Goal: Task Accomplishment & Management: Complete application form

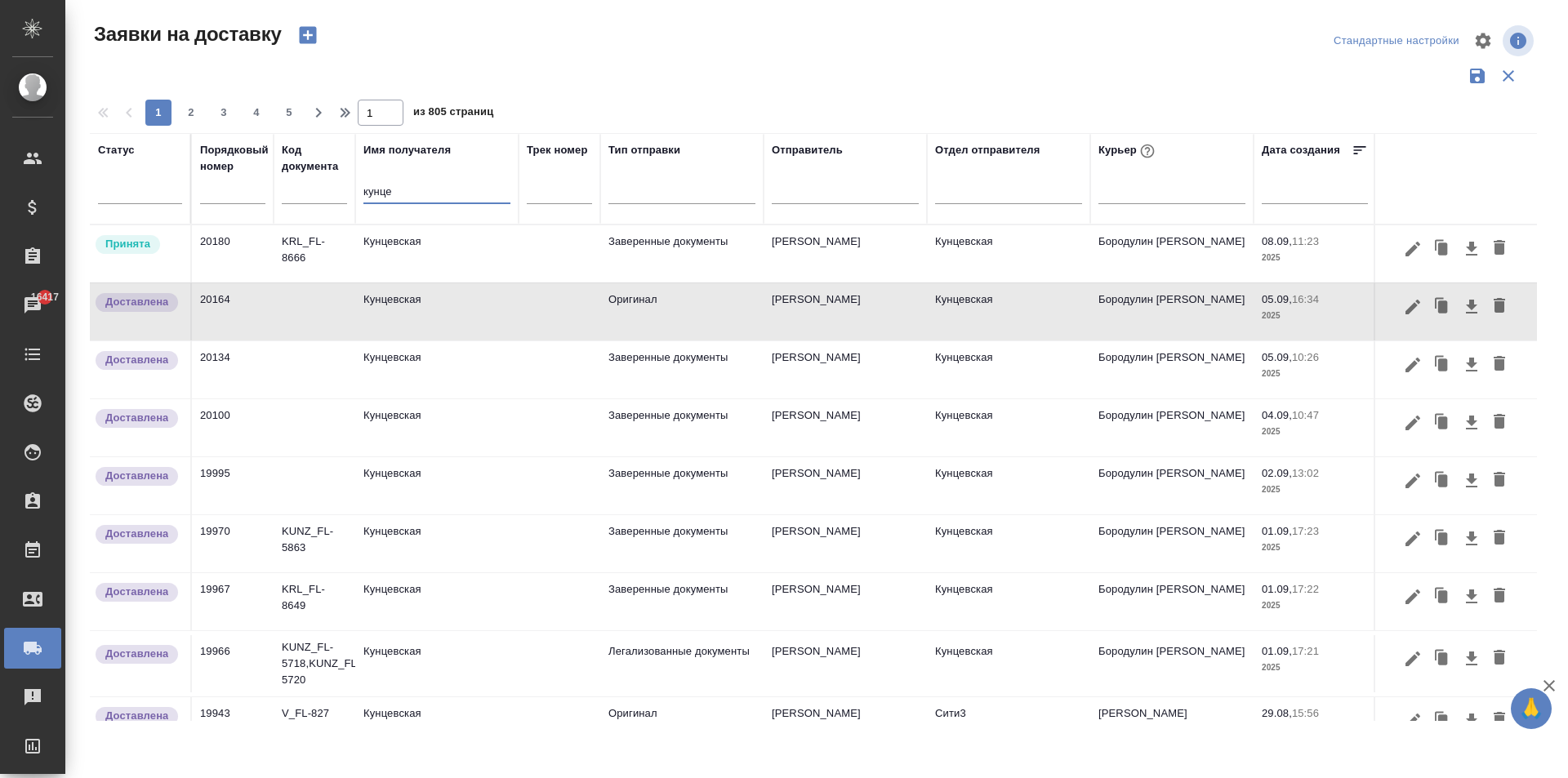
drag, startPoint x: 396, startPoint y: 195, endPoint x: 333, endPoint y: 196, distance: 63.0
click at [333, 196] on tr "Статус Порядковый номер Код документа Имя получателя кунце Трек номер Тип отпра…" at bounding box center [937, 179] width 1694 height 92
type input "в"
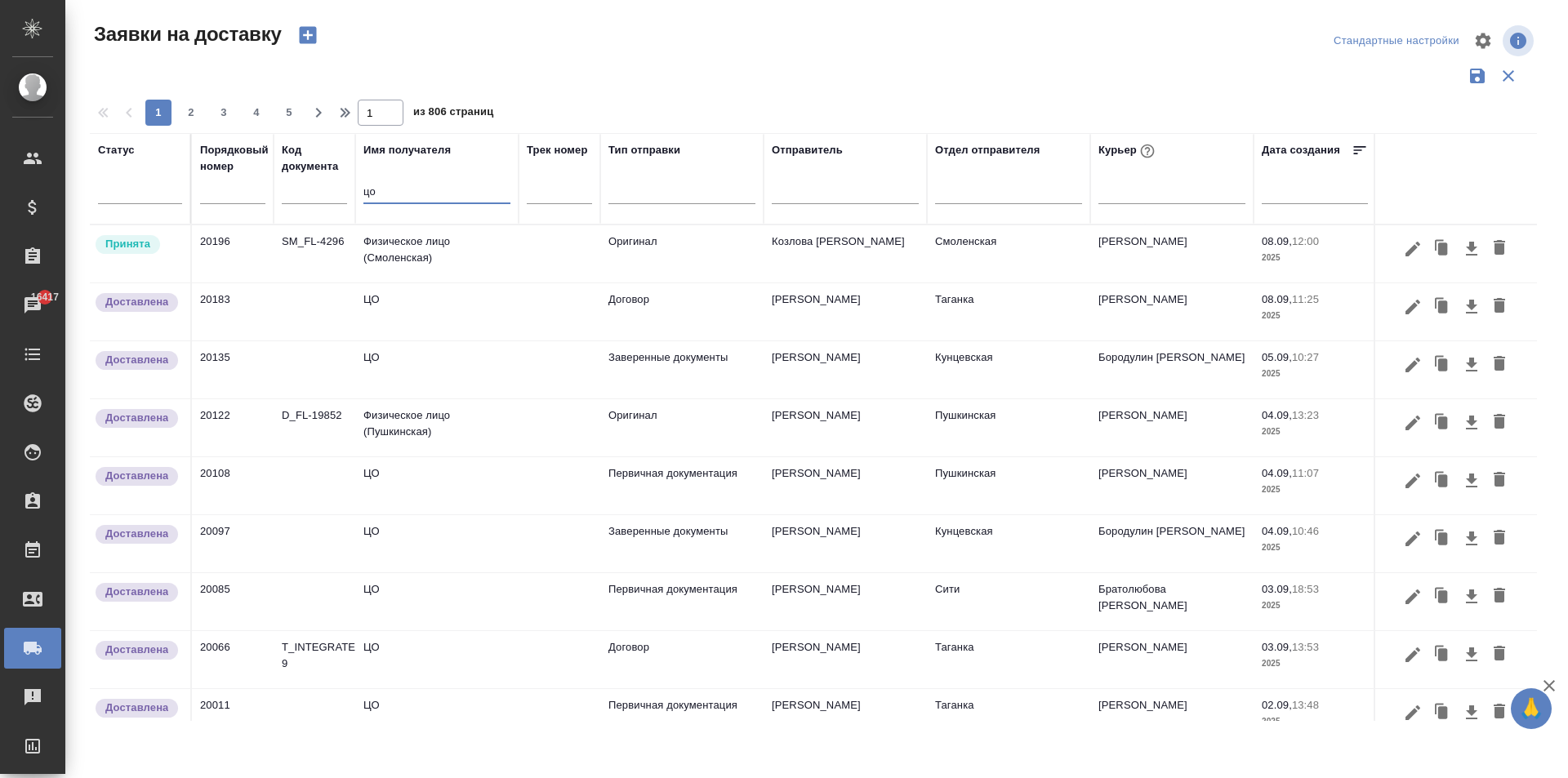
click at [387, 197] on input "цо" at bounding box center [437, 192] width 147 height 20
type input "цо"
click at [471, 537] on td "ЦО" at bounding box center [437, 543] width 163 height 57
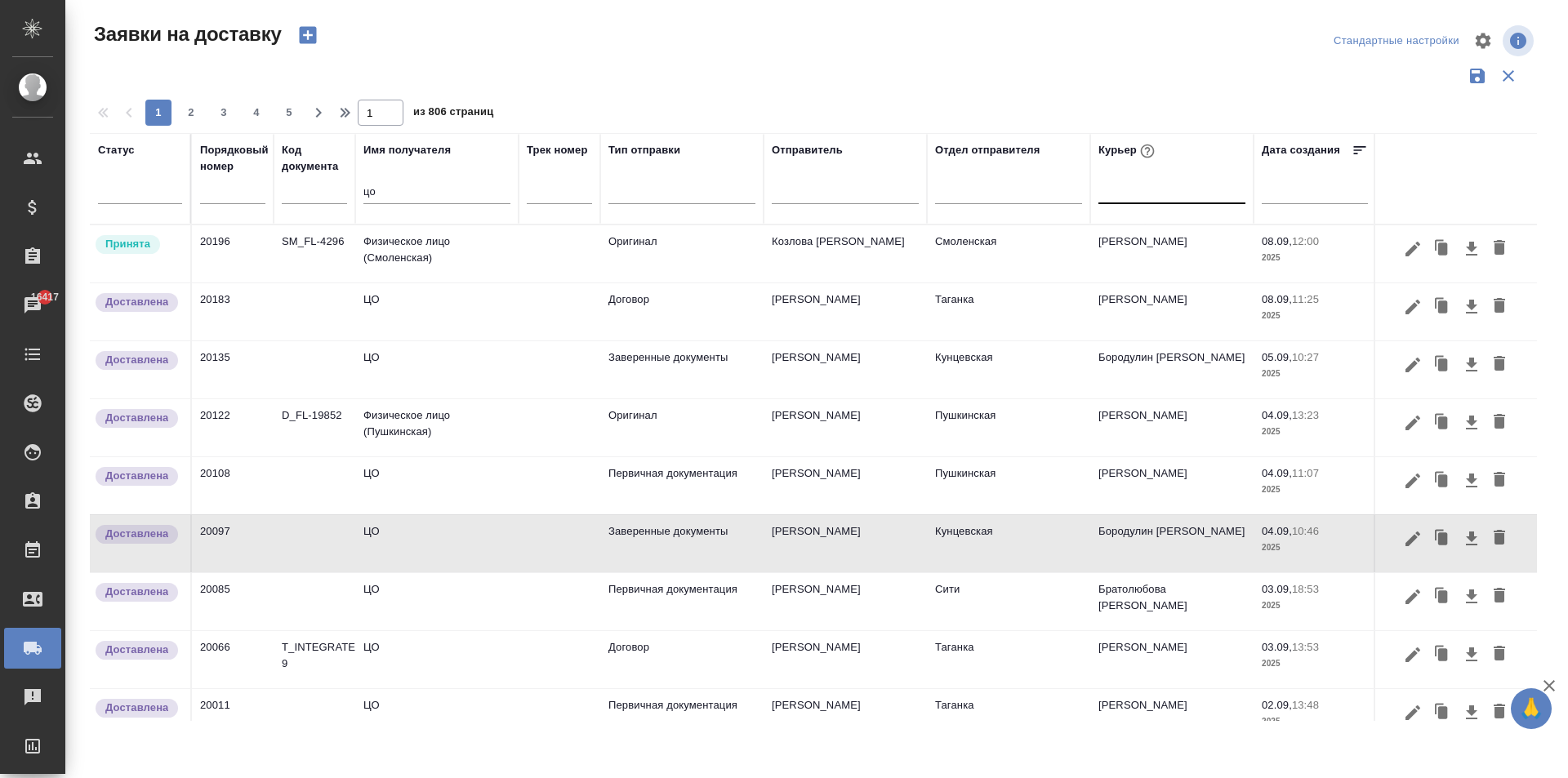
click at [1119, 189] on div at bounding box center [1172, 187] width 147 height 24
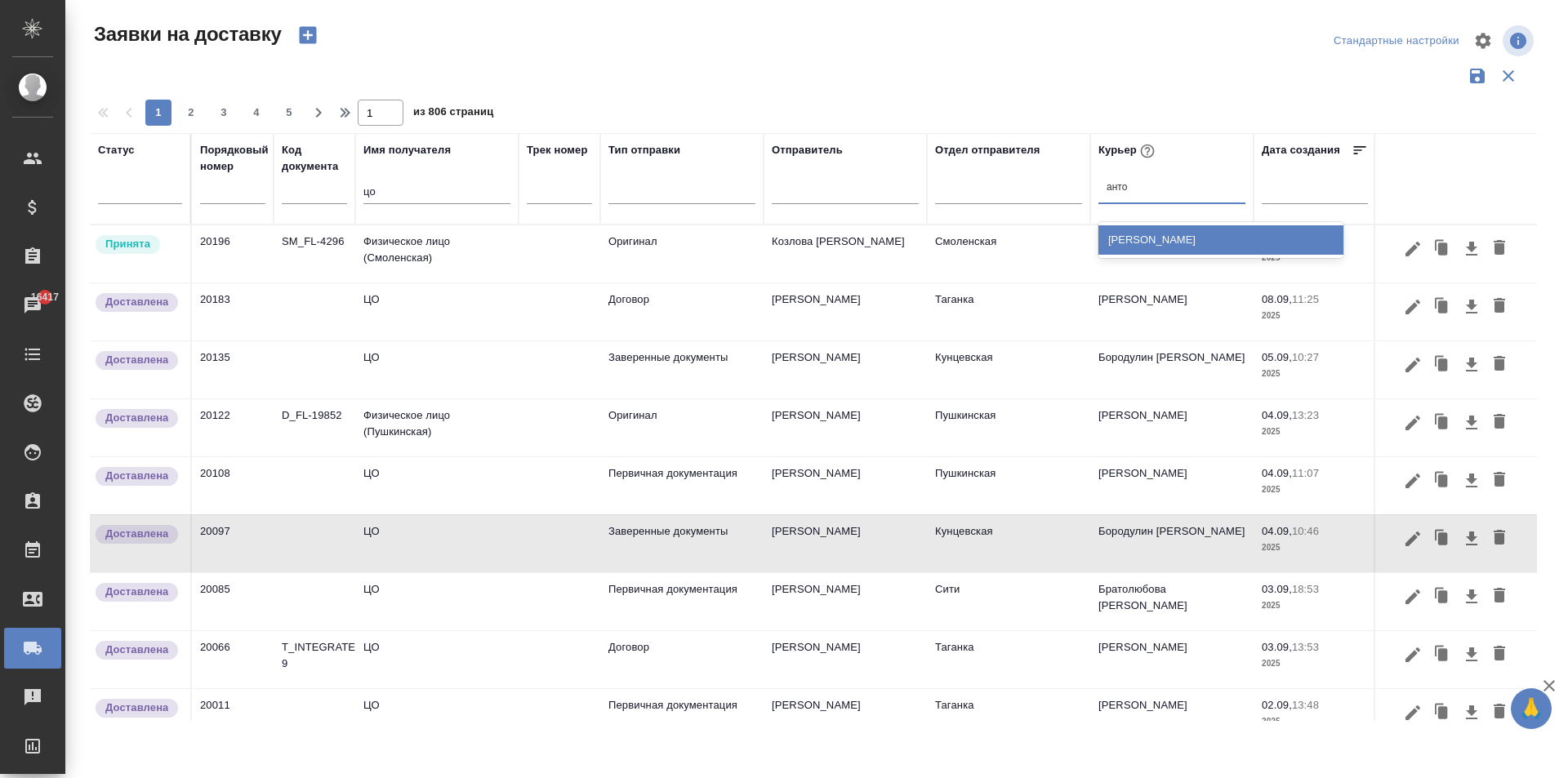
type input "[PERSON_NAME]"
click at [1190, 235] on div "[PERSON_NAME]" at bounding box center [1221, 239] width 245 height 29
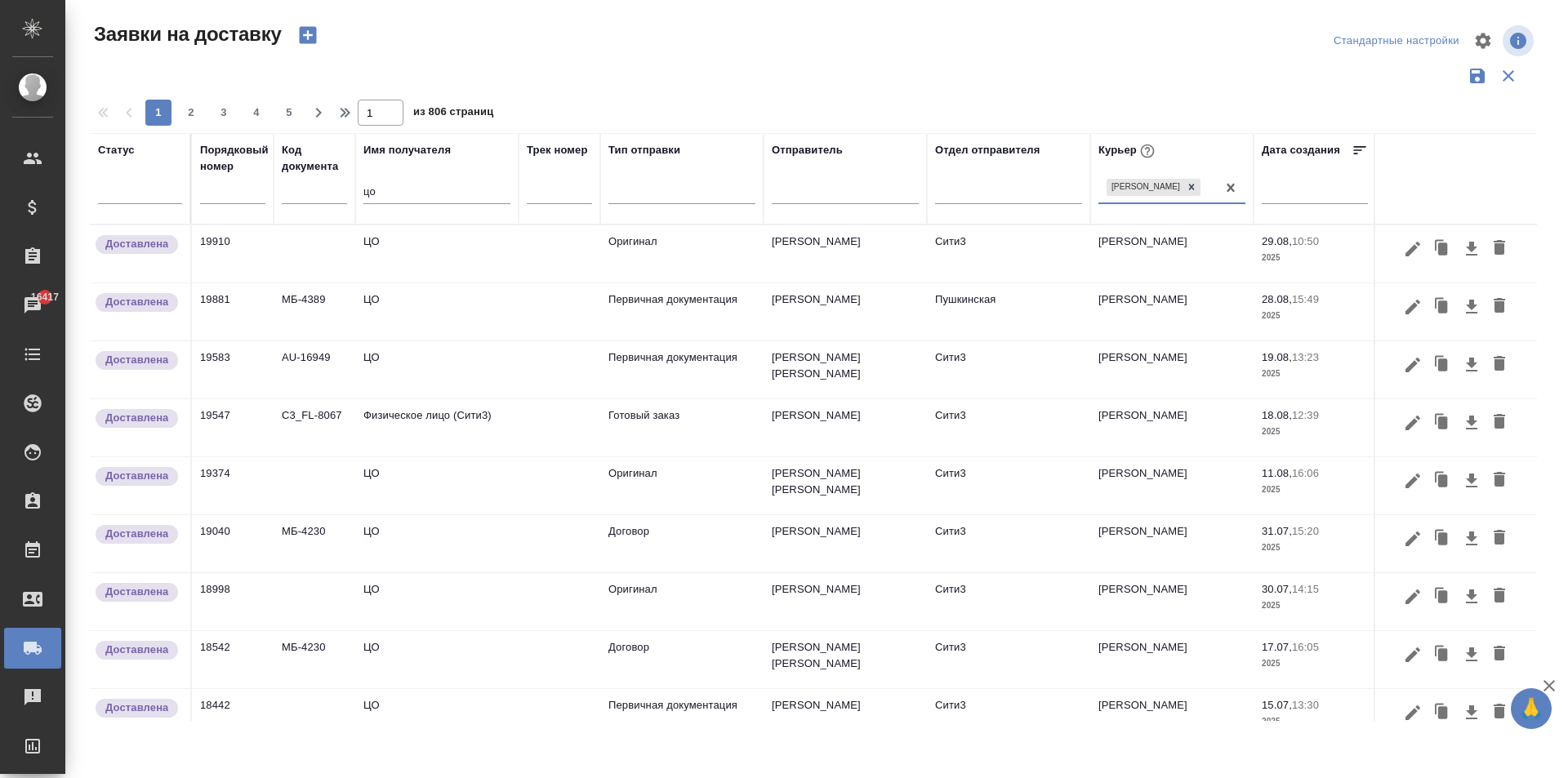
click at [977, 323] on td "Пушкинская" at bounding box center [1008, 311] width 163 height 57
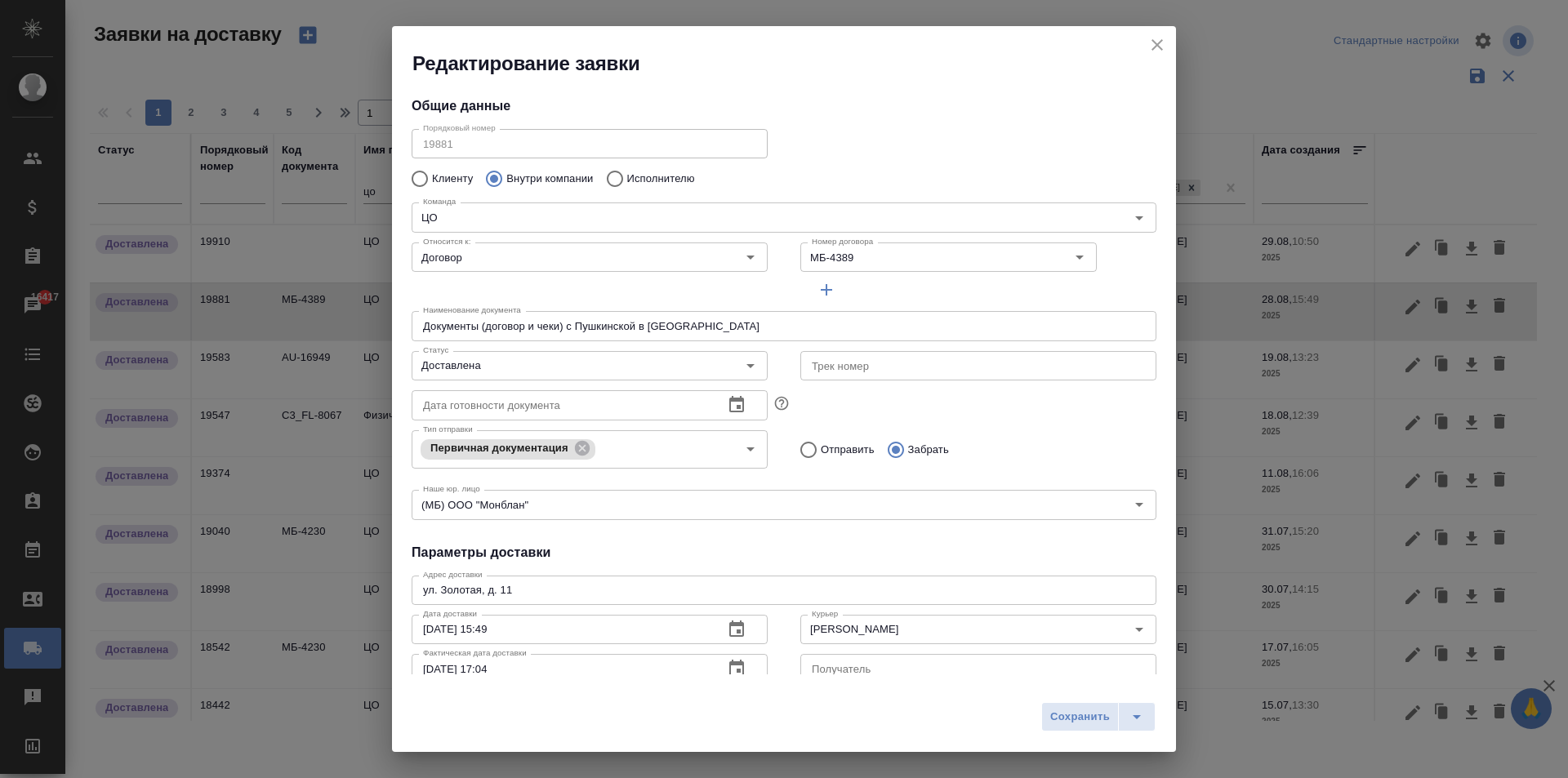
type input "[PERSON_NAME]"
click at [1159, 42] on icon "close" at bounding box center [1157, 44] width 11 height 11
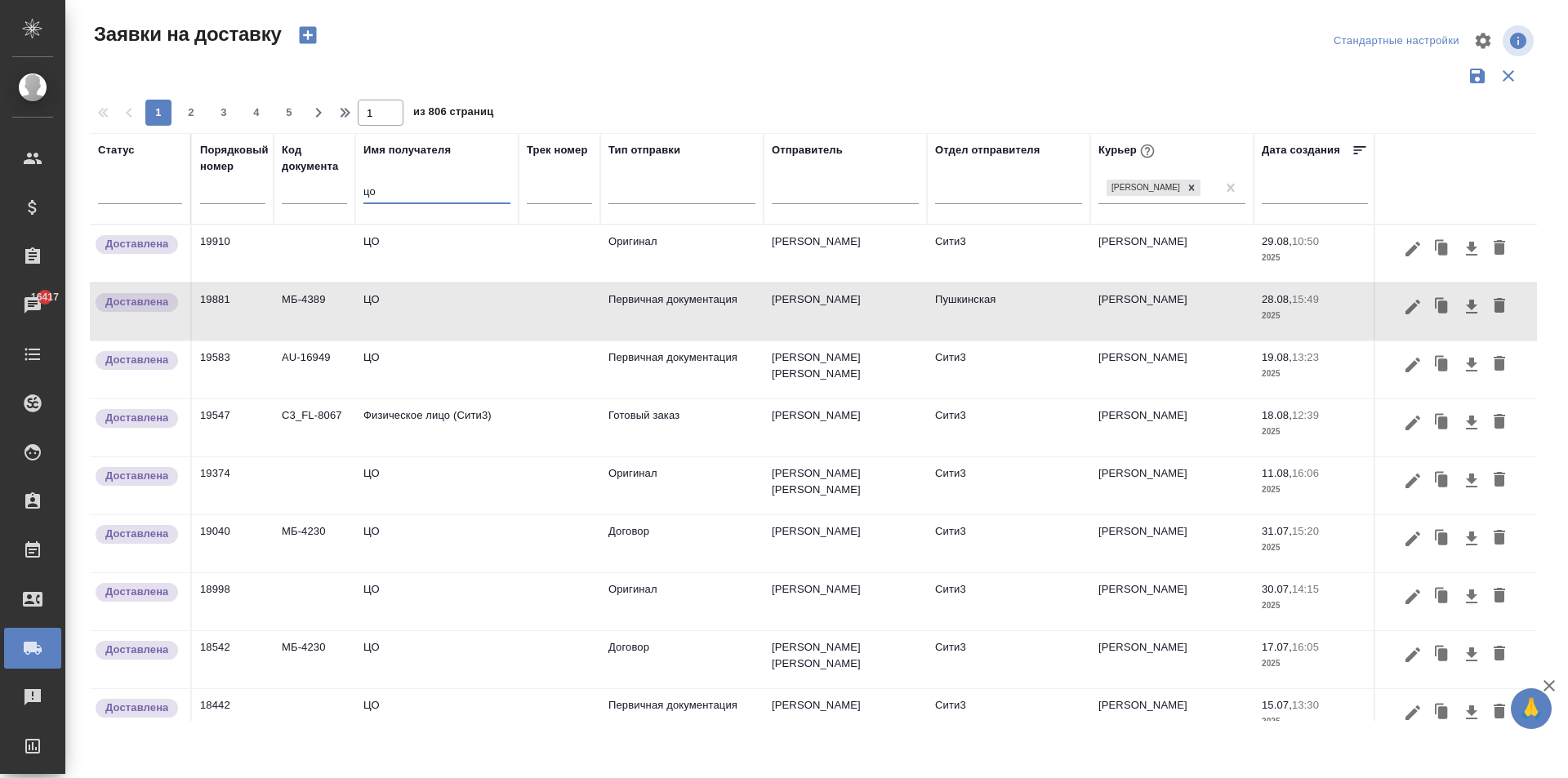
drag, startPoint x: 380, startPoint y: 195, endPoint x: 220, endPoint y: 191, distance: 160.0
click at [263, 196] on tr "Статус Порядковый номер Код документа Имя получателя цо Трек номер Тип отправки…" at bounding box center [937, 179] width 1694 height 92
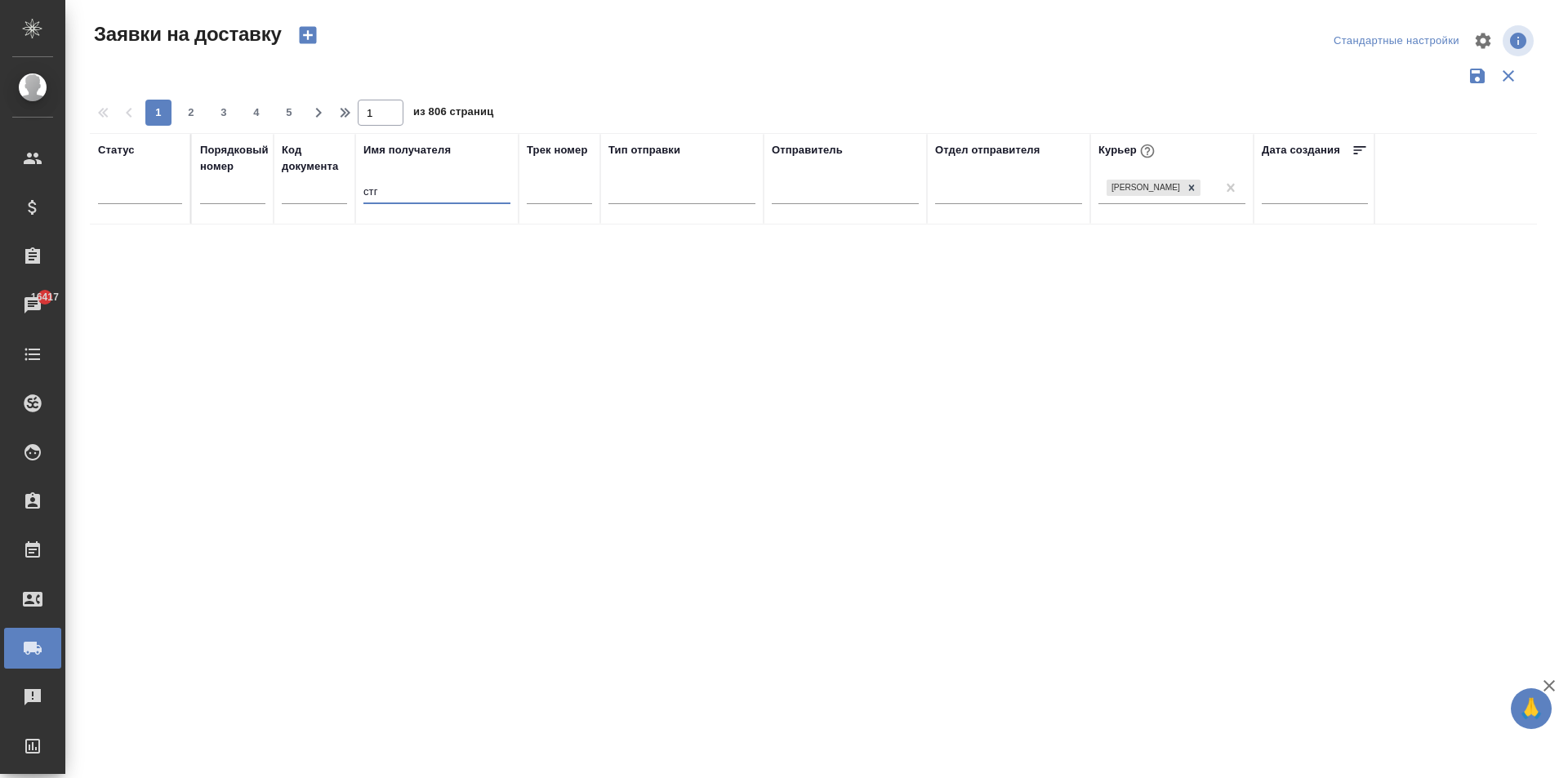
click at [396, 191] on input "стг" at bounding box center [437, 192] width 147 height 20
type input "стгт"
click at [389, 192] on input "стгт" at bounding box center [437, 192] width 147 height 20
drag, startPoint x: 401, startPoint y: 195, endPoint x: 236, endPoint y: 196, distance: 165.0
click at [236, 196] on tr "Статус Порядковый номер Код документа Имя получателя стгт Трек номер Тип отправ…" at bounding box center [937, 179] width 1694 height 92
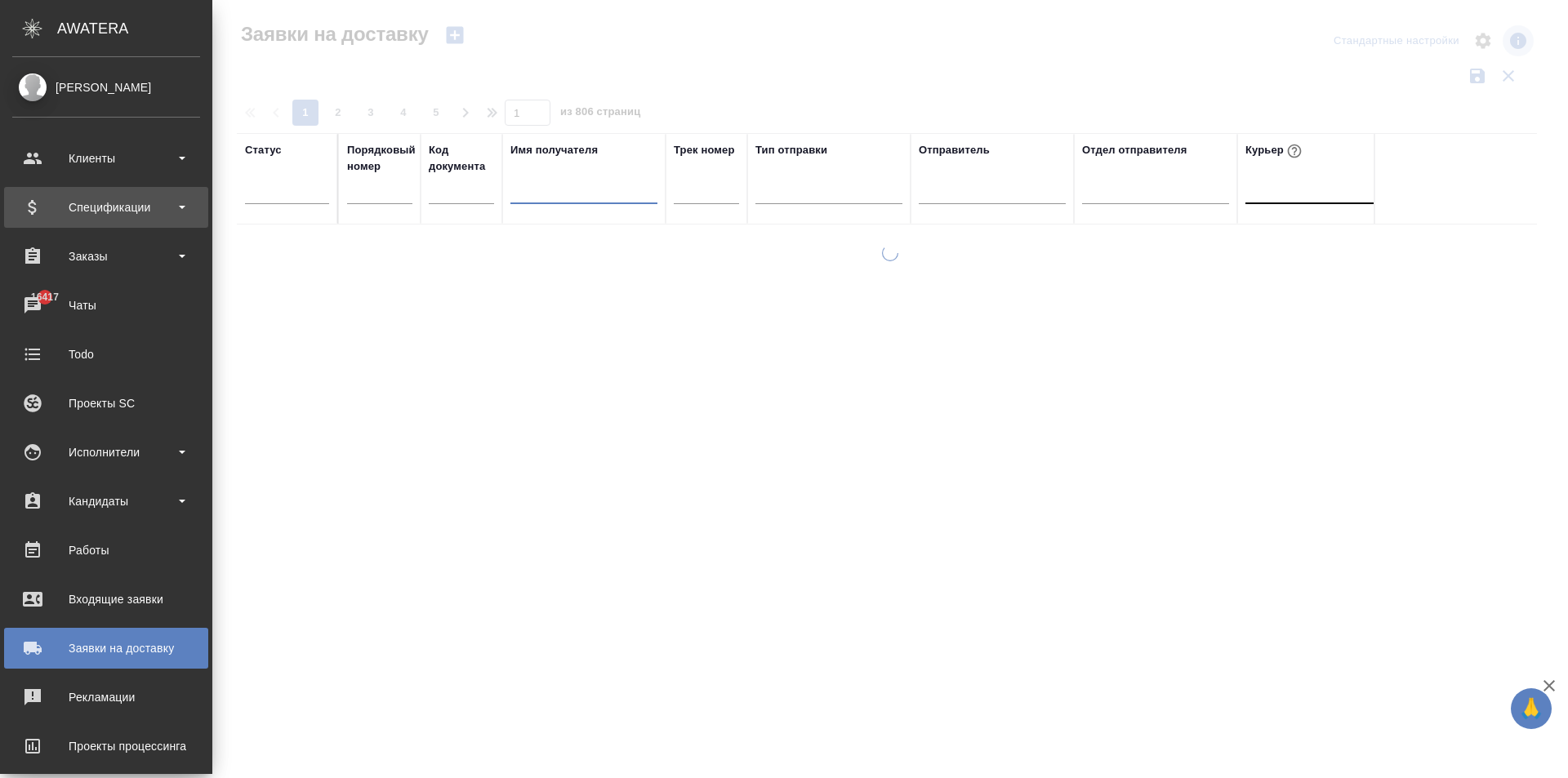
click at [104, 214] on div "Спецификации" at bounding box center [106, 207] width 188 height 25
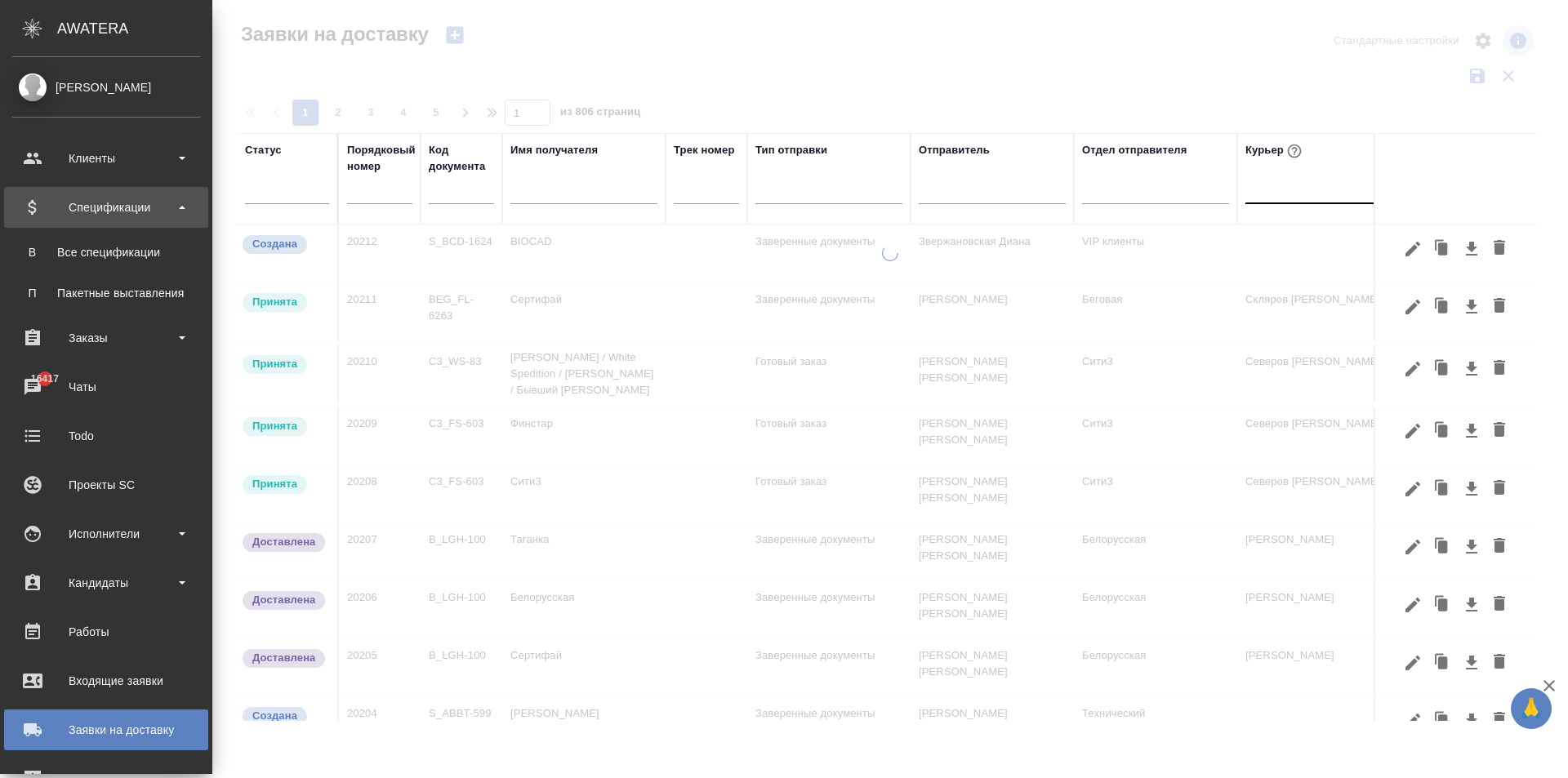
click at [99, 206] on div "Спецификации" at bounding box center [106, 207] width 188 height 25
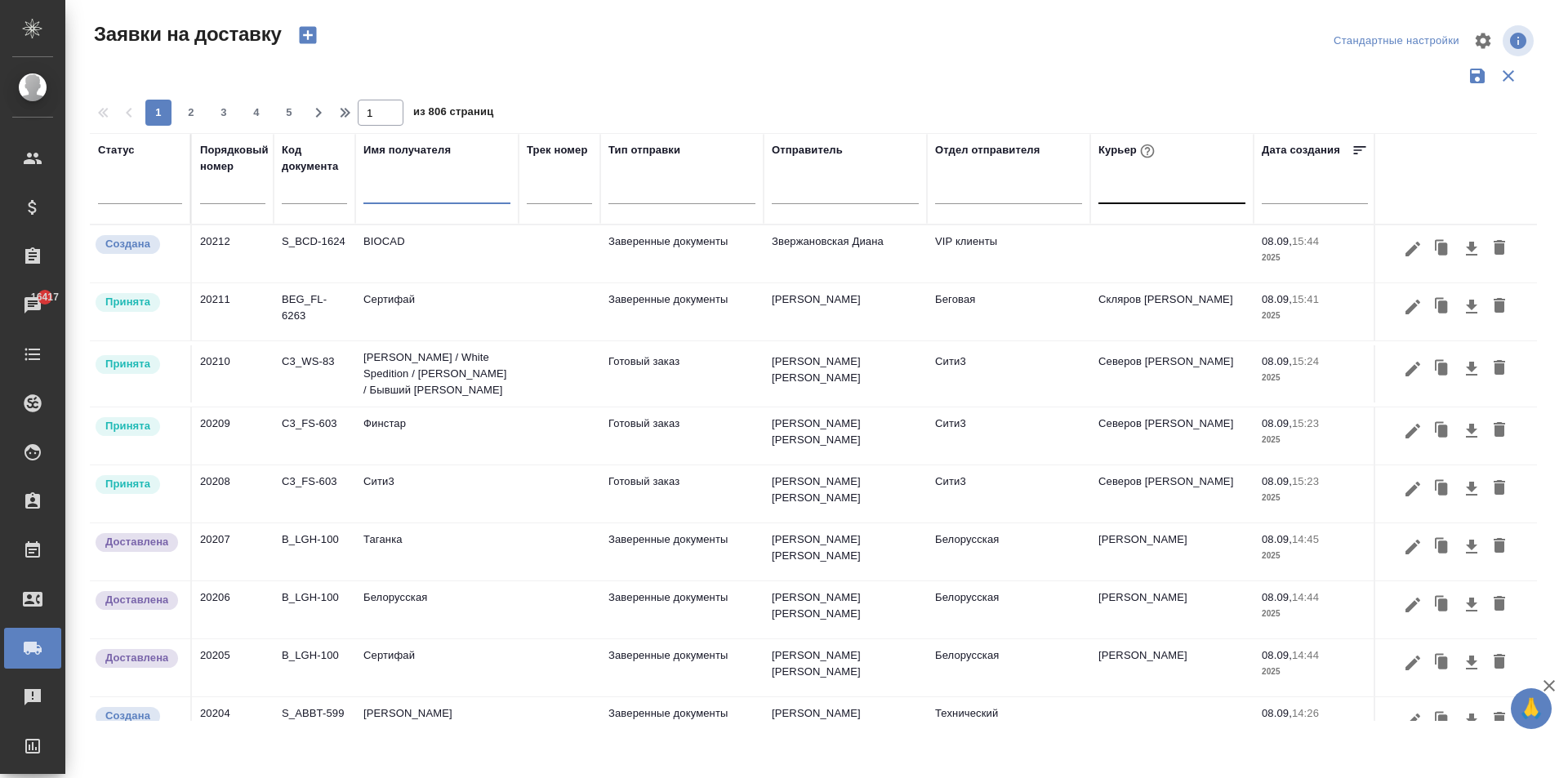
click at [407, 193] on input "text" at bounding box center [437, 192] width 147 height 20
click at [28, 207] on div "Спецификации" at bounding box center [12, 207] width 41 height 25
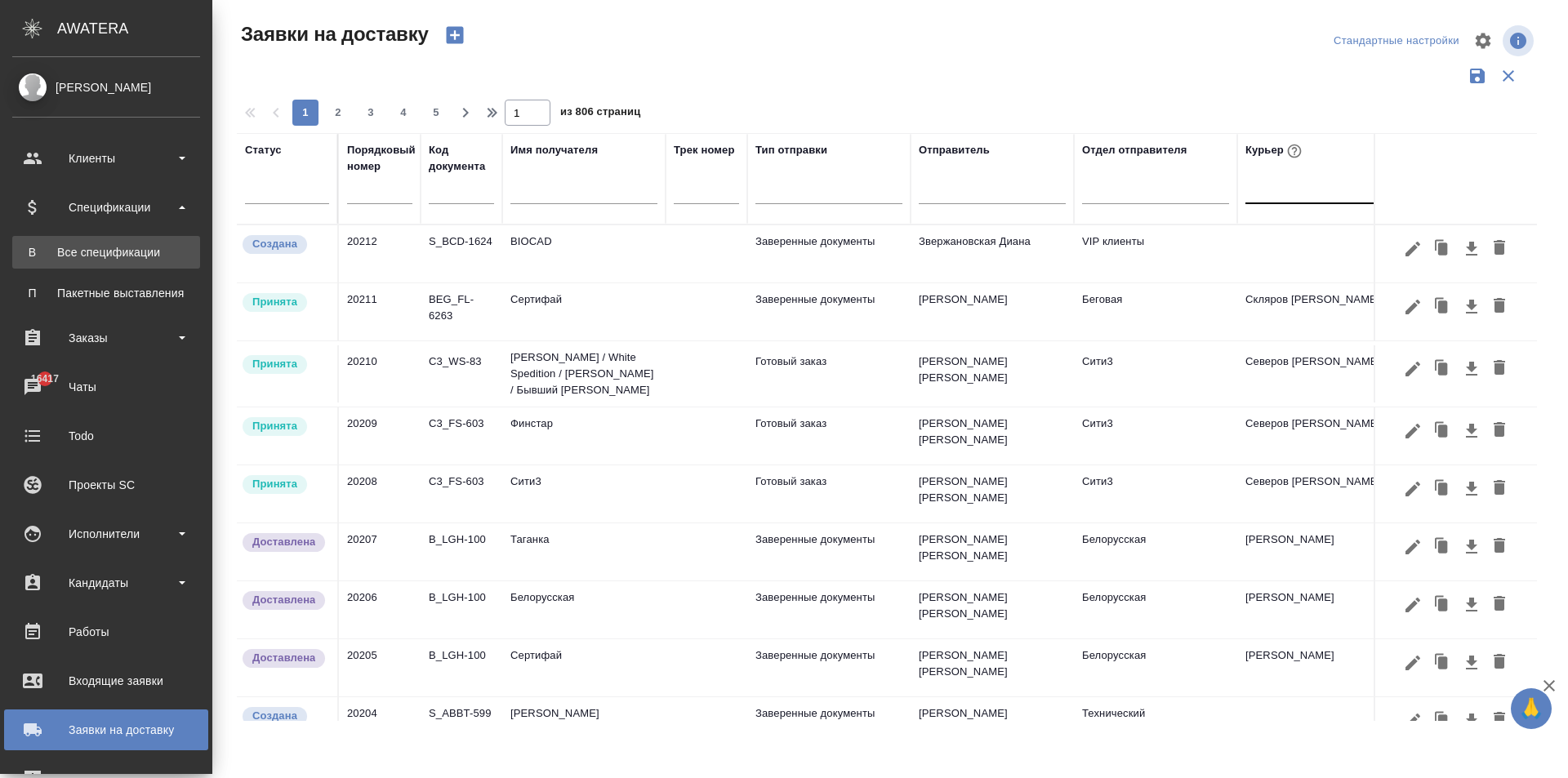
click at [111, 254] on div "Все спецификации" at bounding box center [106, 252] width 171 height 17
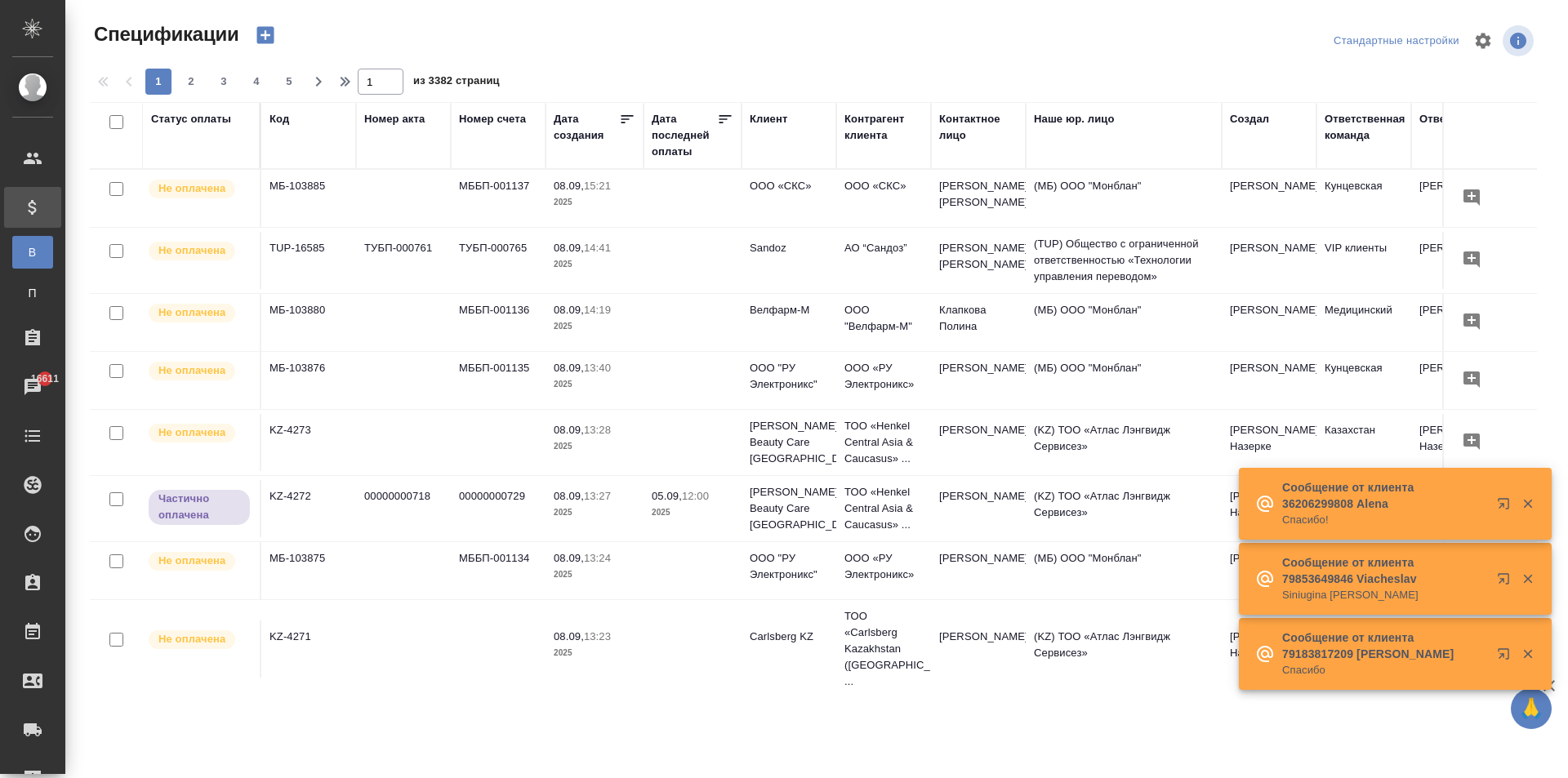
click at [472, 128] on div "Номер счета" at bounding box center [498, 136] width 79 height 49
click at [480, 115] on div "Номер счета" at bounding box center [492, 119] width 67 height 17
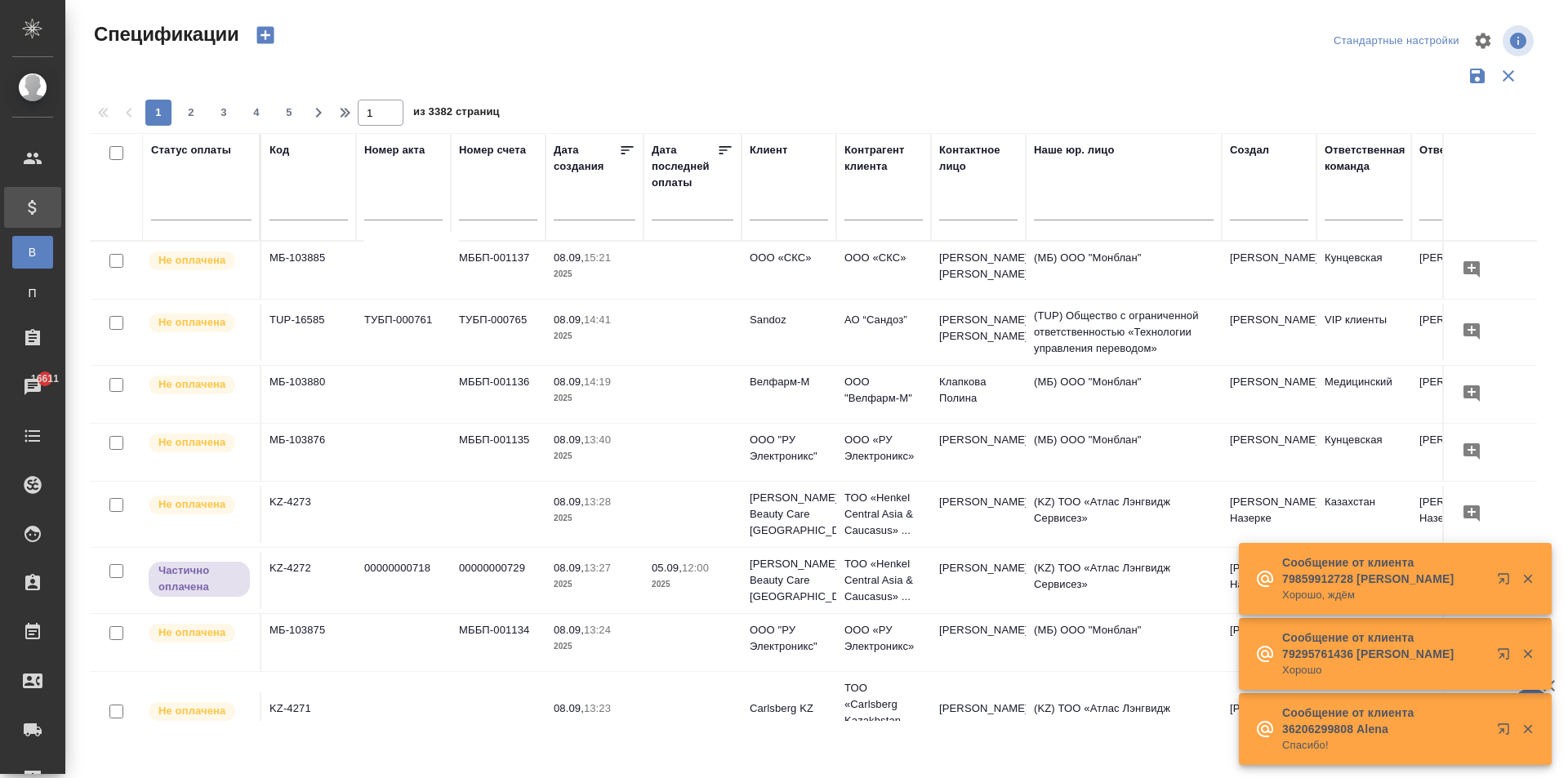
click at [480, 213] on input "text" at bounding box center [498, 209] width 79 height 20
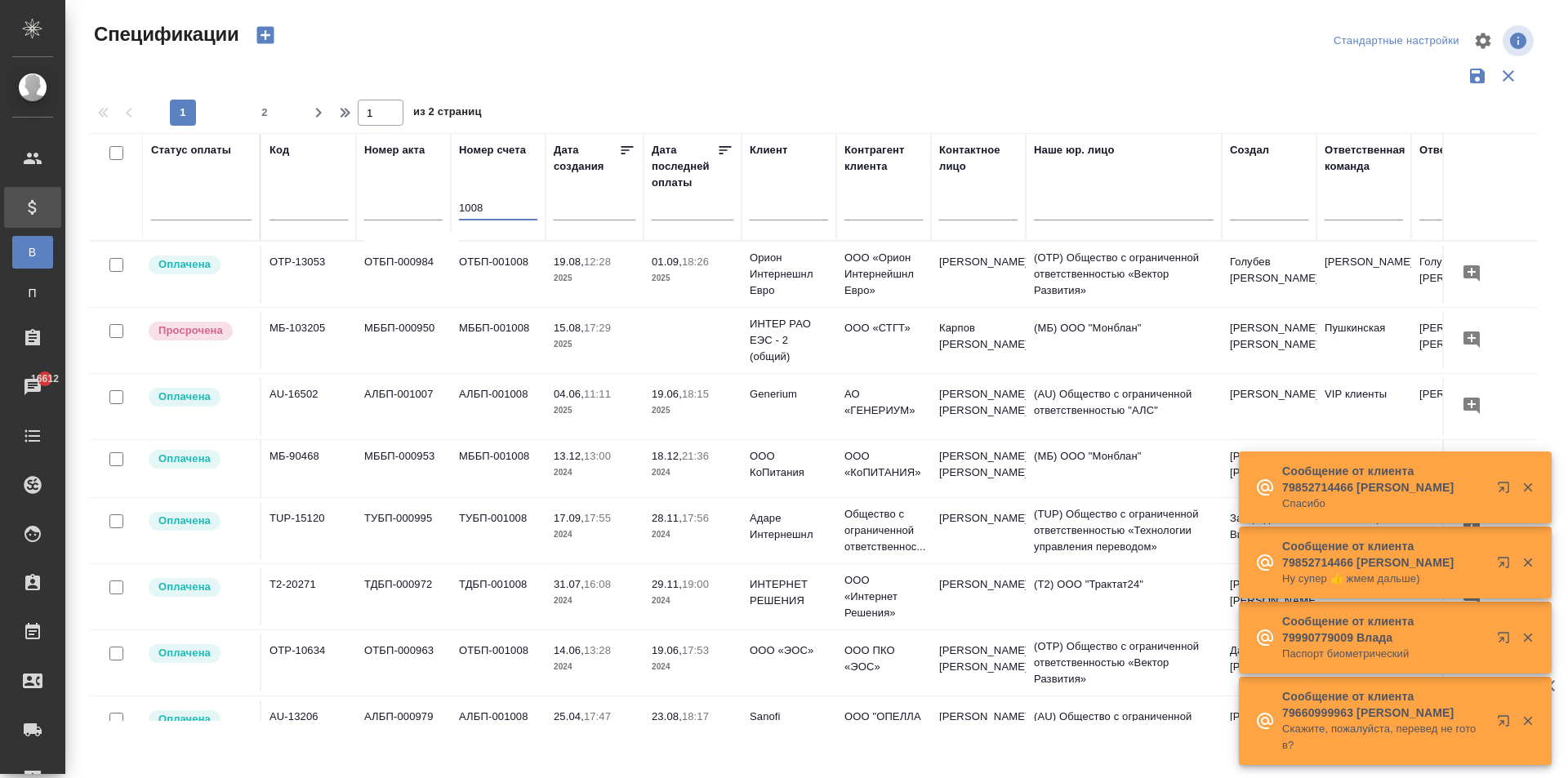
type input "1008"
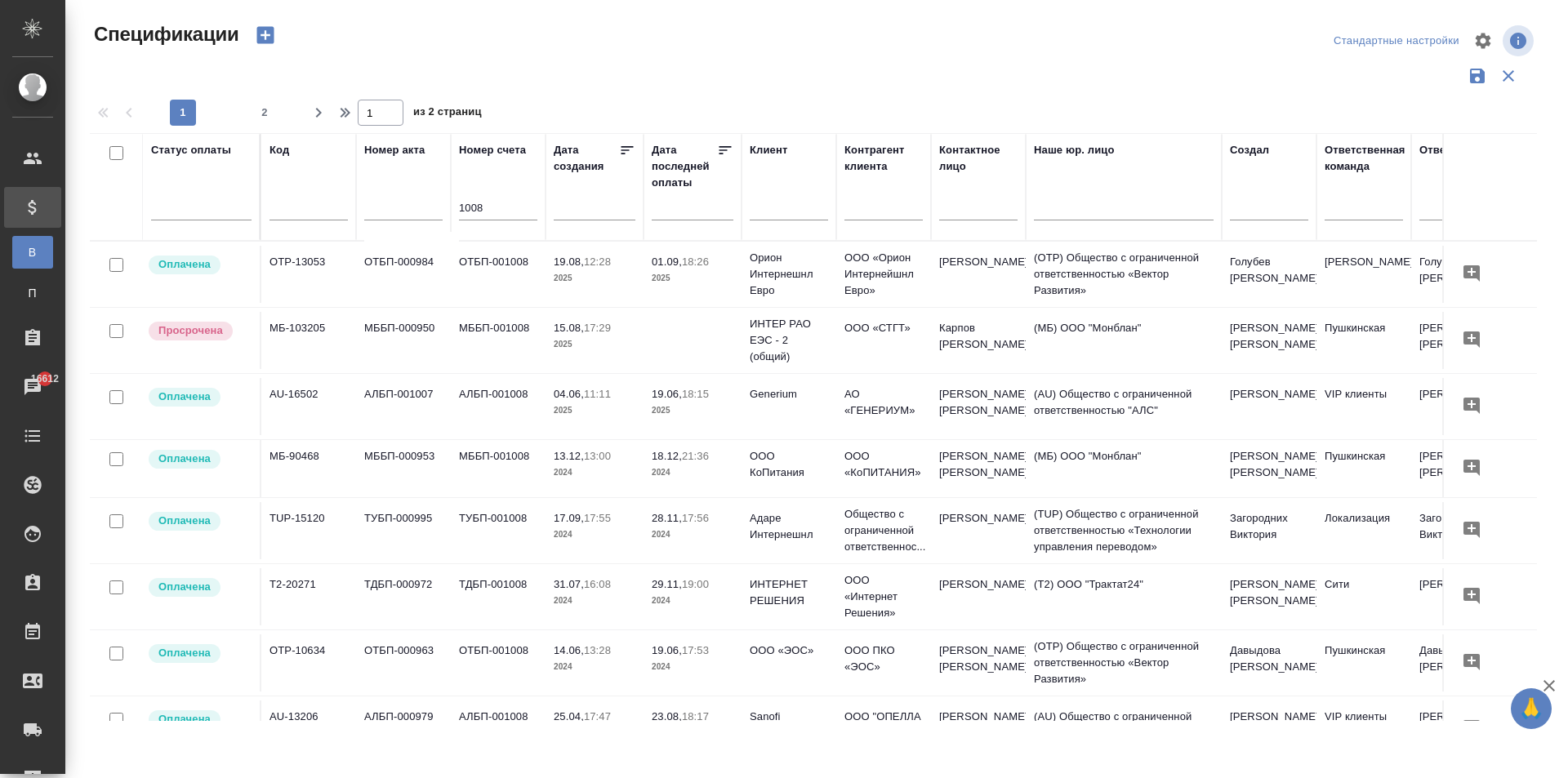
click at [885, 337] on td "ООО «СТГТ»" at bounding box center [883, 340] width 94 height 57
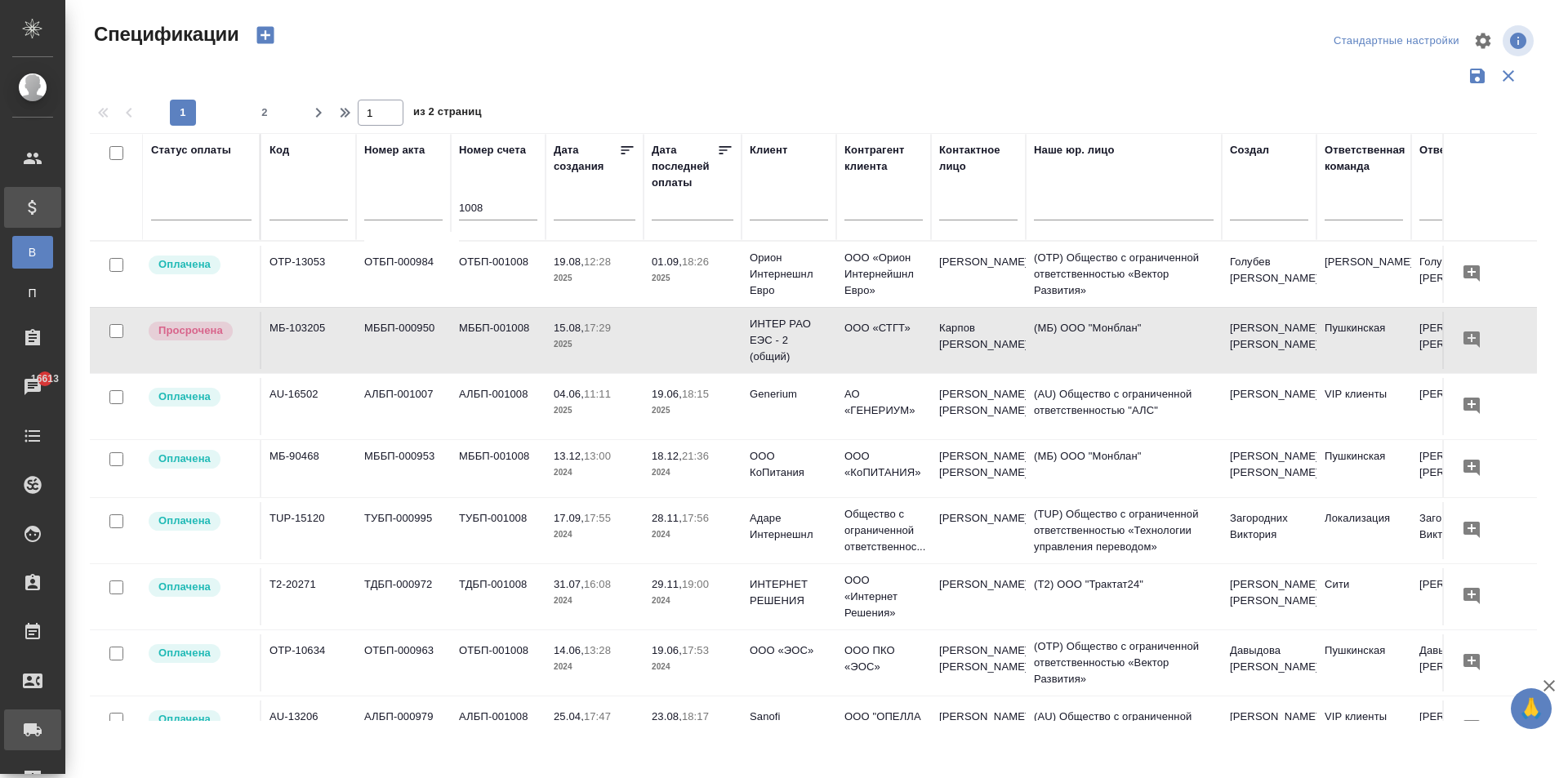
click at [35, 727] on icon at bounding box center [33, 729] width 18 height 13
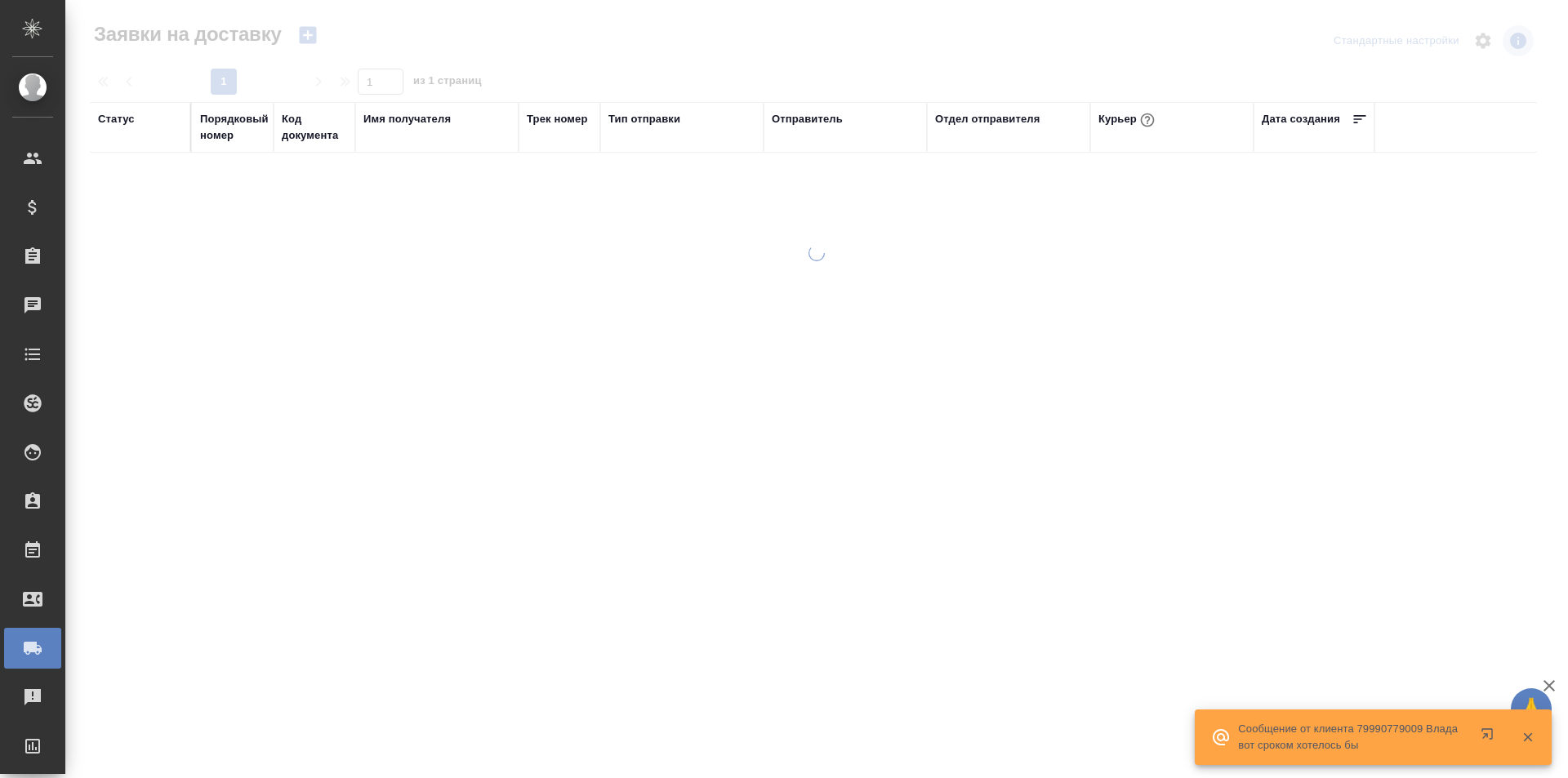
click at [27, 727] on link "Проекты процессинга" at bounding box center [33, 746] width 57 height 41
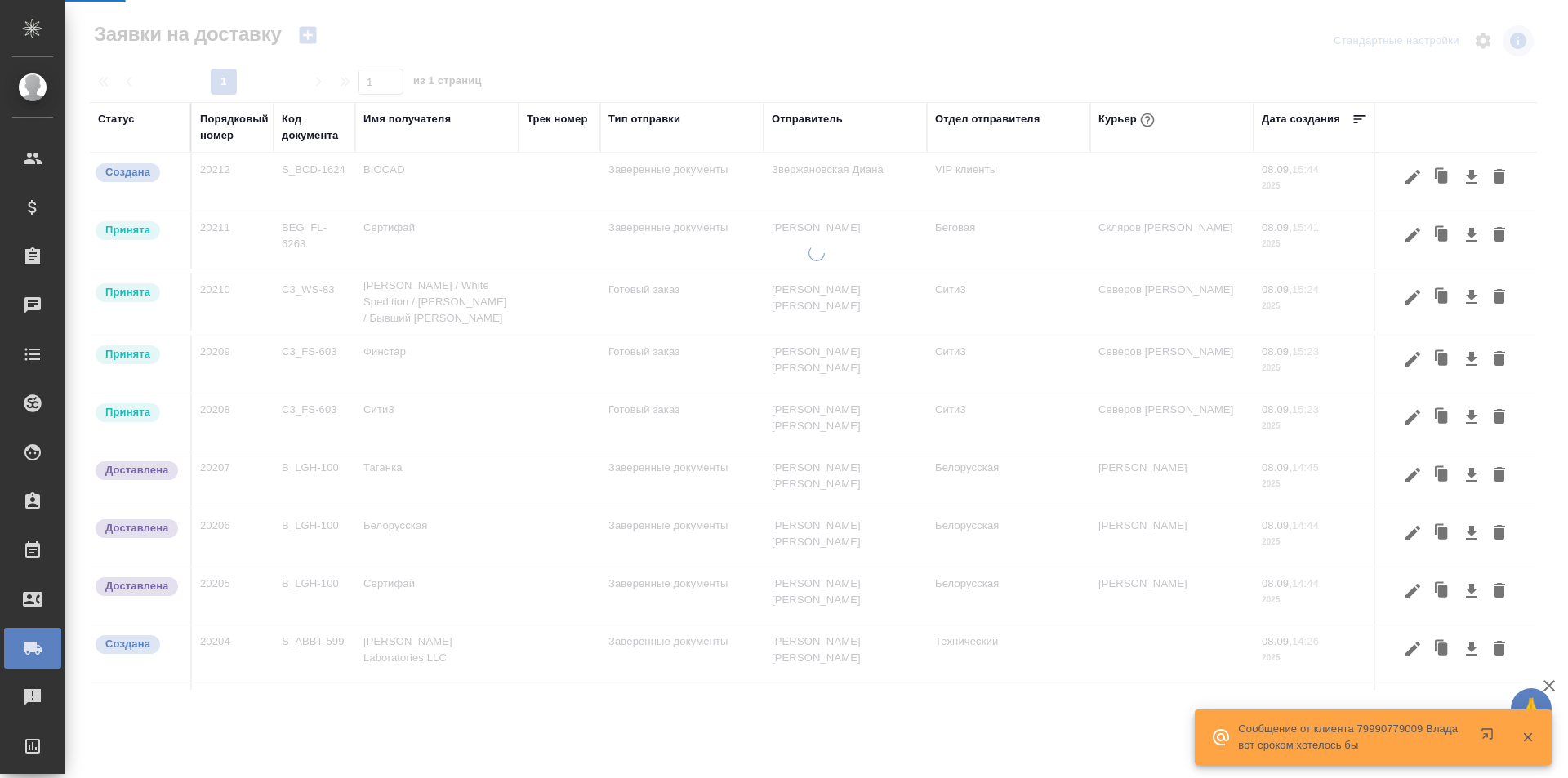
click at [25, 637] on div "Заявки на доставку" at bounding box center [12, 648] width 41 height 25
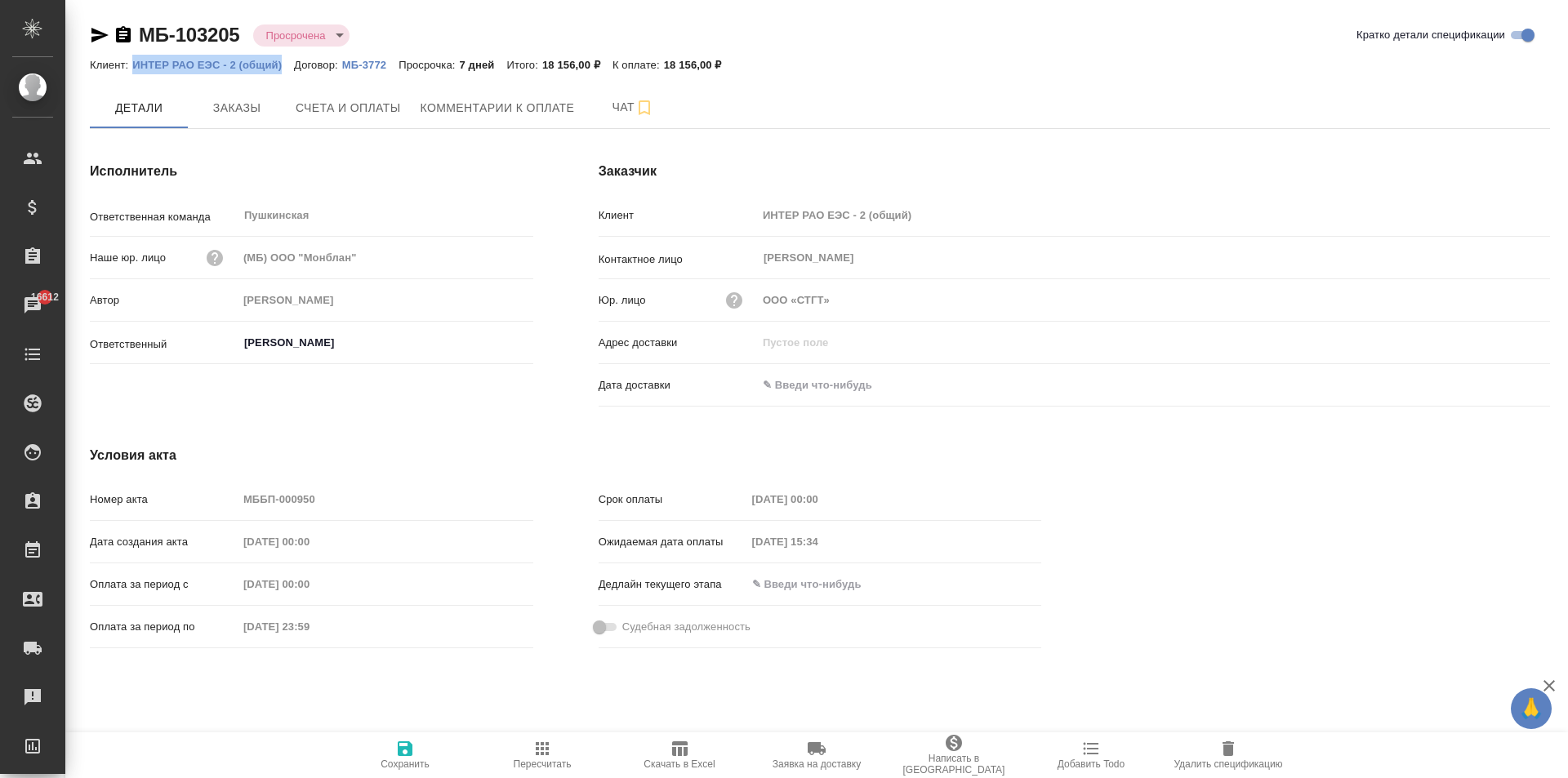
drag, startPoint x: 131, startPoint y: 62, endPoint x: 289, endPoint y: 71, distance: 158.3
click at [289, 71] on div "Клиент: ИНТЕР РАО ЕЭС - 2 (общий) Договор: МБ-3772 Просрочка: 7 дней Итого: 18 …" at bounding box center [820, 64] width 1460 height 19
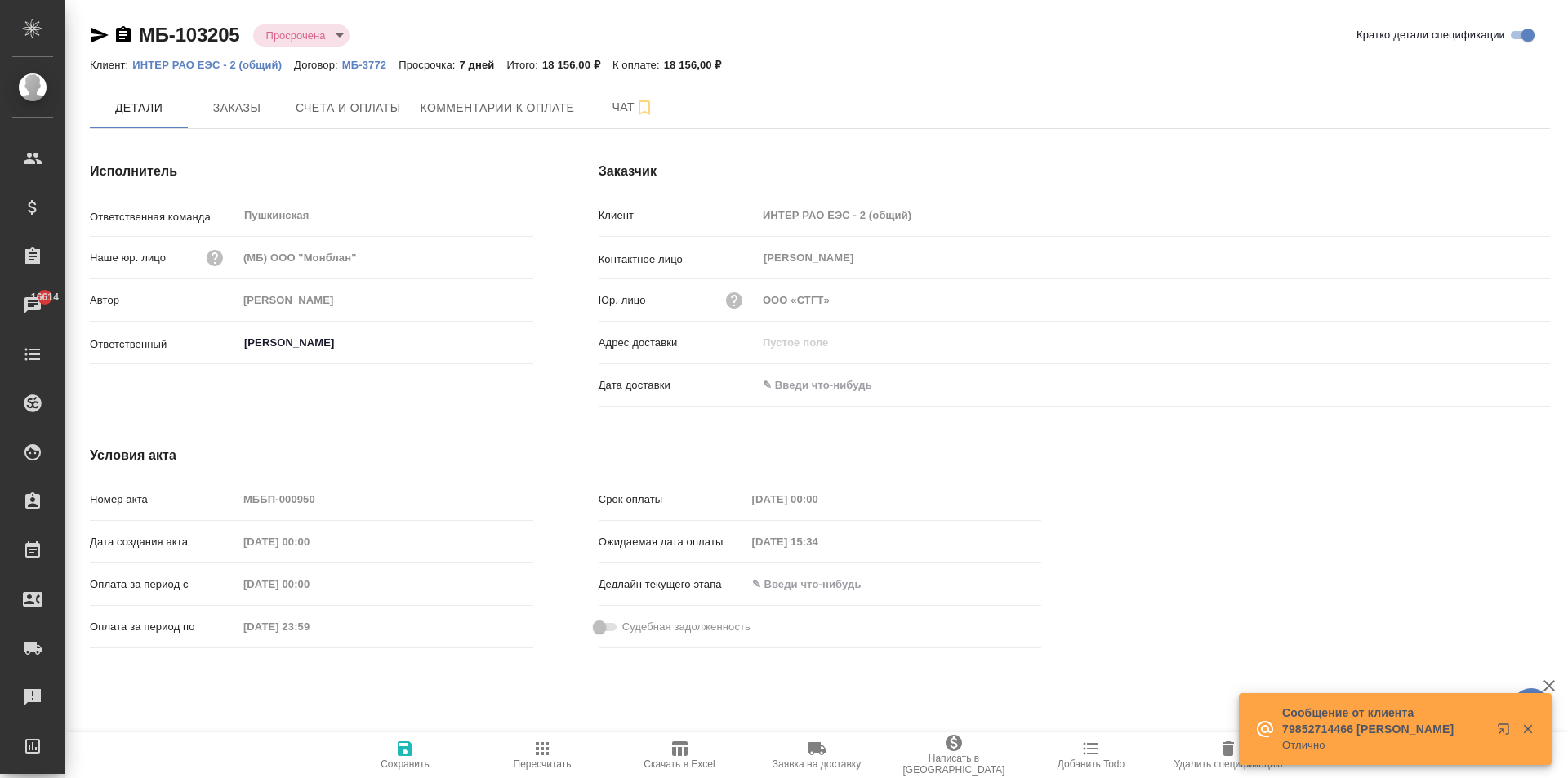
click at [801, 758] on span "Заявка на доставку" at bounding box center [816, 753] width 117 height 31
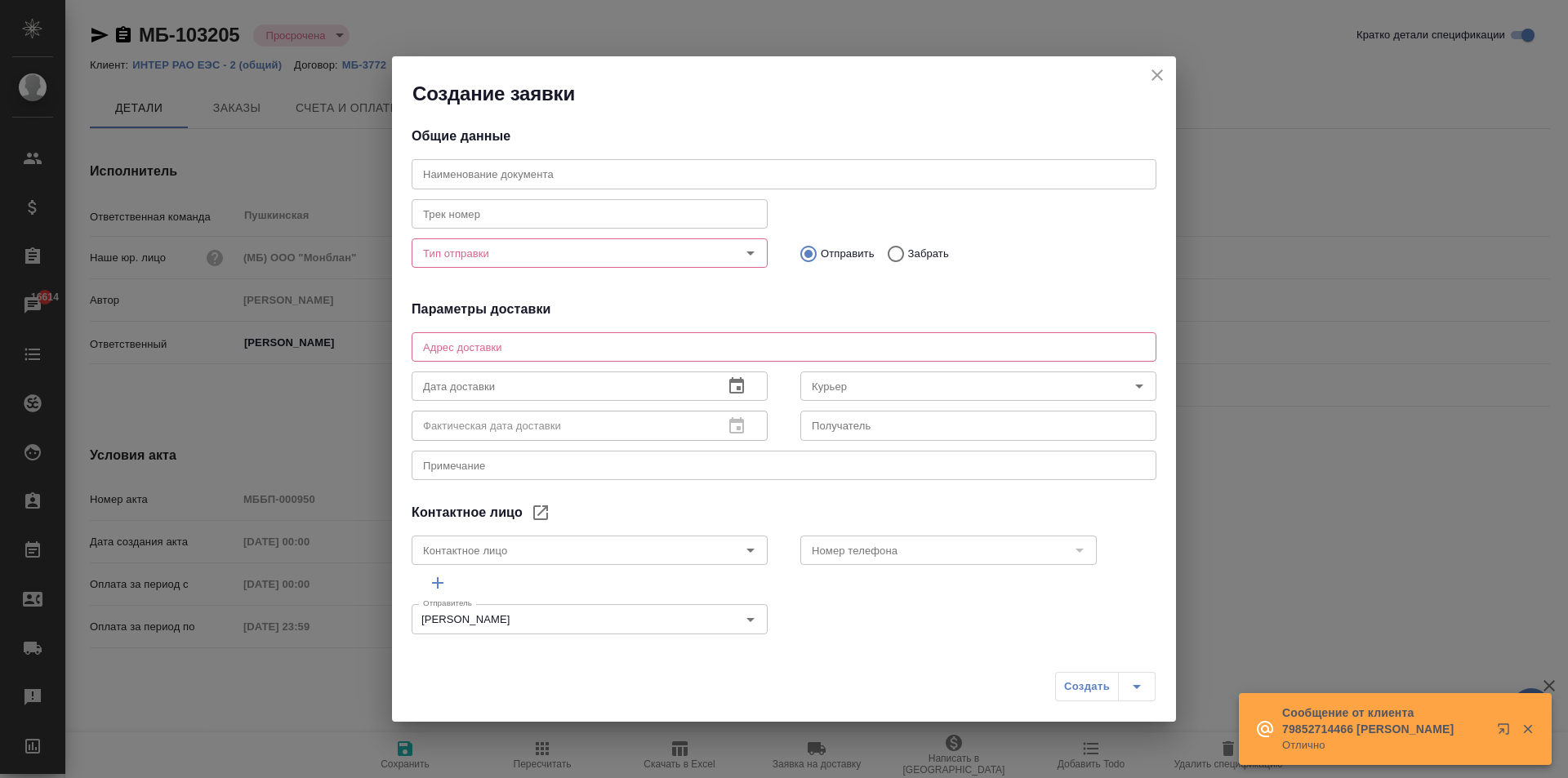
type input "[PERSON_NAME]"
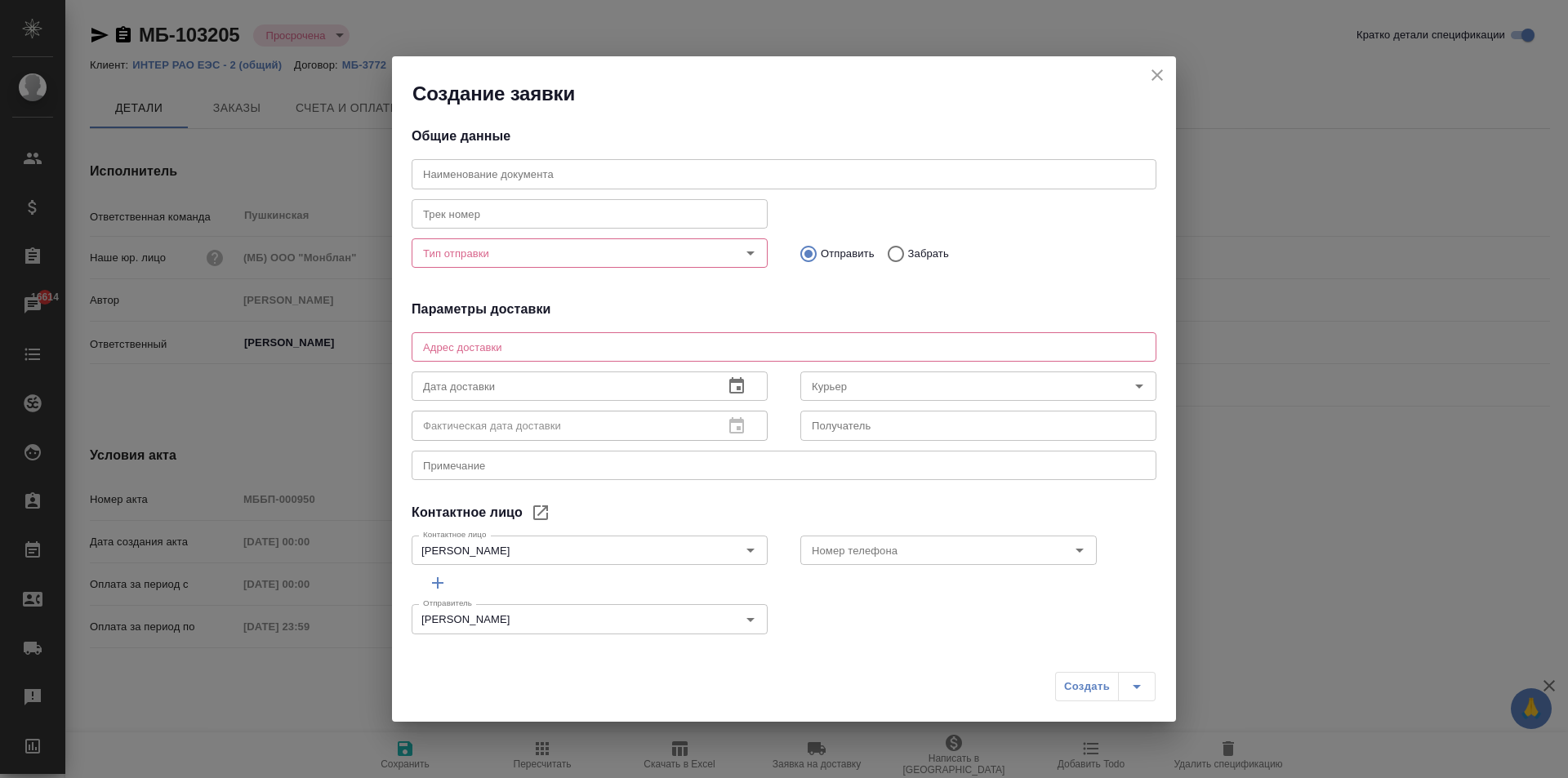
click at [1154, 80] on icon "close" at bounding box center [1157, 75] width 19 height 19
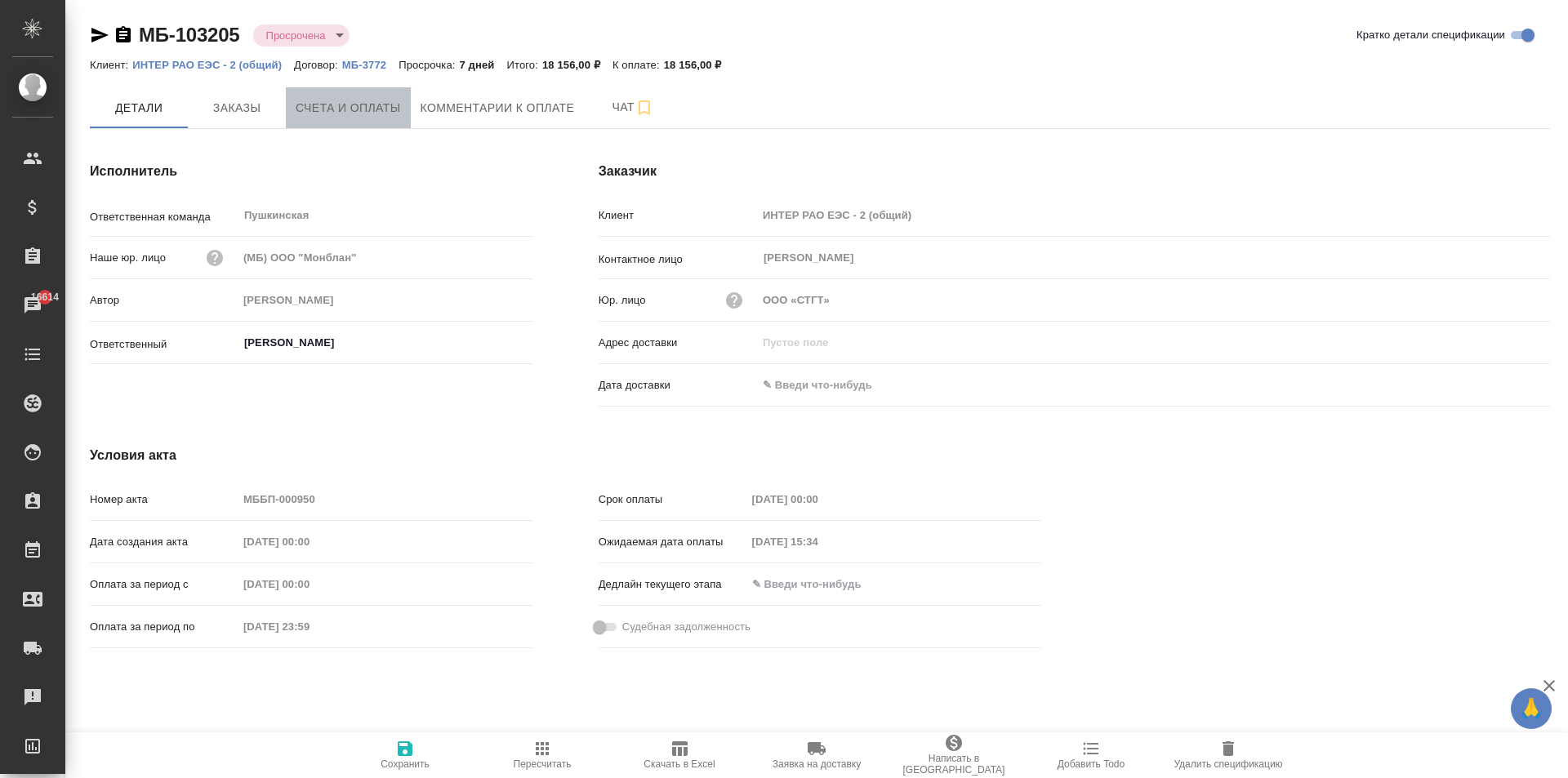
click at [352, 106] on span "Счета и оплаты" at bounding box center [348, 108] width 105 height 20
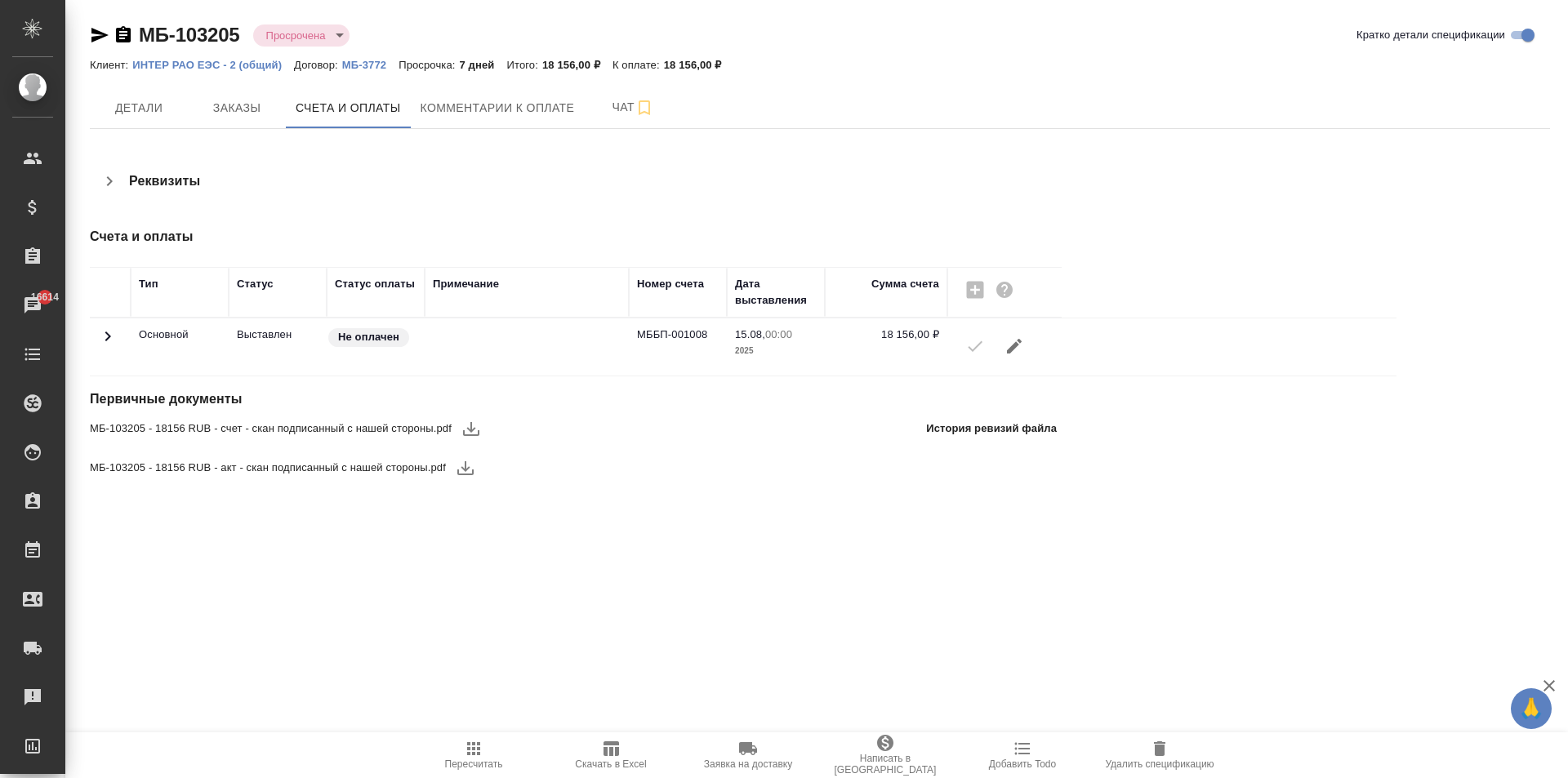
click at [754, 753] on icon "button" at bounding box center [747, 748] width 18 height 13
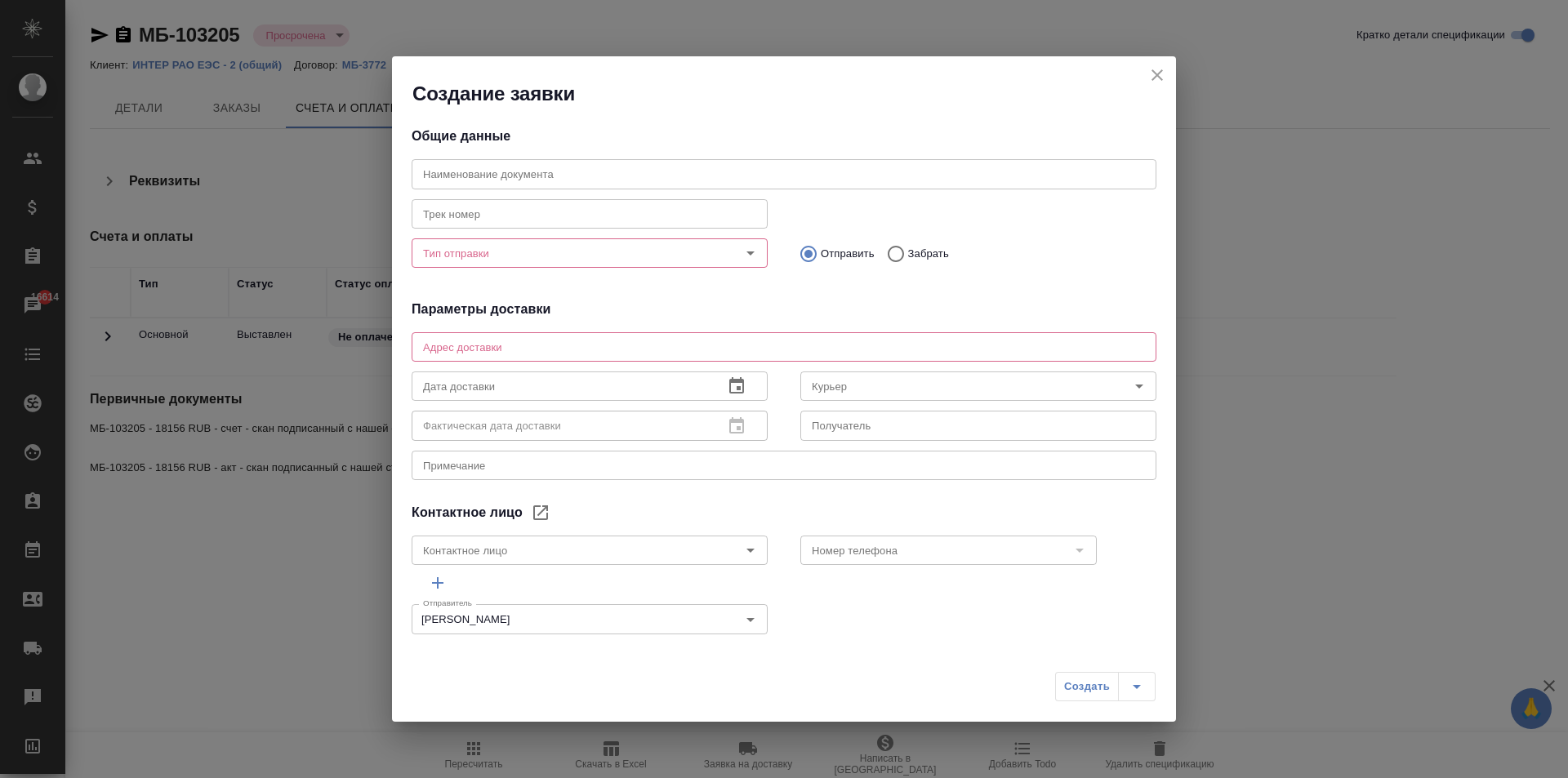
type input "Карпов [PERSON_NAME]"
click at [530, 169] on input "text" at bounding box center [784, 173] width 745 height 29
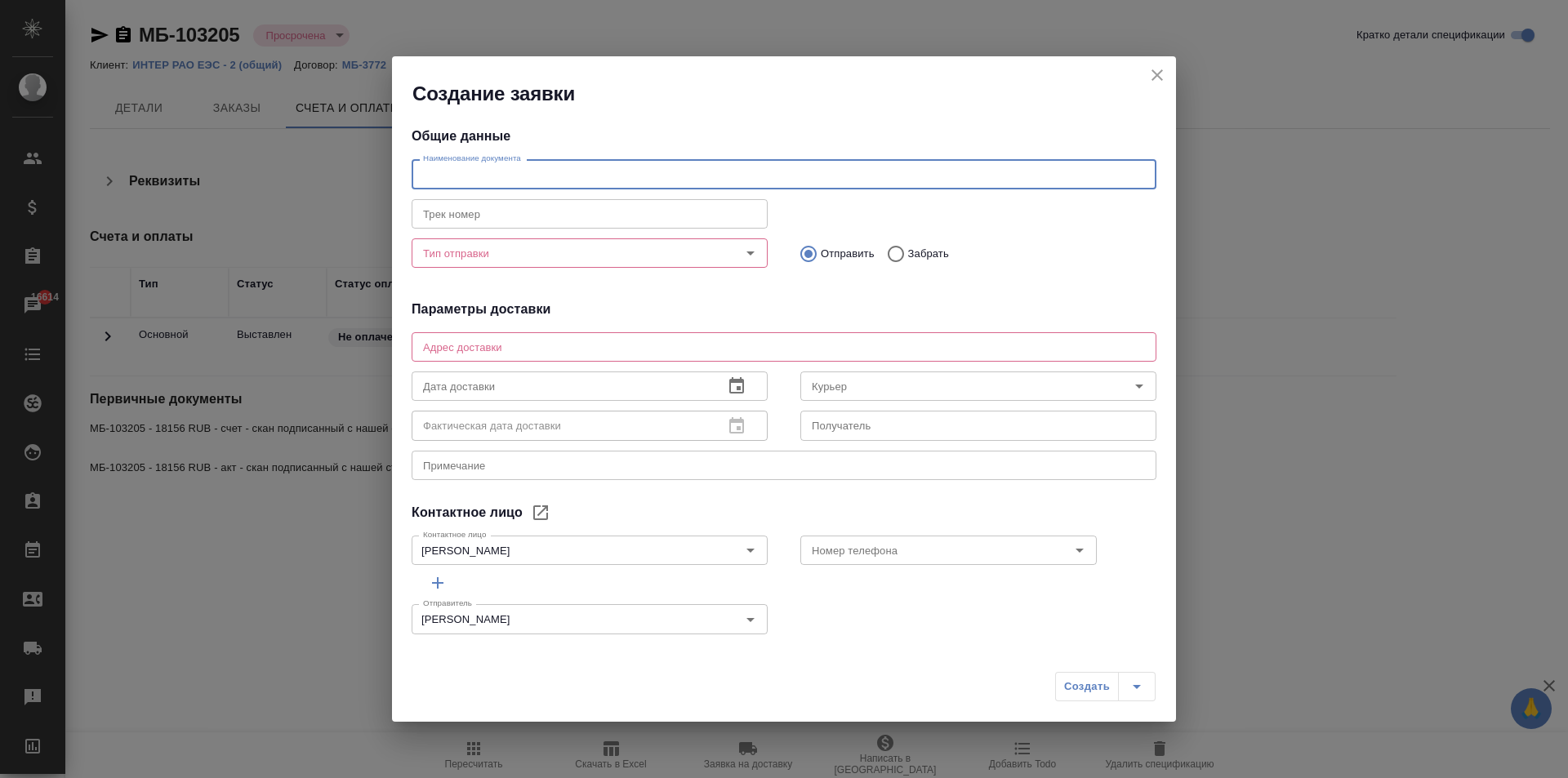
type input "ч"
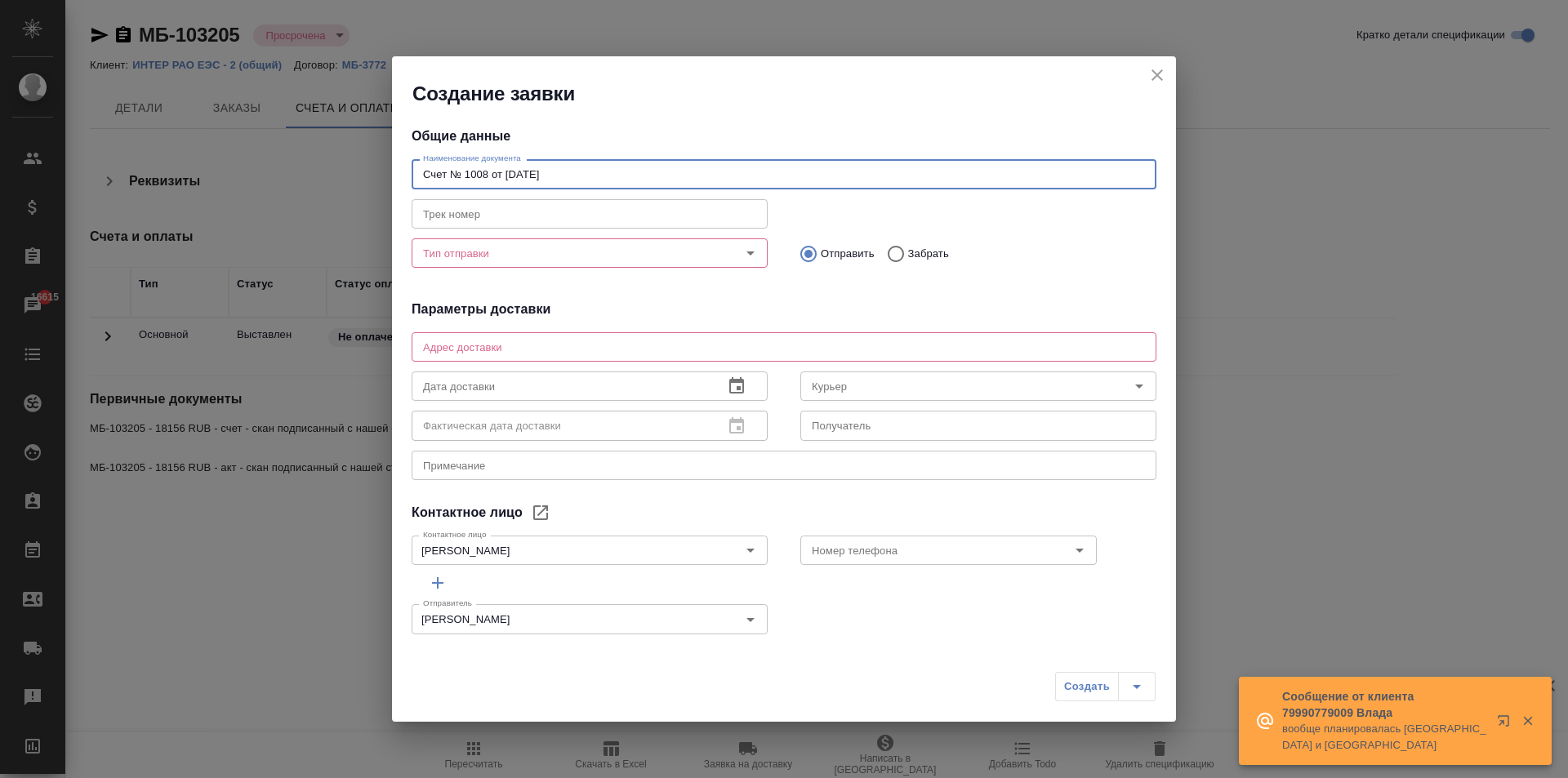
click at [507, 266] on div "Тип отправки" at bounding box center [589, 252] width 356 height 29
type input "Счет № 1008 от 15 августа 2025"
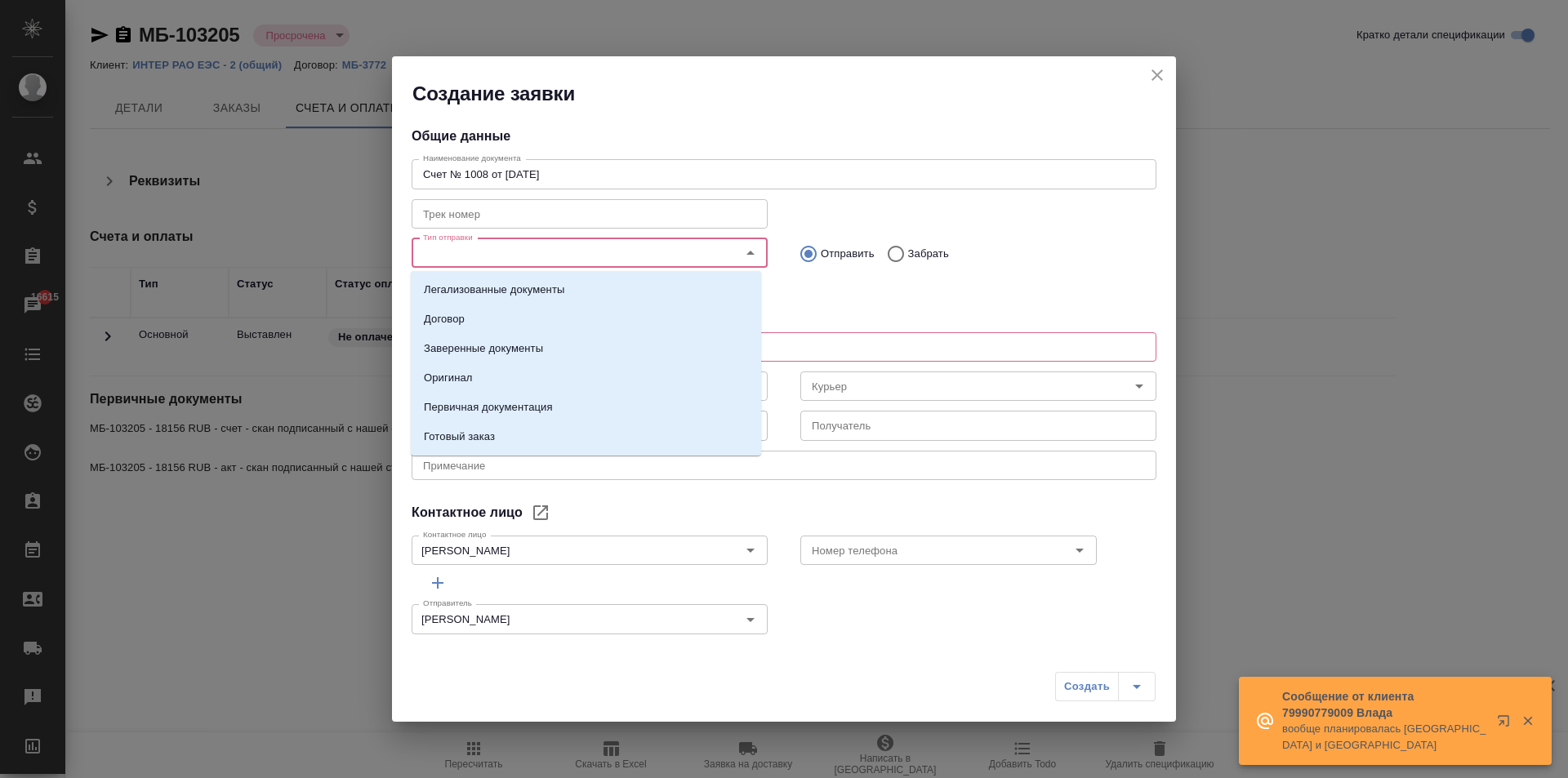
click at [536, 250] on input "Тип отправки" at bounding box center [562, 253] width 291 height 19
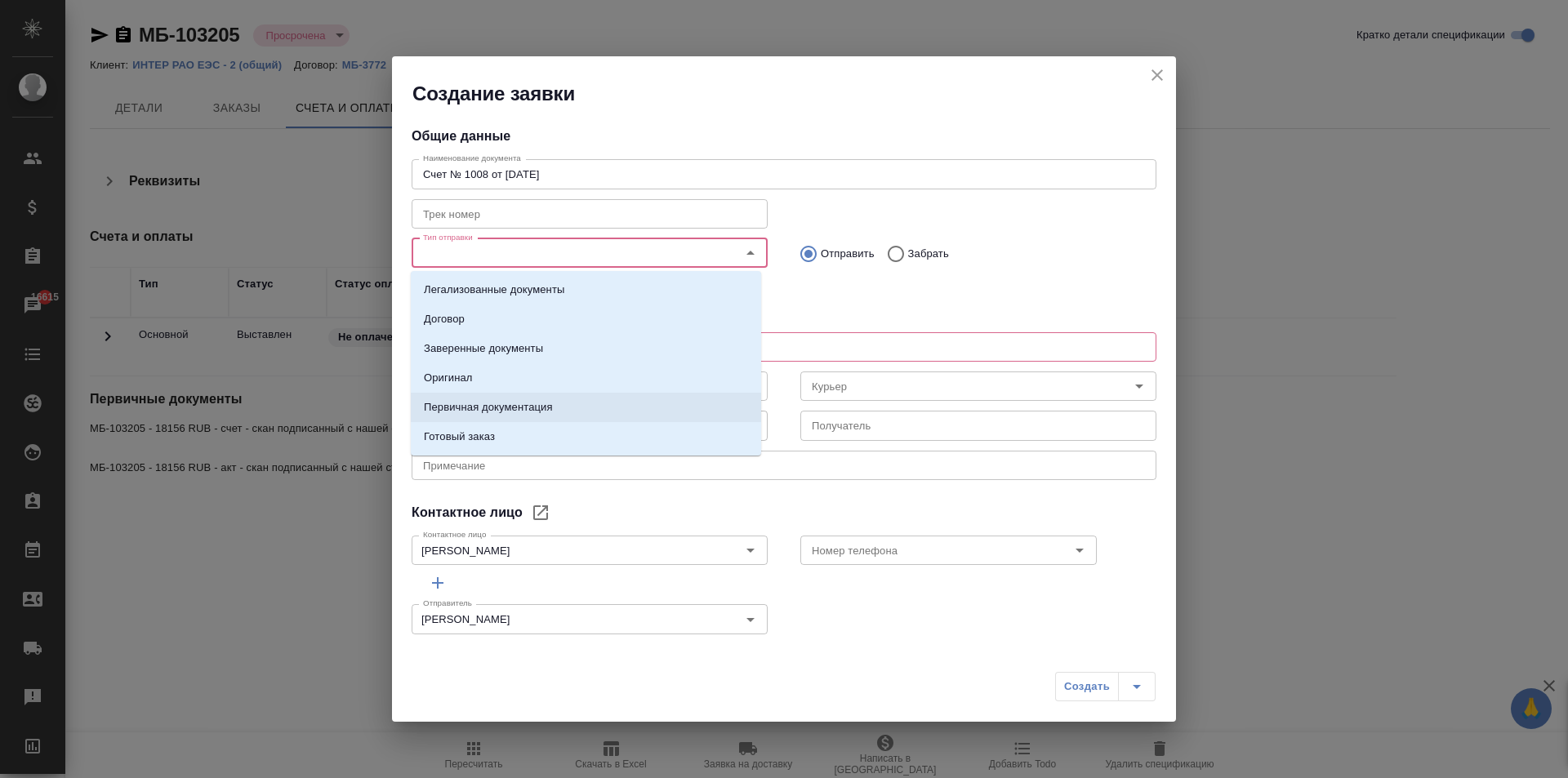
click at [518, 410] on p "Первичная документация" at bounding box center [488, 408] width 129 height 17
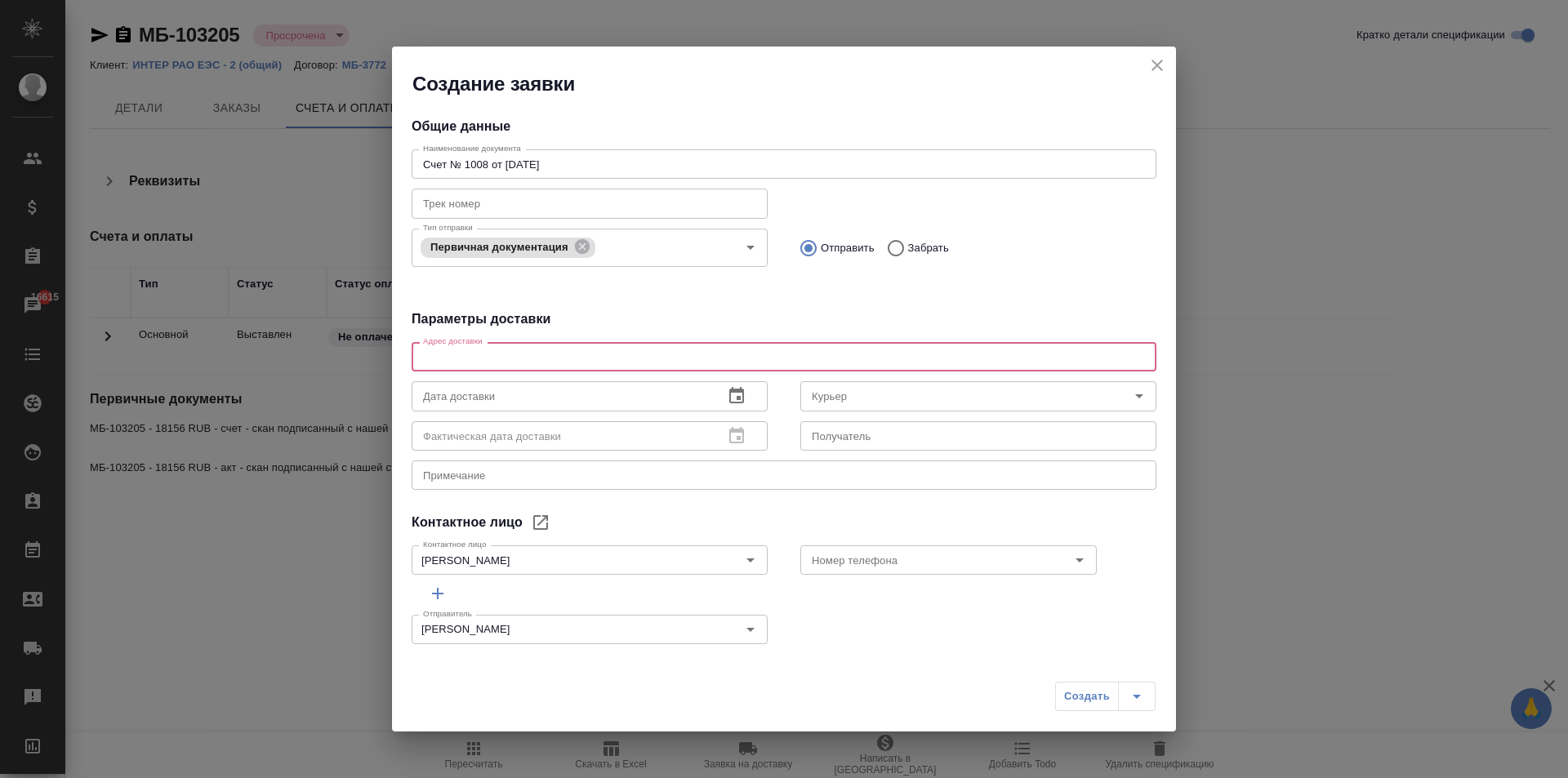
click at [482, 356] on textarea at bounding box center [784, 357] width 722 height 12
click at [473, 365] on div "x Адрес доставки" at bounding box center [784, 356] width 745 height 29
paste textarea "188510, Россия, Ленинградская область, Ломоносовский район, тер. Южная часть пр…"
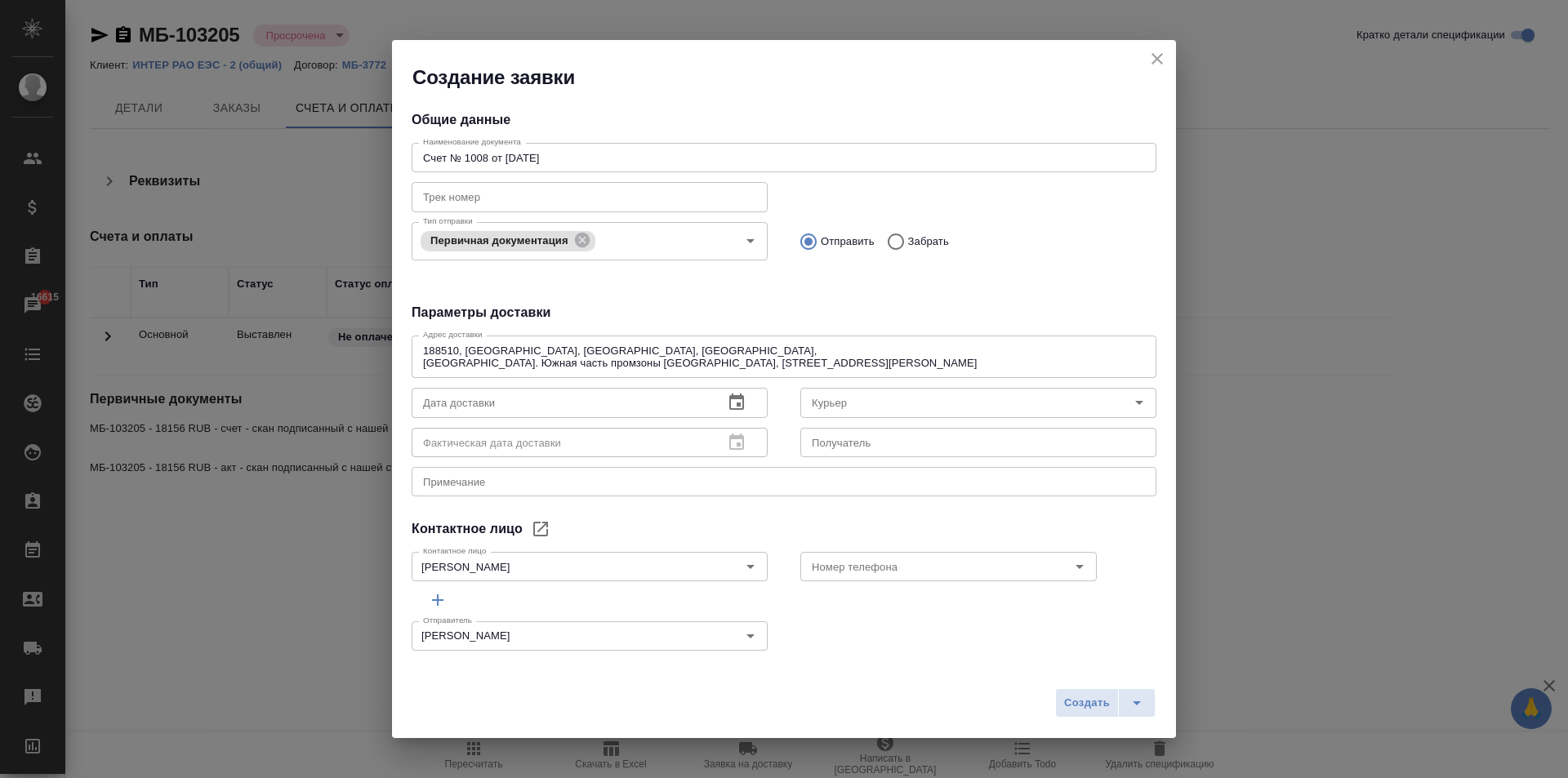
click at [421, 364] on div "188510, Россия, Ленинградская область, Ломоносовский район, тер. Южная часть пр…" at bounding box center [784, 356] width 745 height 42
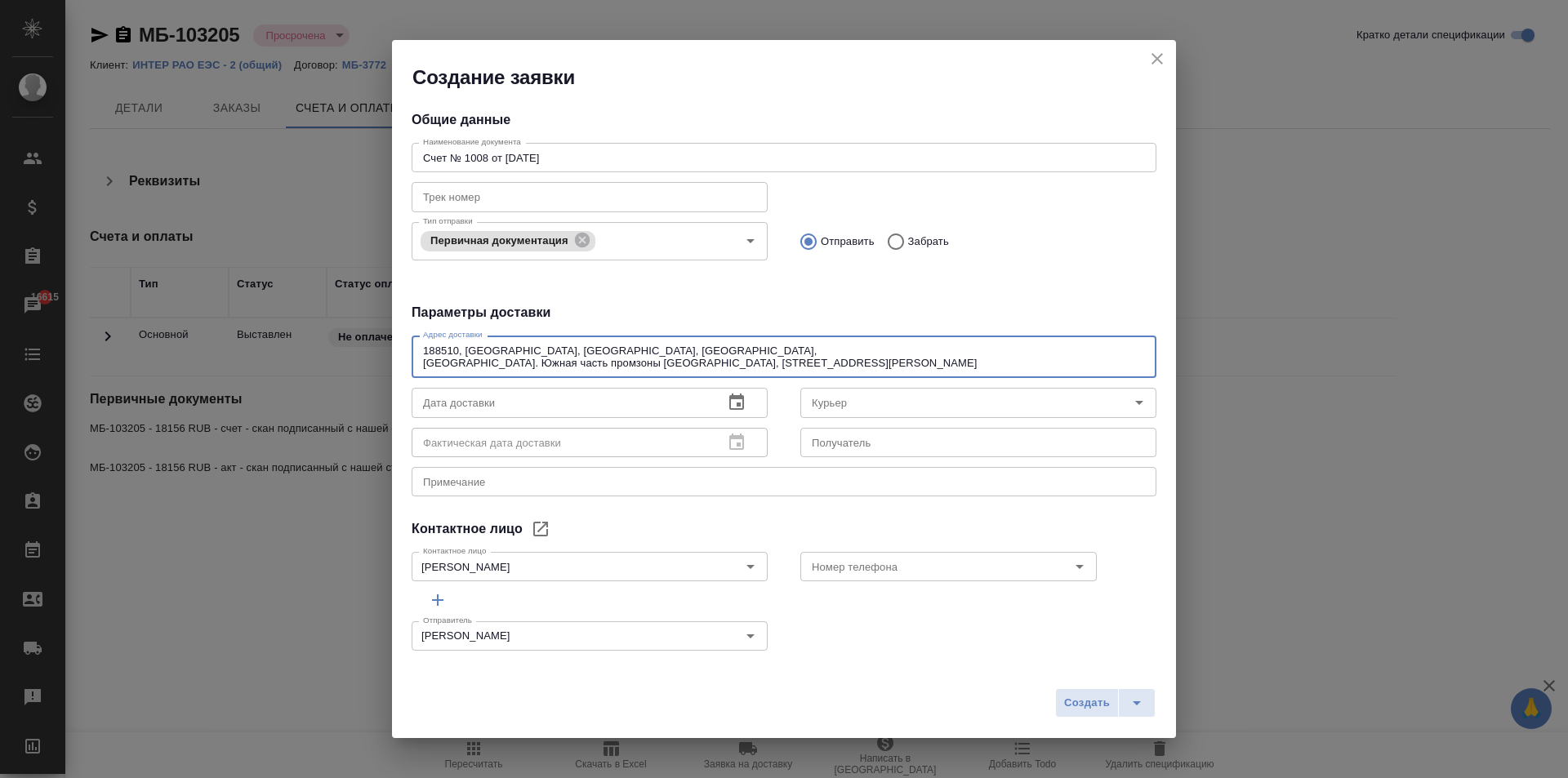
type textarea "188510, Россия, Ленинградская область, Ломоносовский район, тер. Южная часть пр…"
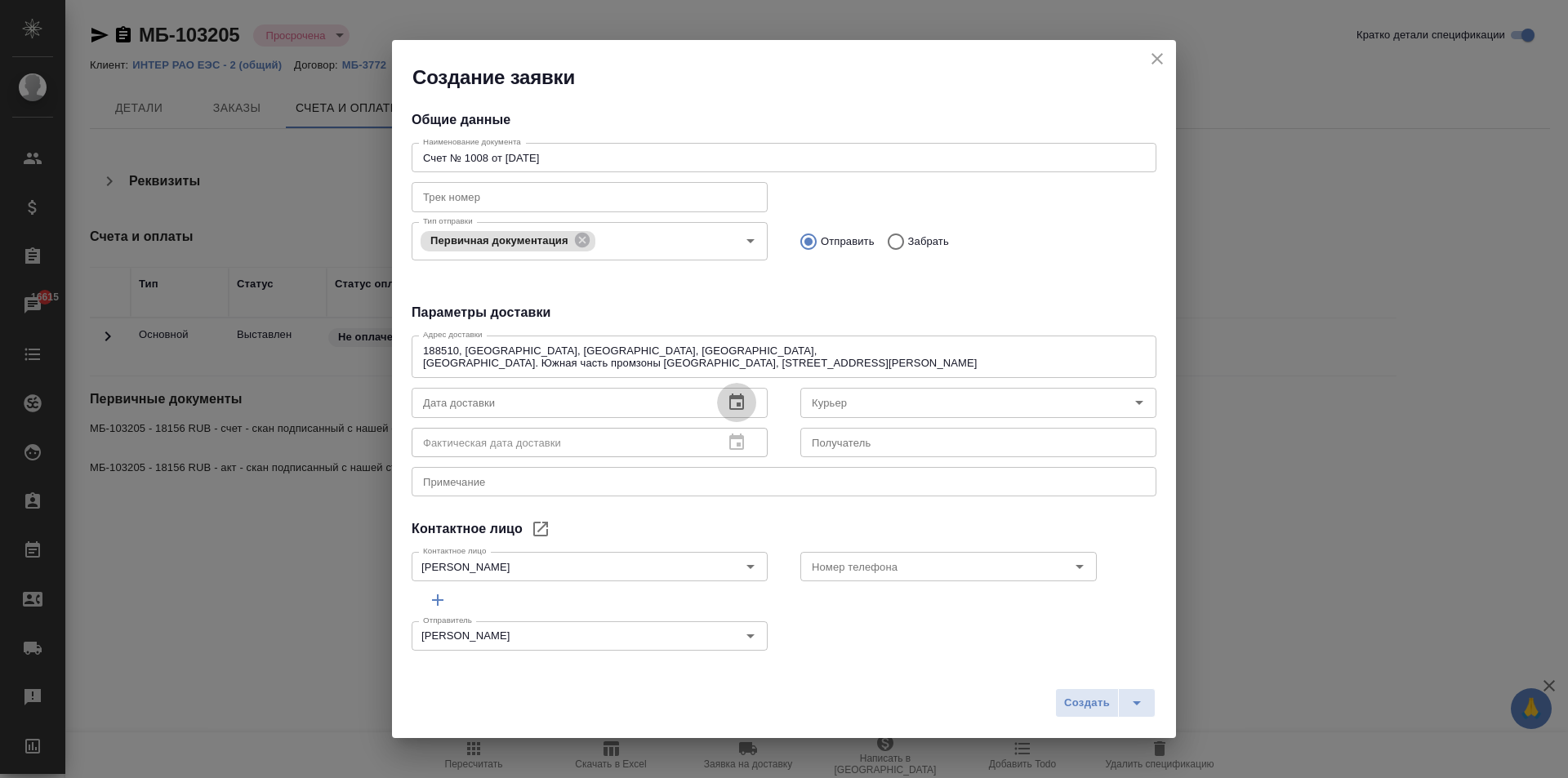
click at [730, 402] on icon "button" at bounding box center [737, 402] width 19 height 19
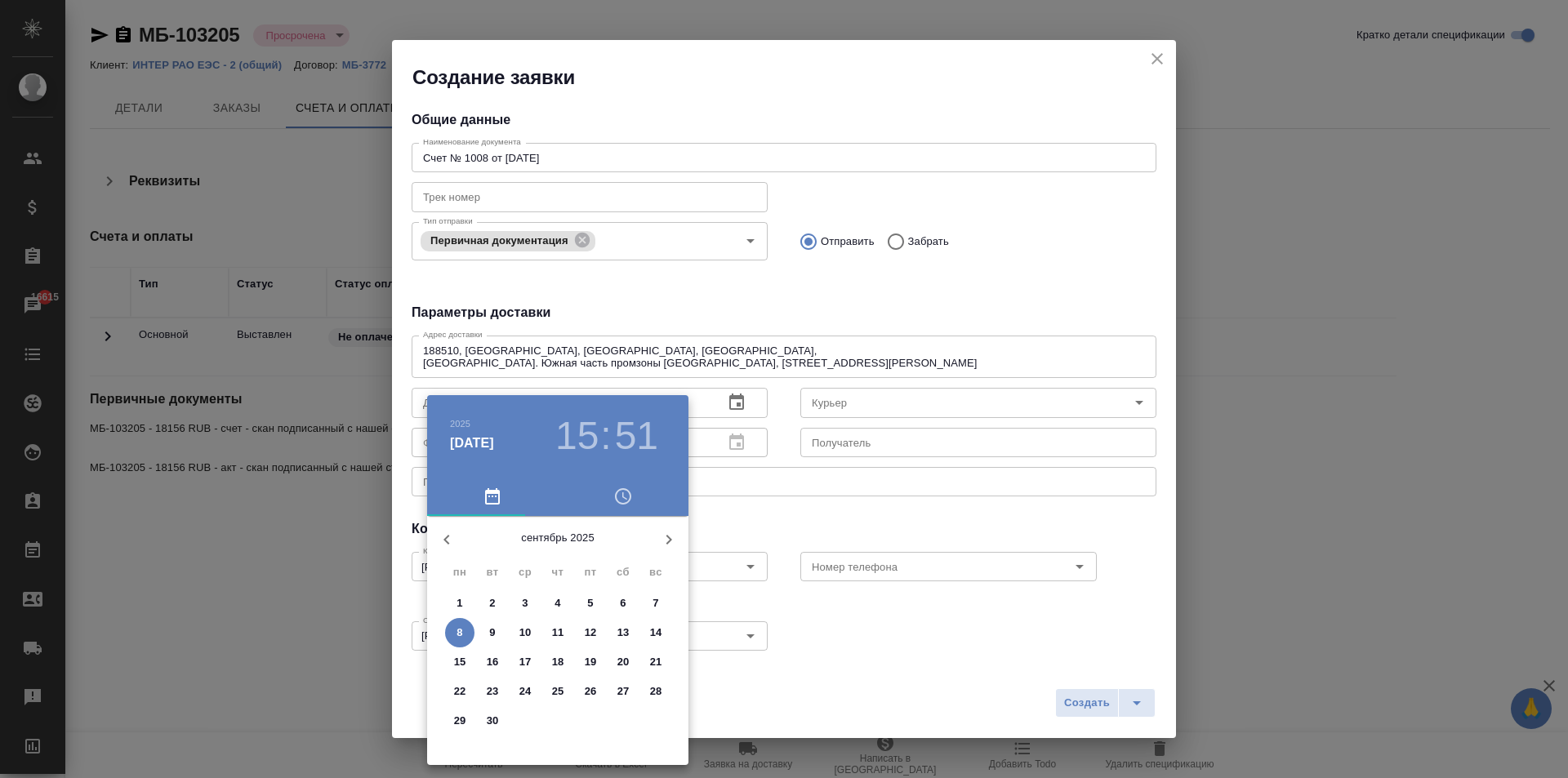
click at [468, 631] on span "8" at bounding box center [459, 632] width 29 height 17
type input "08.09.2025 15:51"
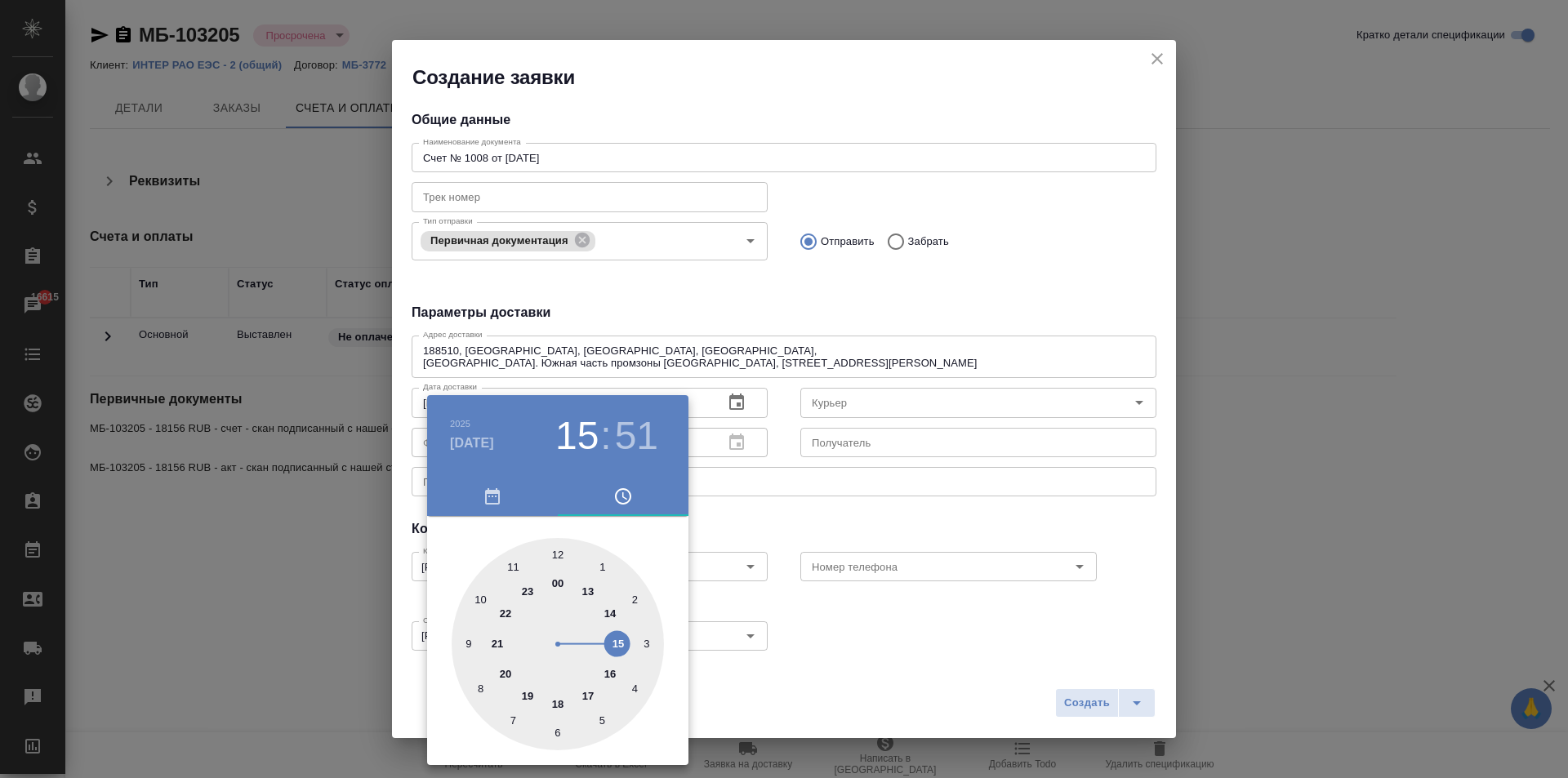
click at [999, 280] on div at bounding box center [784, 389] width 1568 height 778
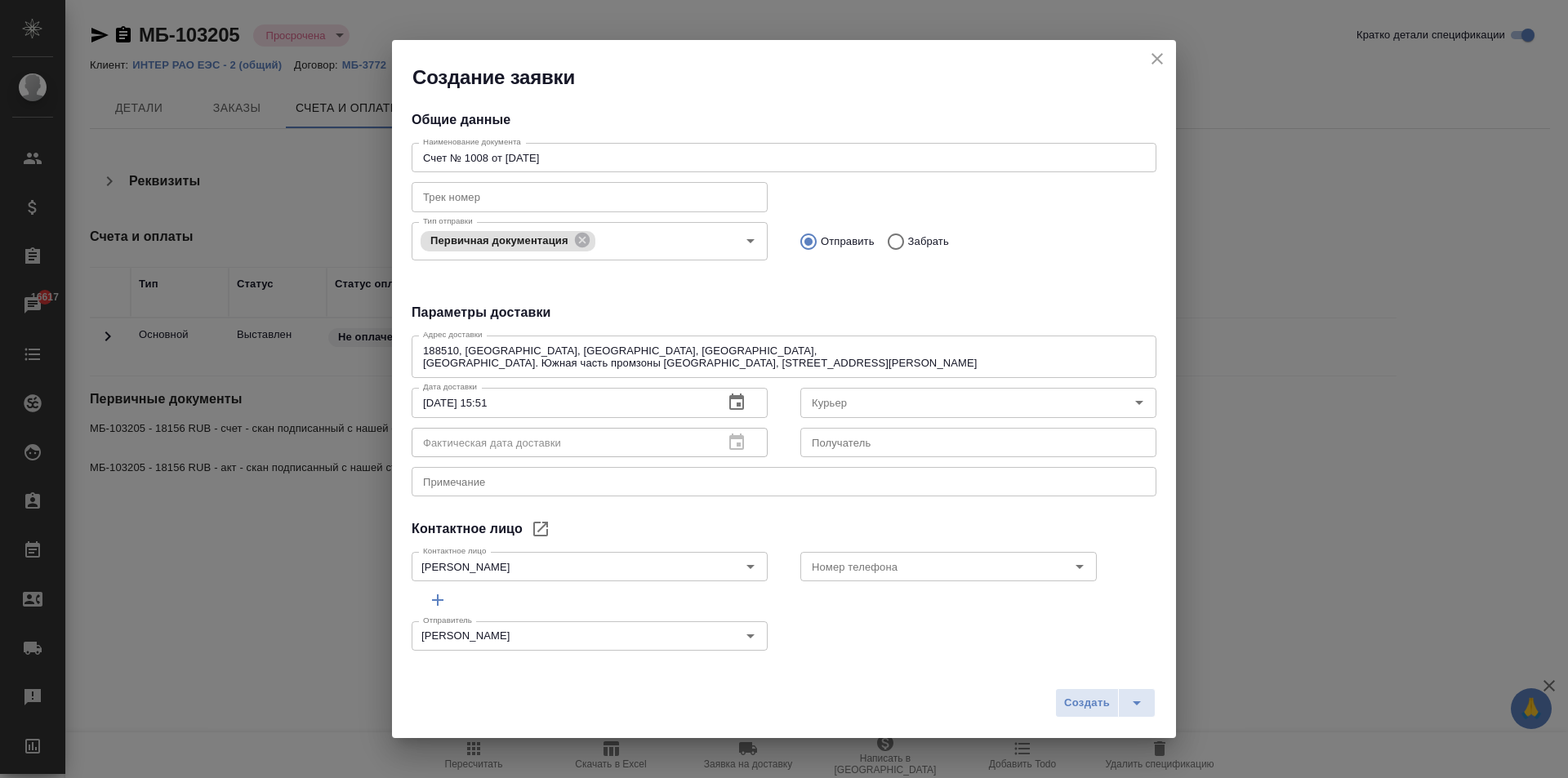
click at [715, 370] on div "188510, Россия, Ленинградская область, Ломоносовский район, тер. Южная часть пр…" at bounding box center [784, 356] width 745 height 42
click at [706, 363] on textarea "188510, Россия, Ленинградская область, Ломоносовский район, тер. Южная часть пр…" at bounding box center [784, 357] width 722 height 26
click at [418, 368] on div "188510, Россия, Ленинградская область, Ломоносовский район, тер. Южная часть пр…" at bounding box center [784, 356] width 745 height 42
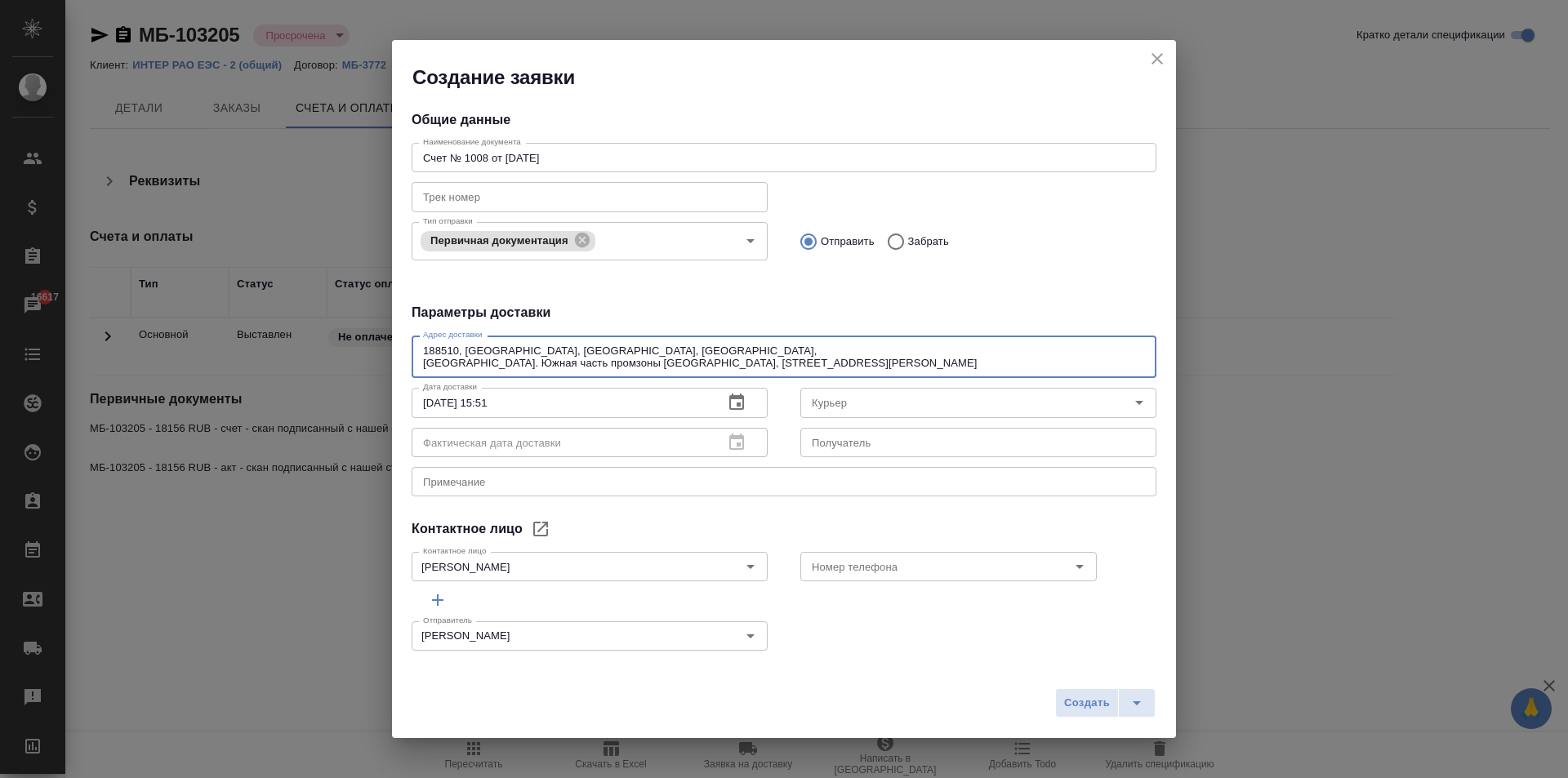
click at [424, 363] on textarea "188510, Россия, Ленинградская область, Ломоносовский район, тер. Южная часть пр…" at bounding box center [784, 357] width 722 height 26
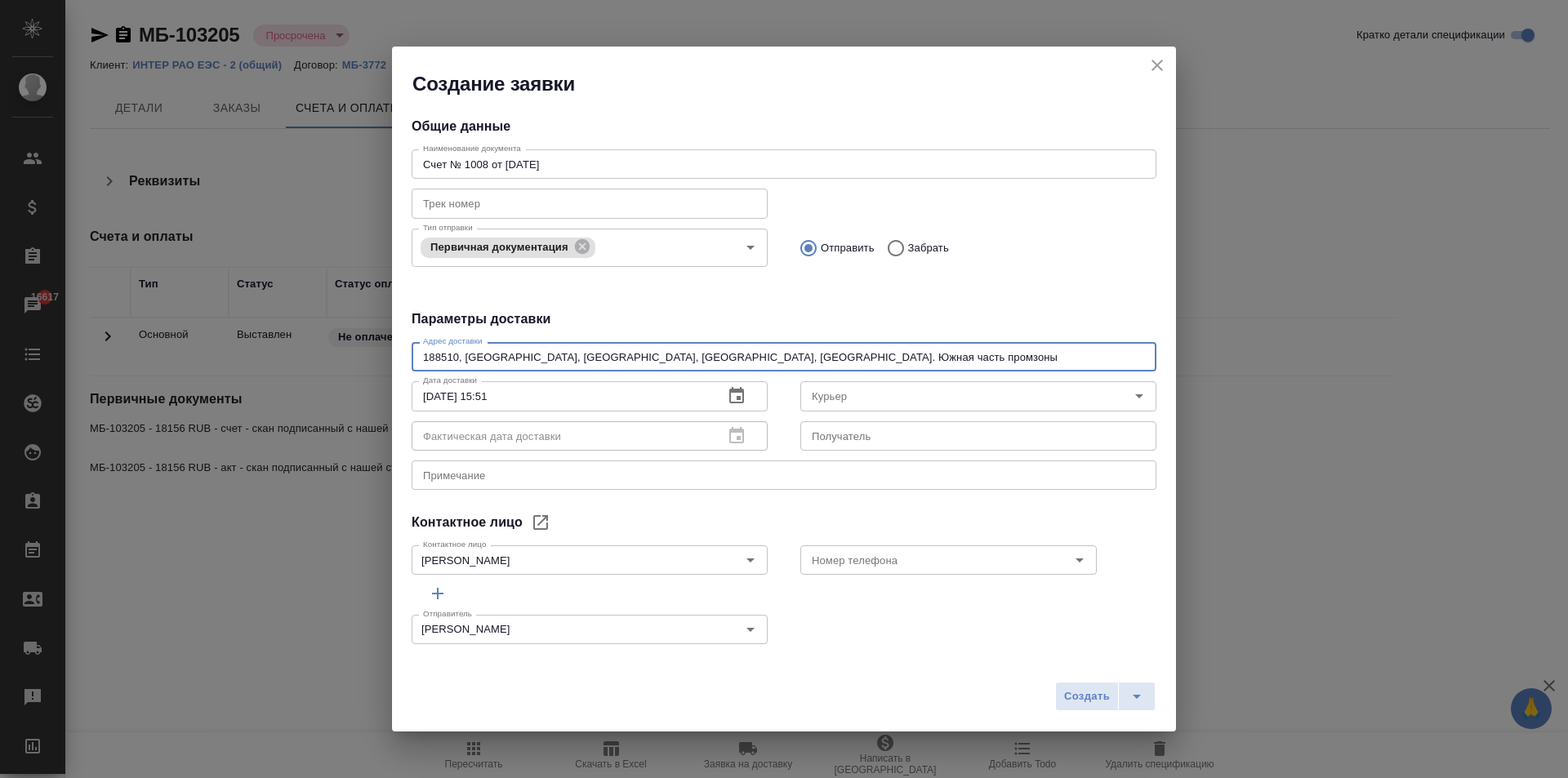
type textarea "188510, Россия, Ленинградская область, Ломоносовский район, тер. Южная часть пр…"
click at [728, 400] on icon "button" at bounding box center [737, 396] width 19 height 19
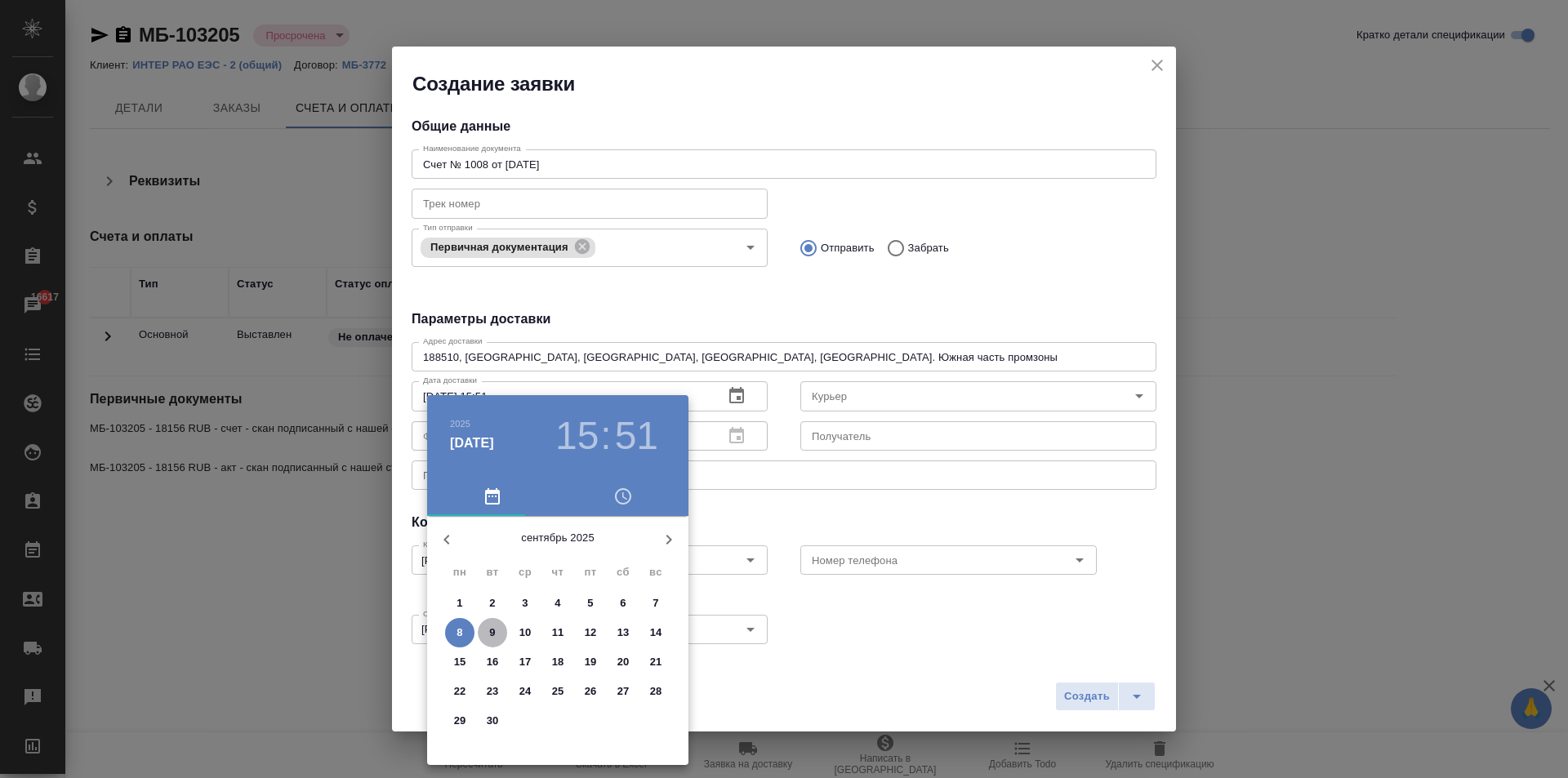
click at [491, 631] on p "9" at bounding box center [491, 632] width 5 height 17
type input "09.09.2025 15:51"
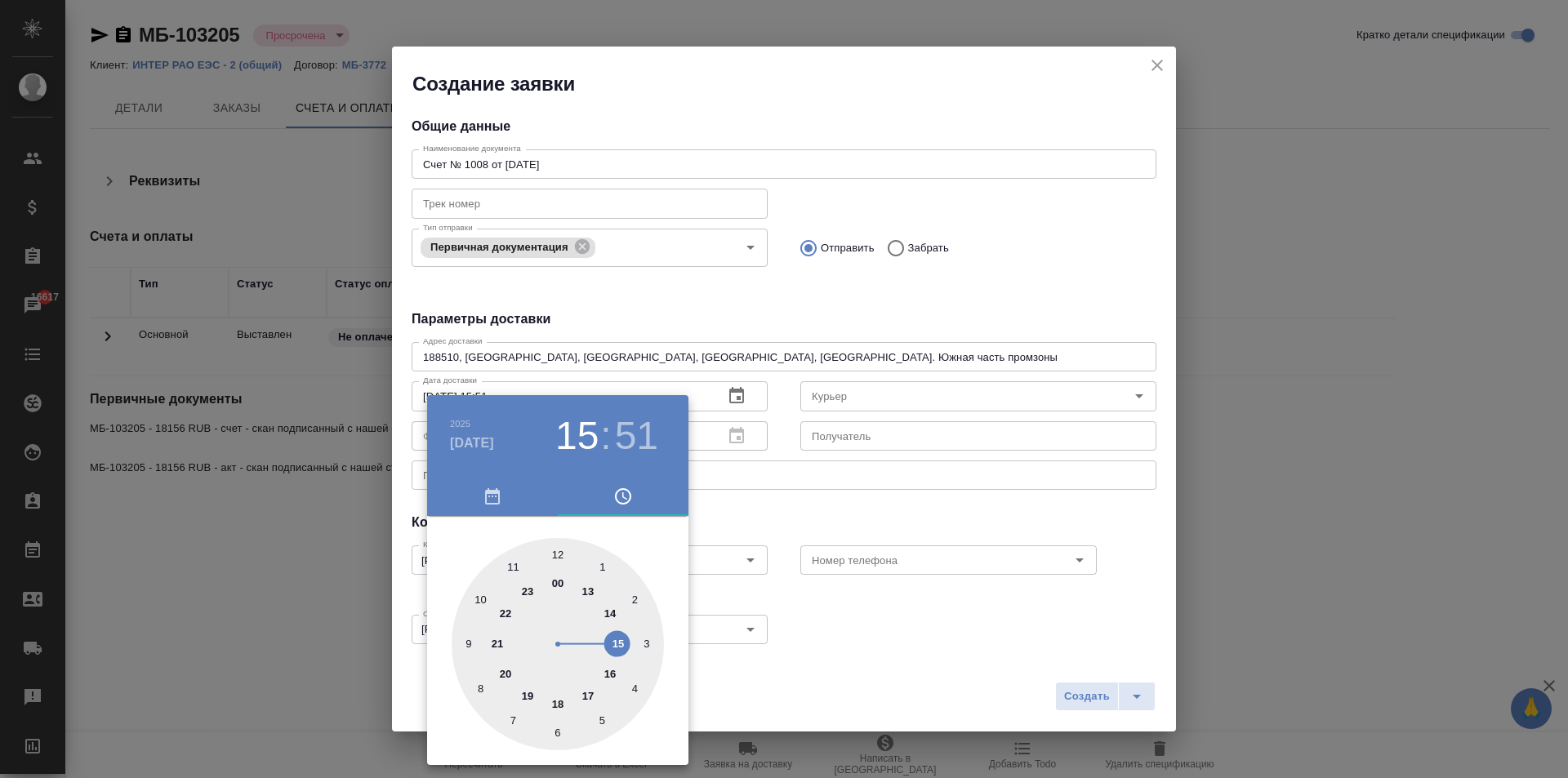
click at [891, 435] on div at bounding box center [784, 389] width 1568 height 778
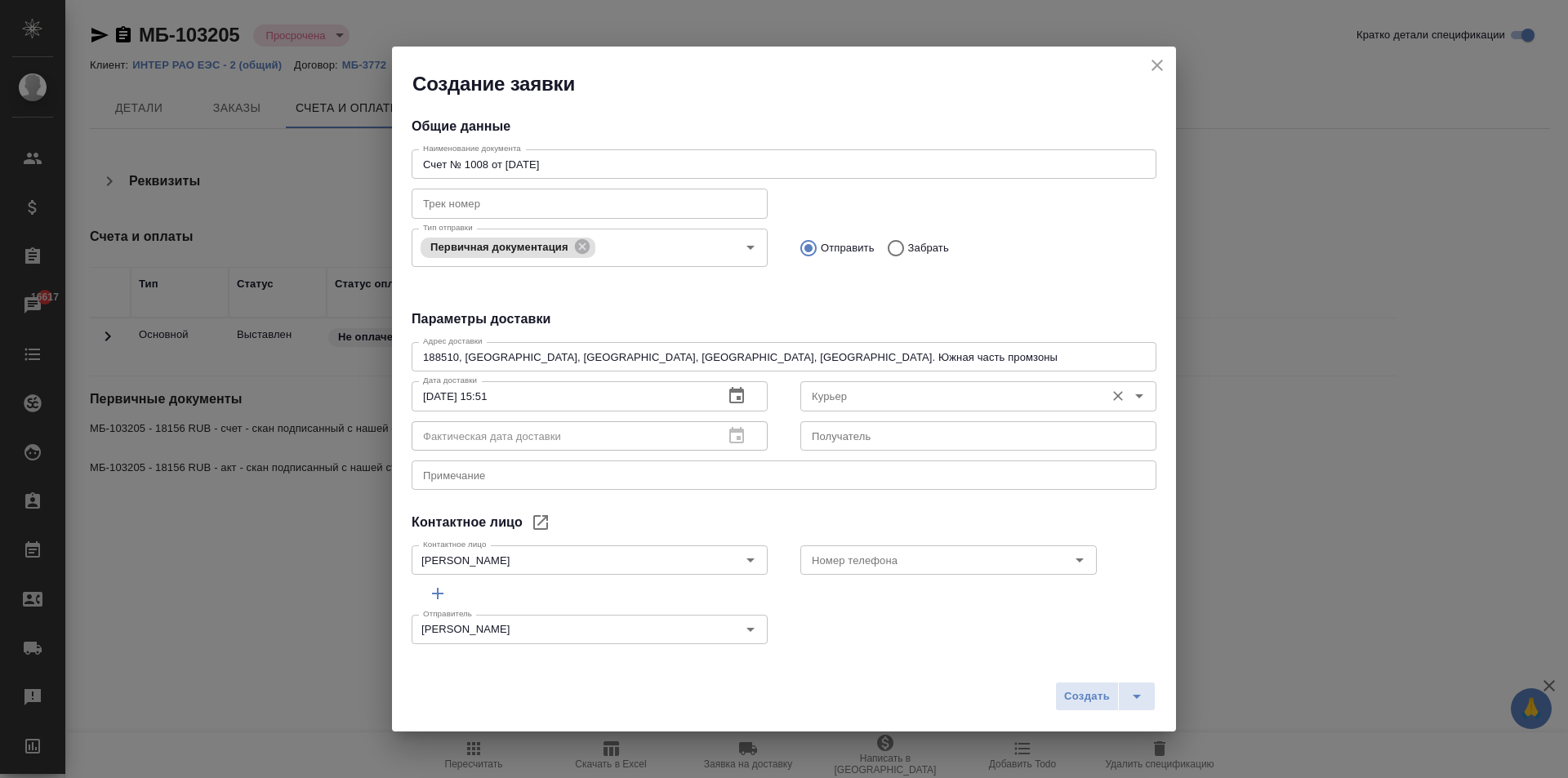
click at [831, 386] on input "Курьер" at bounding box center [950, 396] width 291 height 19
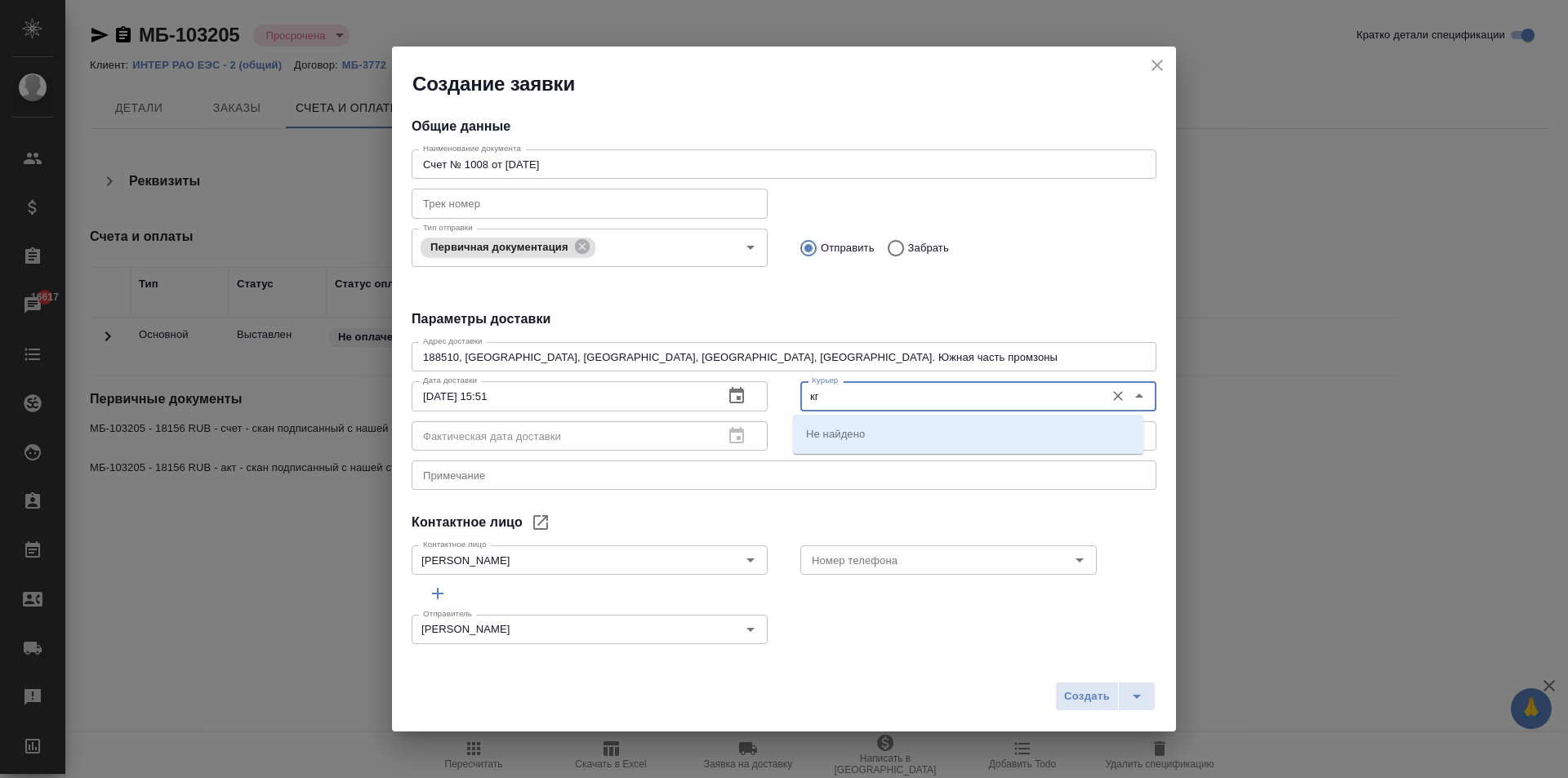
type input "к"
click at [882, 442] on li "Russian Post" at bounding box center [968, 433] width 350 height 29
type input "Russian Post"
click at [913, 560] on input "Номер телефона" at bounding box center [920, 560] width 232 height 19
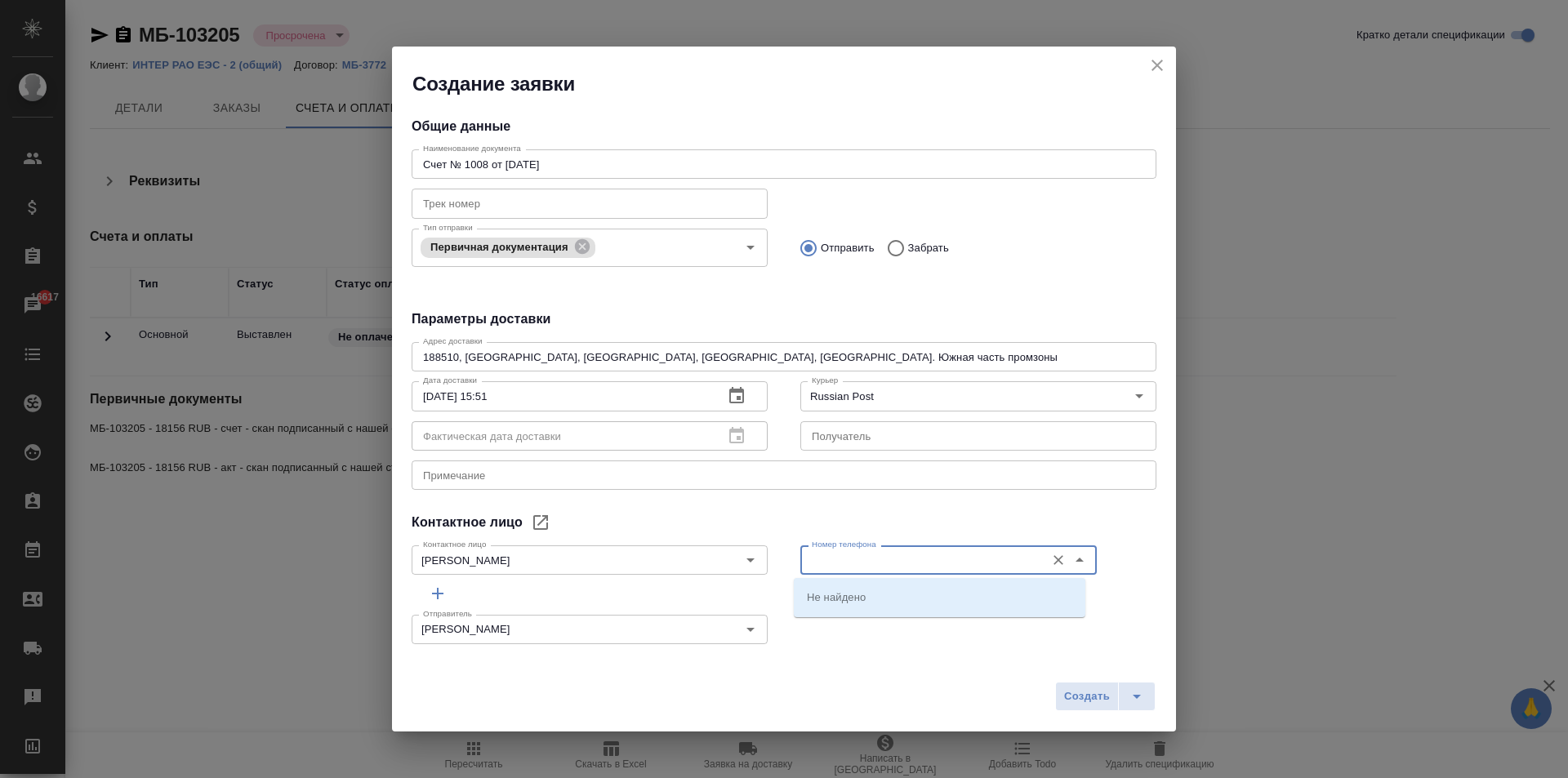
click at [913, 560] on input "Номер телефона" at bounding box center [920, 560] width 232 height 19
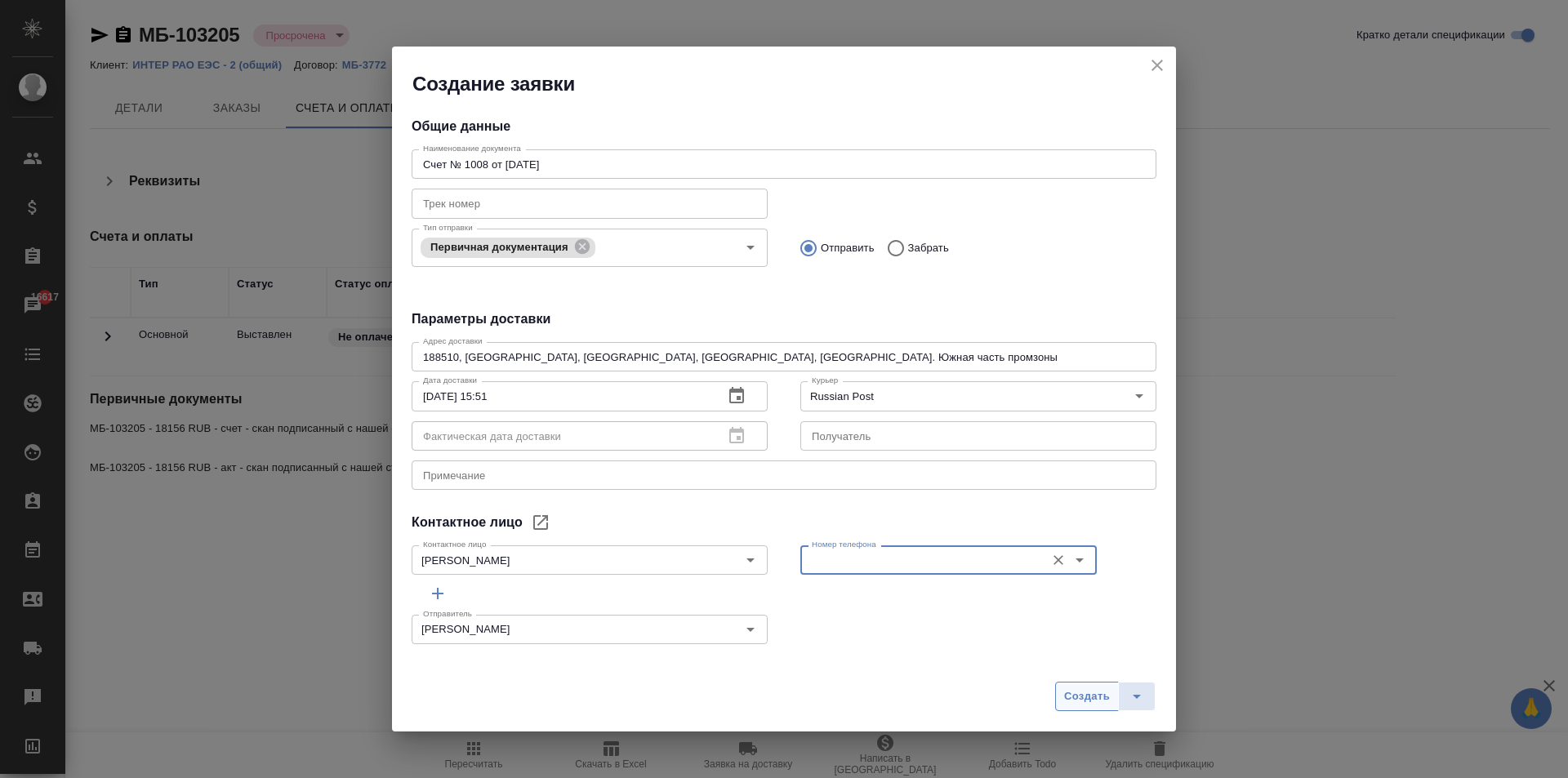
click at [1086, 693] on span "Создать" at bounding box center [1087, 696] width 46 height 19
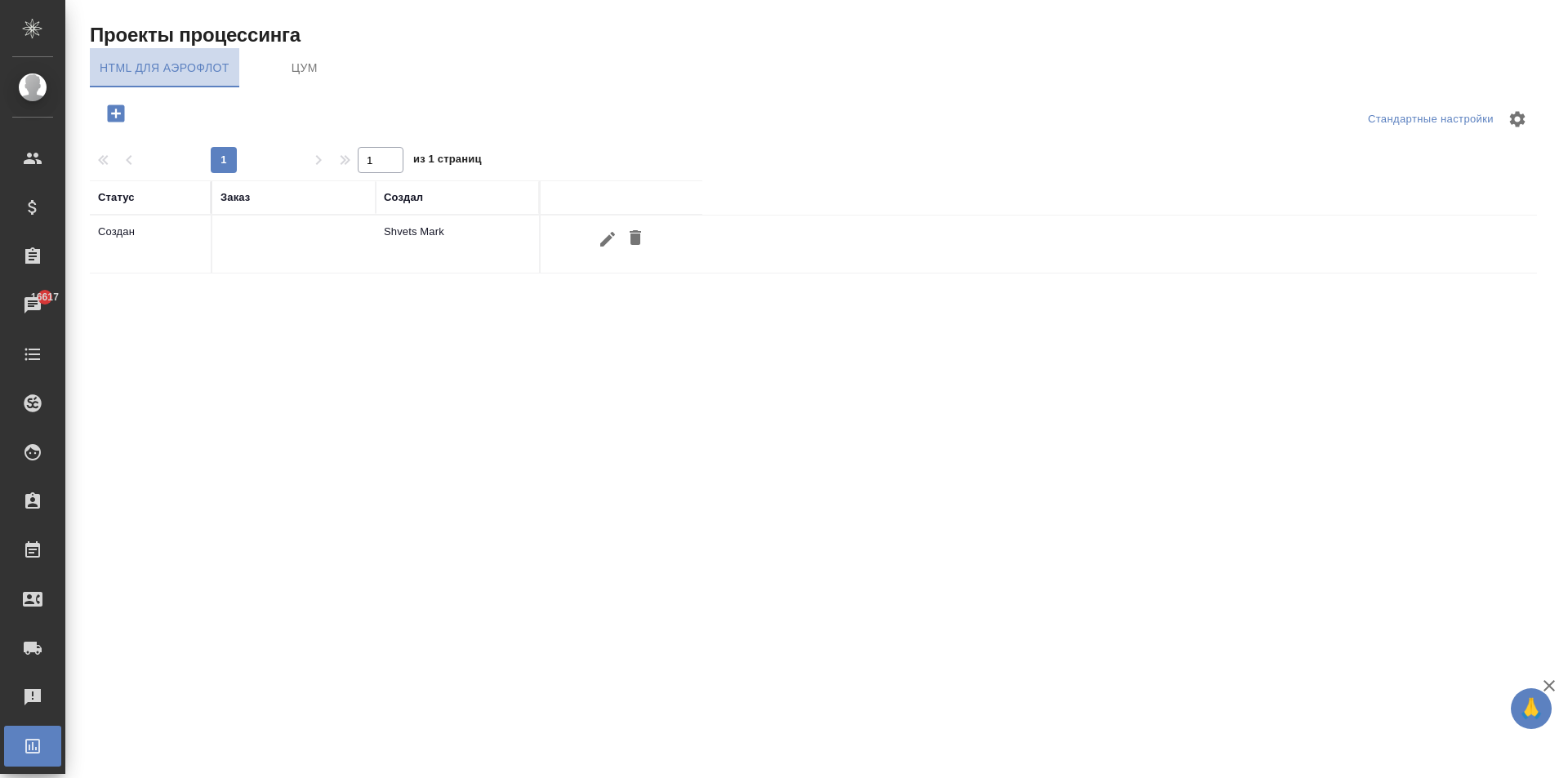
click at [185, 61] on span "HTML для аэрофлот" at bounding box center [164, 68] width 130 height 20
click at [314, 58] on span "ЦУМ" at bounding box center [304, 68] width 111 height 20
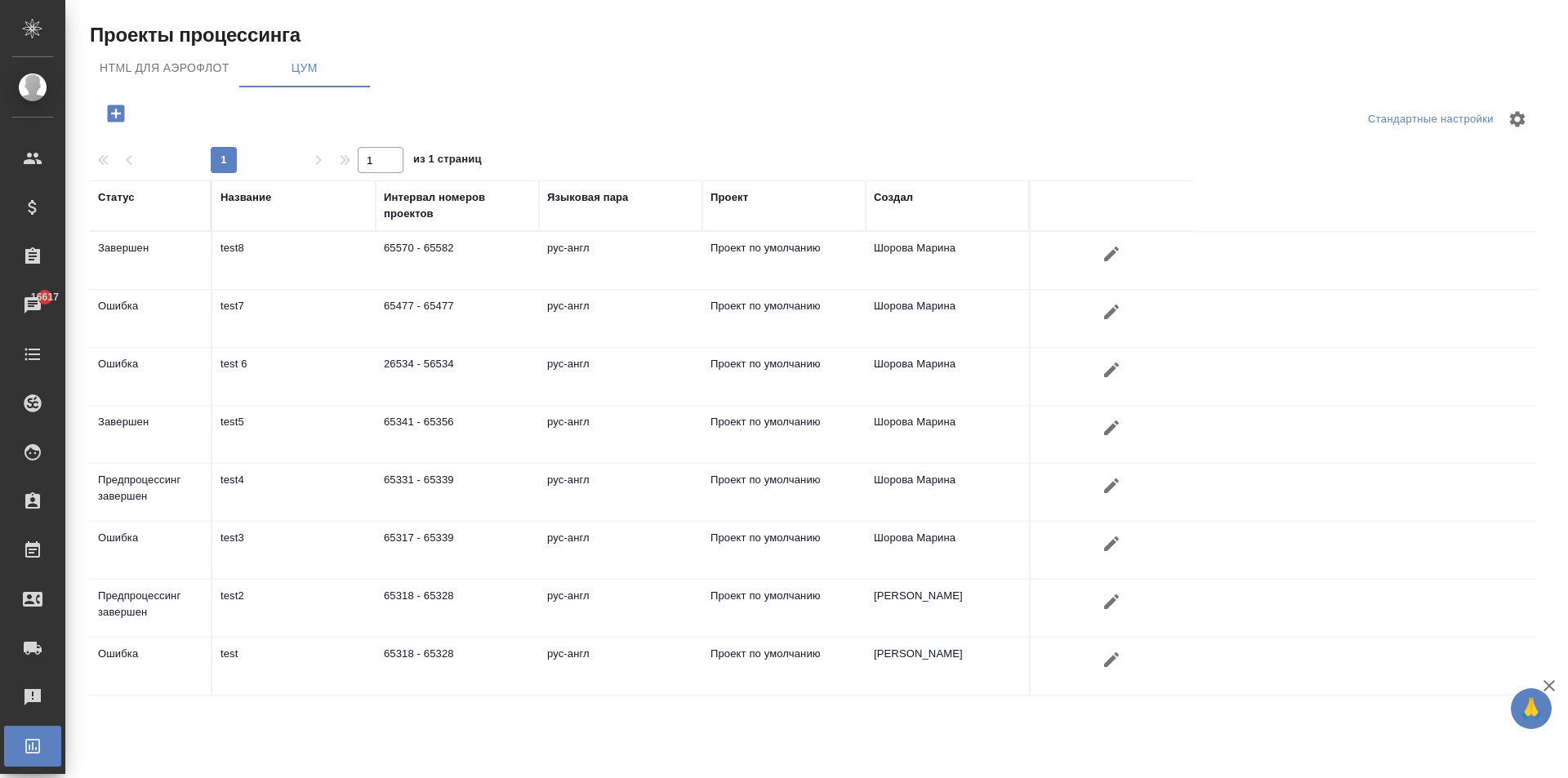
click at [183, 67] on span "HTML для аэрофлот" at bounding box center [164, 68] width 130 height 20
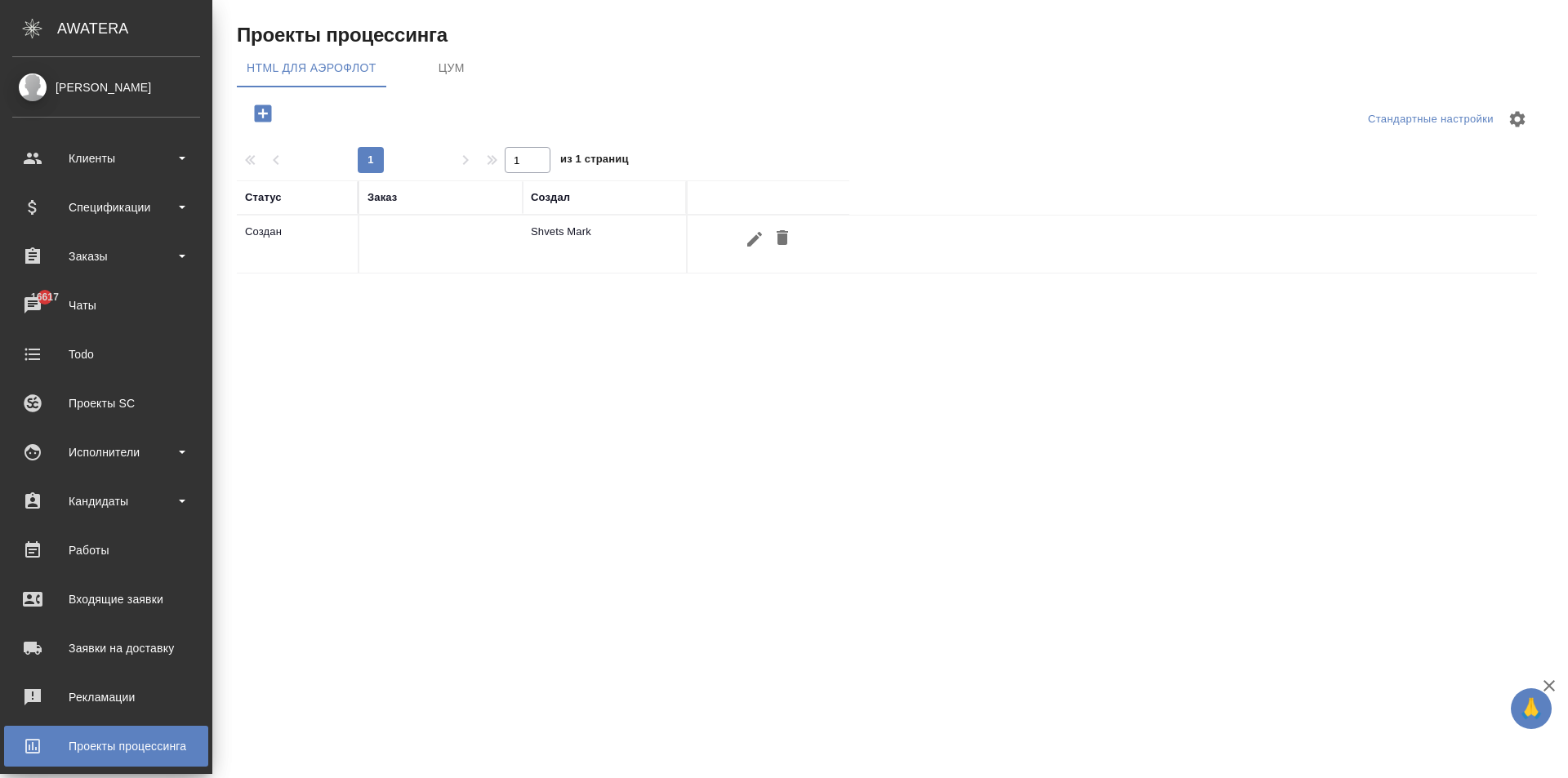
scroll to position [115, 0]
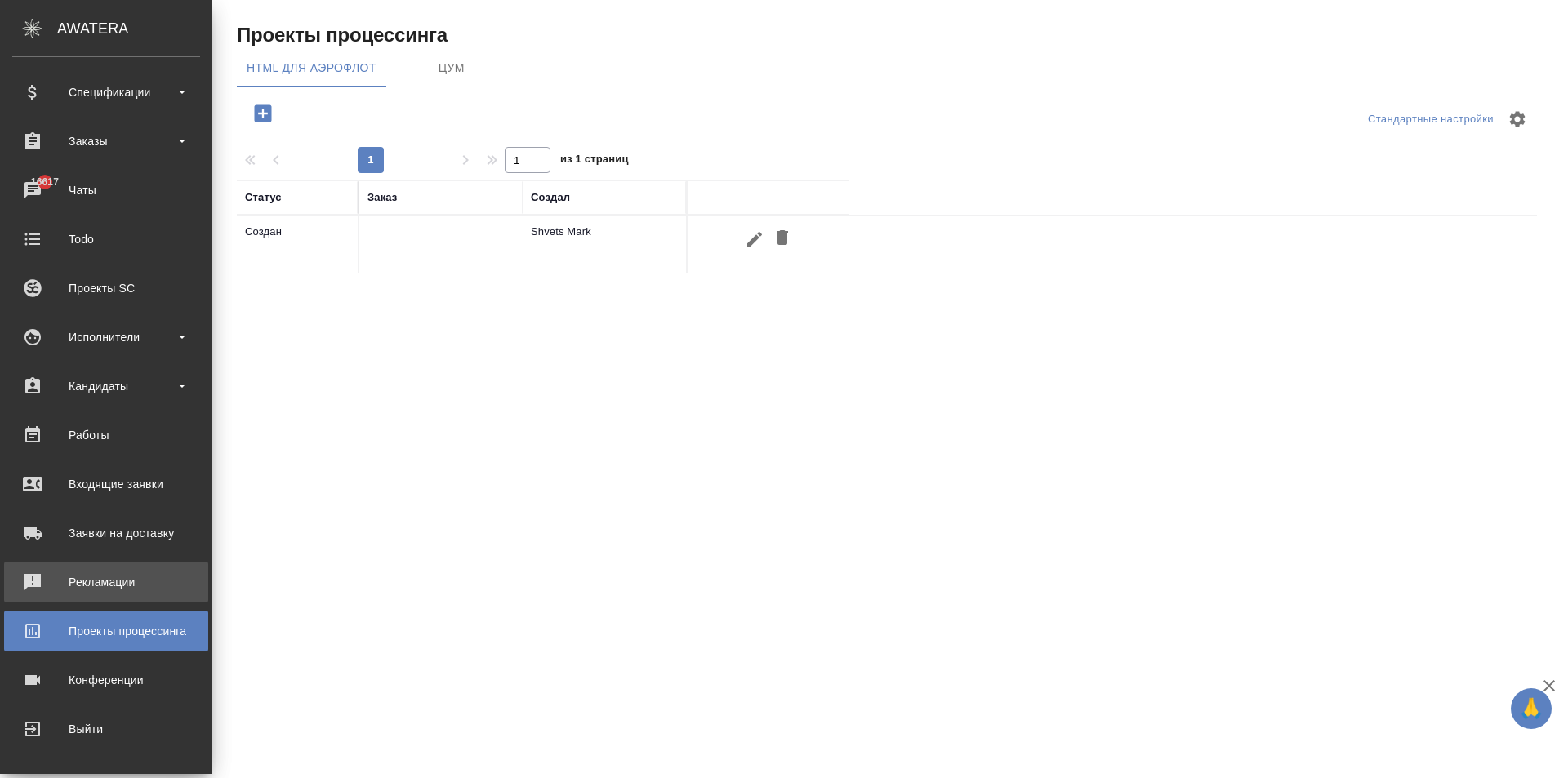
click at [74, 584] on div "Рекламации" at bounding box center [106, 582] width 188 height 25
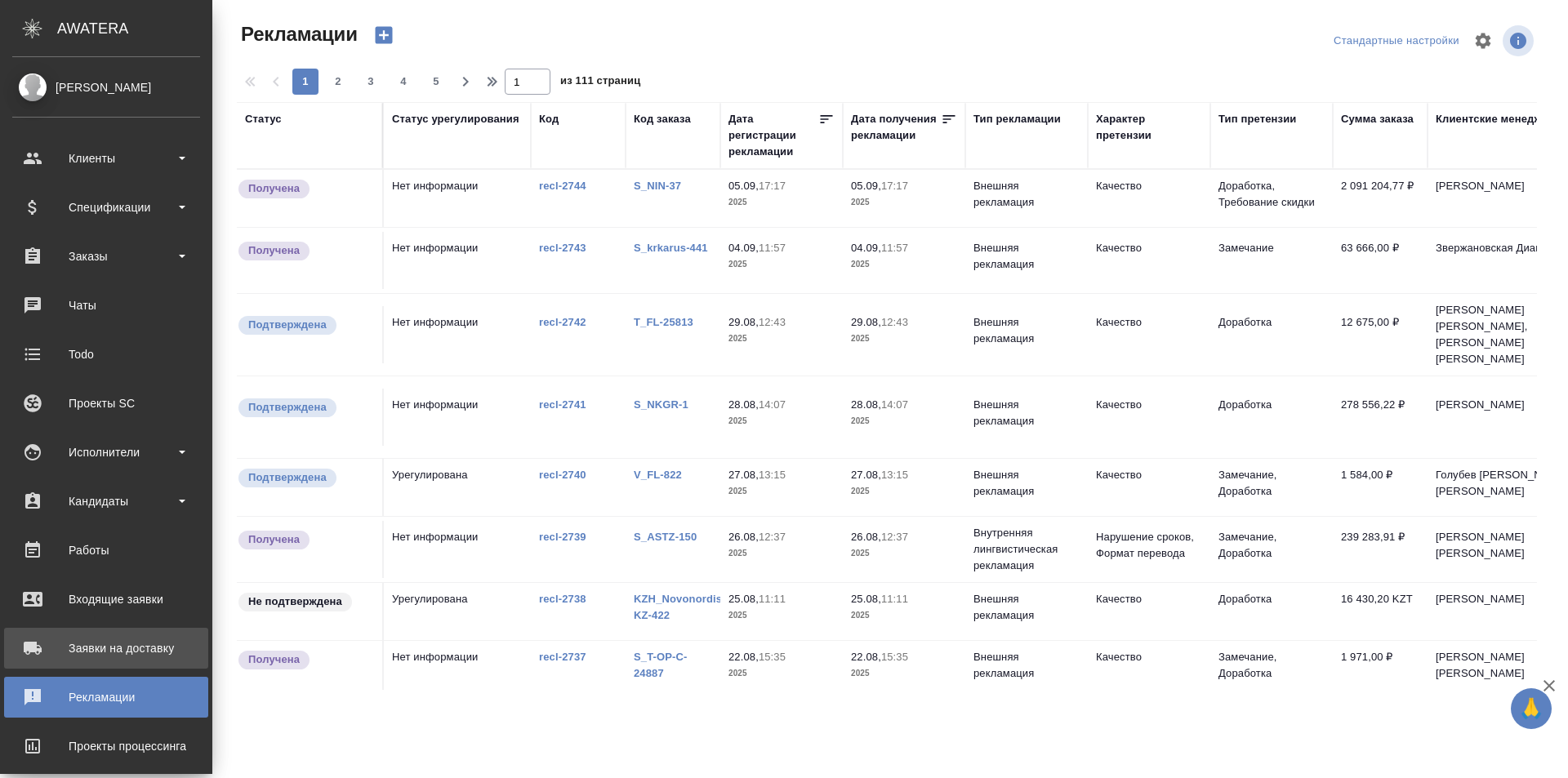
click at [45, 640] on div "Заявки на доставку" at bounding box center [106, 648] width 188 height 25
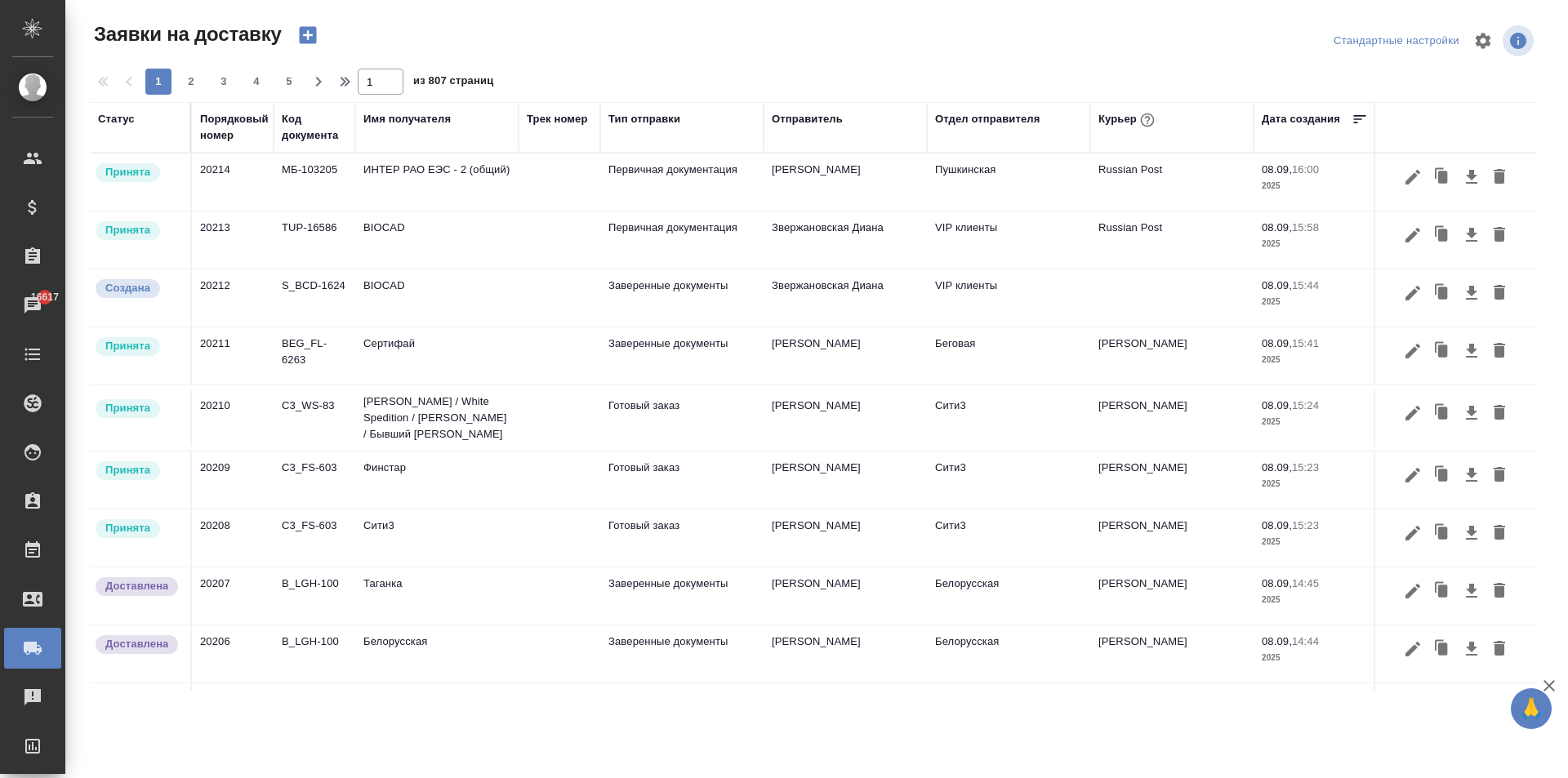
click at [429, 191] on td "ИНТЕР РАО ЕЭС - 2 (общий)" at bounding box center [437, 182] width 163 height 57
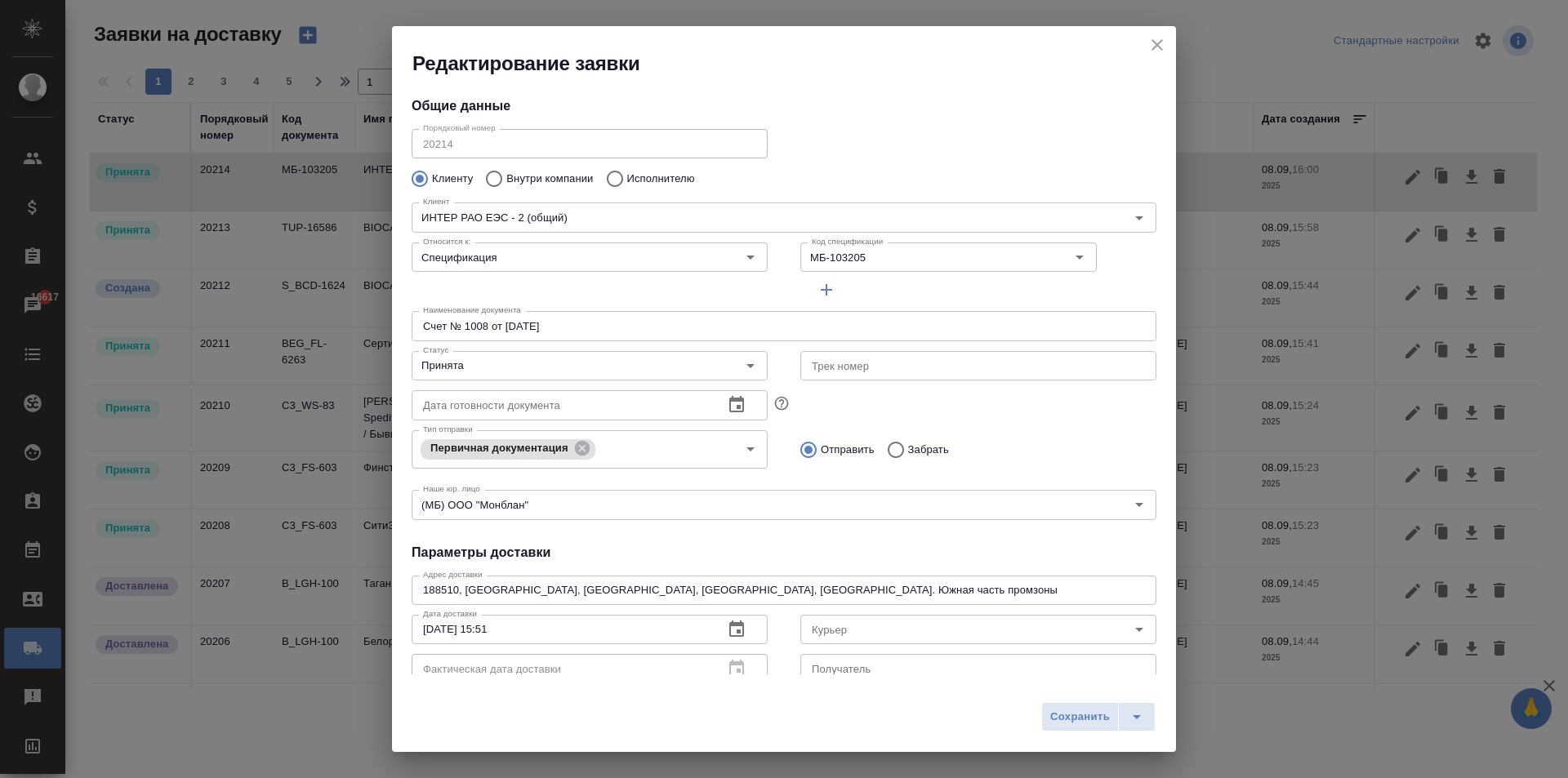
type input "Russian Post"
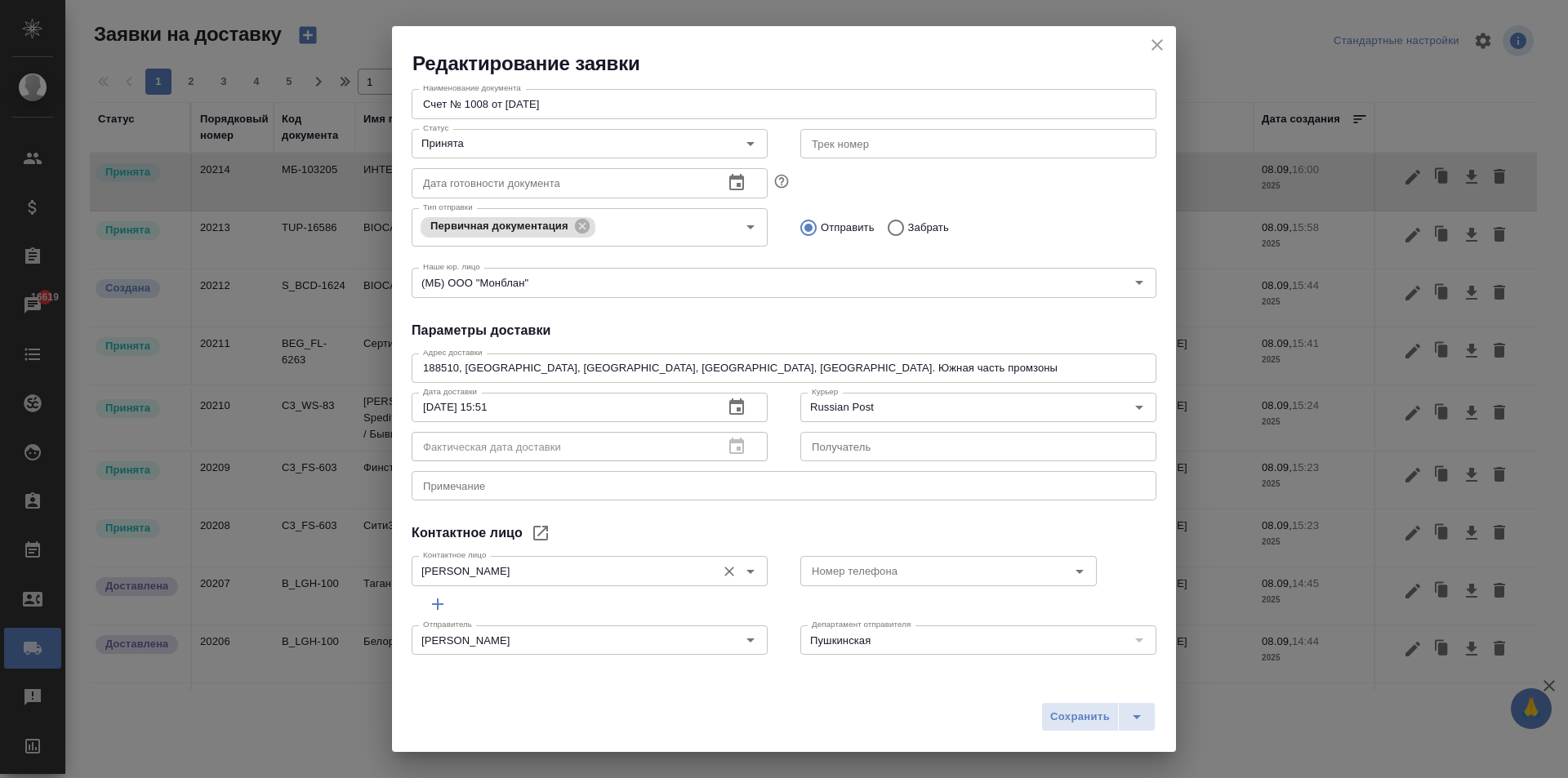
click at [494, 571] on input "Карпов [PERSON_NAME]" at bounding box center [562, 571] width 291 height 19
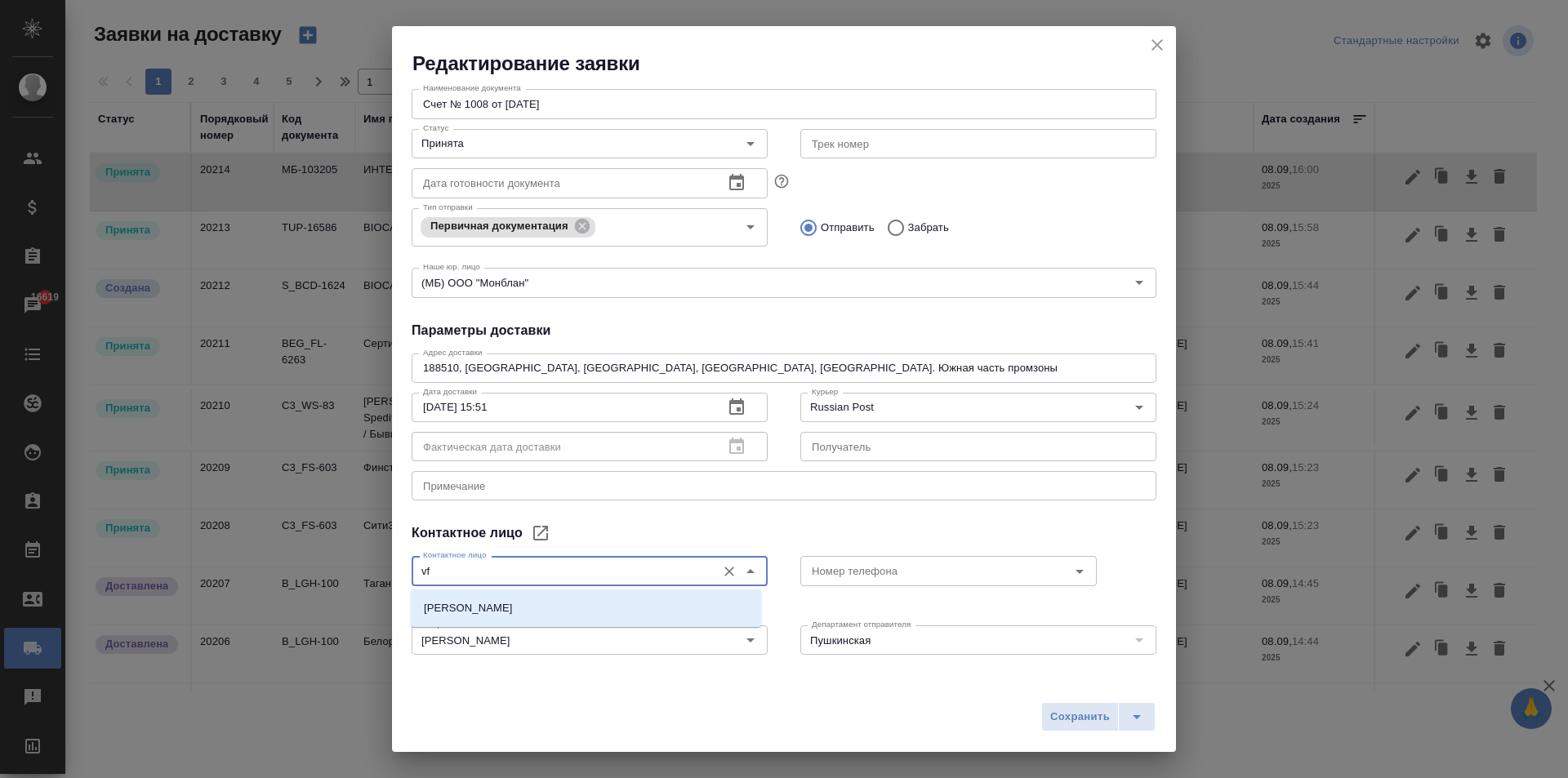
type input "v"
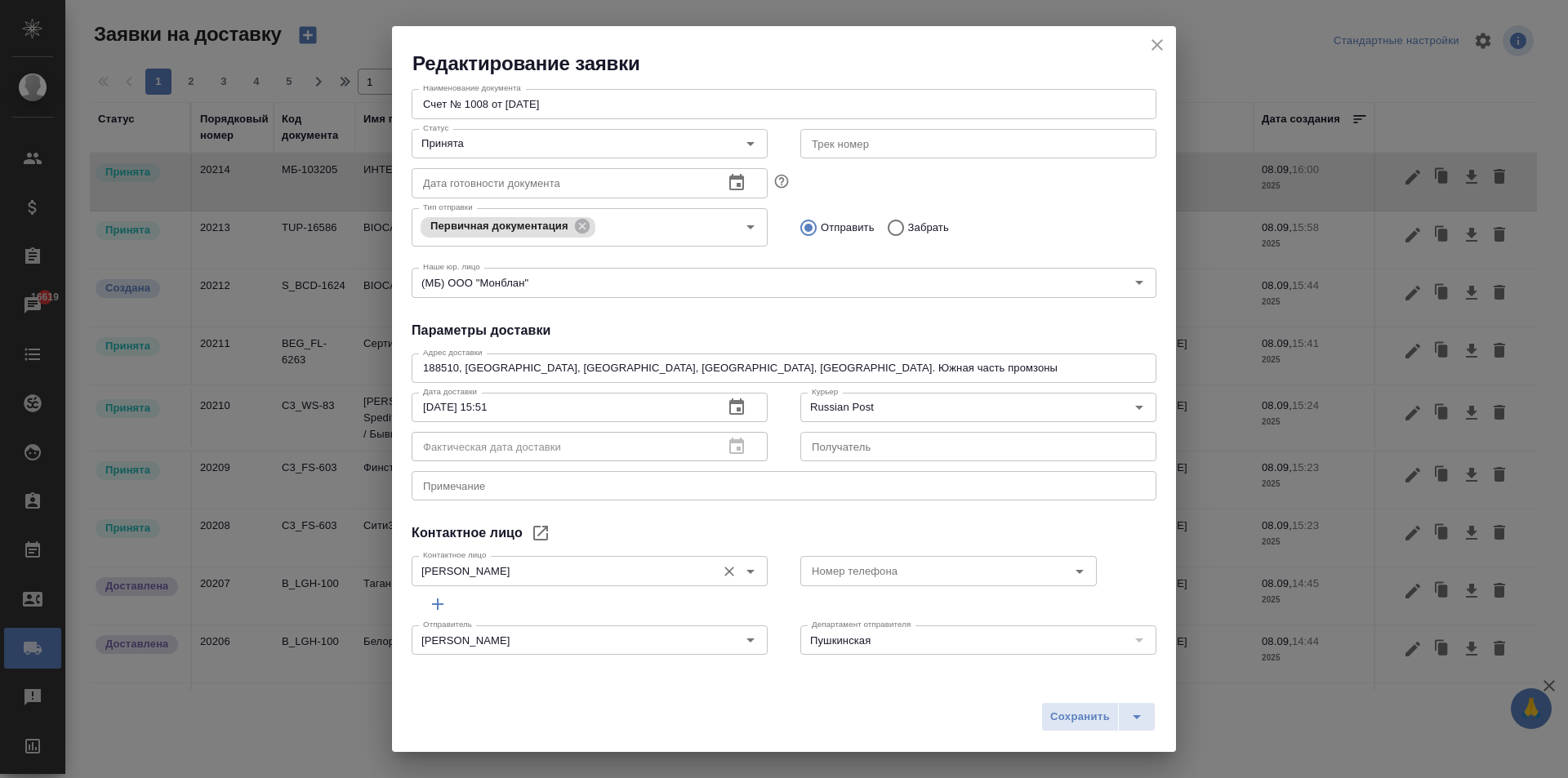
click at [494, 571] on input "Карпов [PERSON_NAME]" at bounding box center [562, 571] width 291 height 19
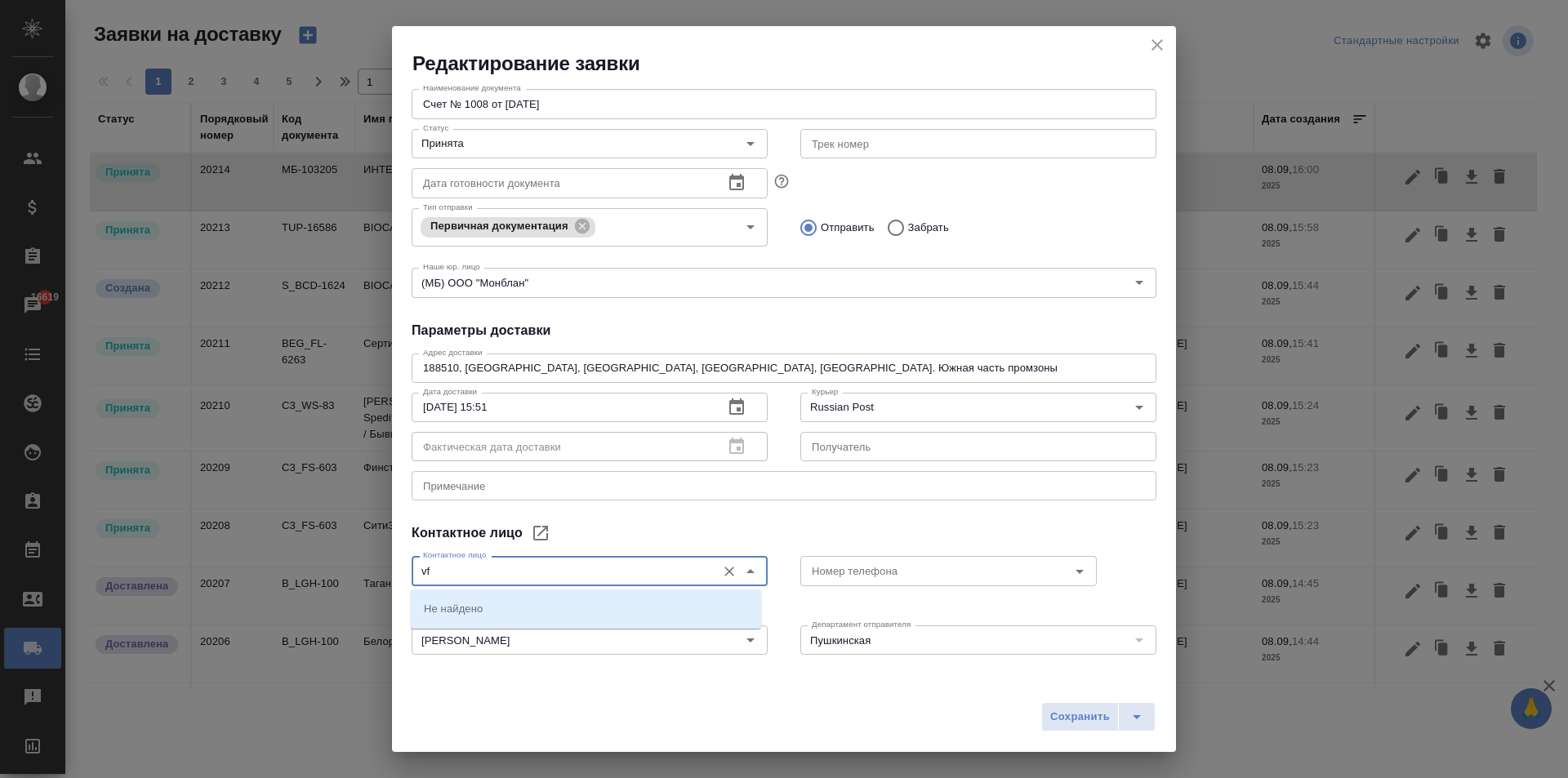
type input "v"
drag, startPoint x: 518, startPoint y: 574, endPoint x: 349, endPoint y: 572, distance: 169.0
click at [349, 572] on div "Редактирование заявки Общие данные Порядковый номер 20214 Порядковый номер Клие…" at bounding box center [784, 389] width 1568 height 778
type input "малик"
drag, startPoint x: 461, startPoint y: 572, endPoint x: 320, endPoint y: 573, distance: 141.0
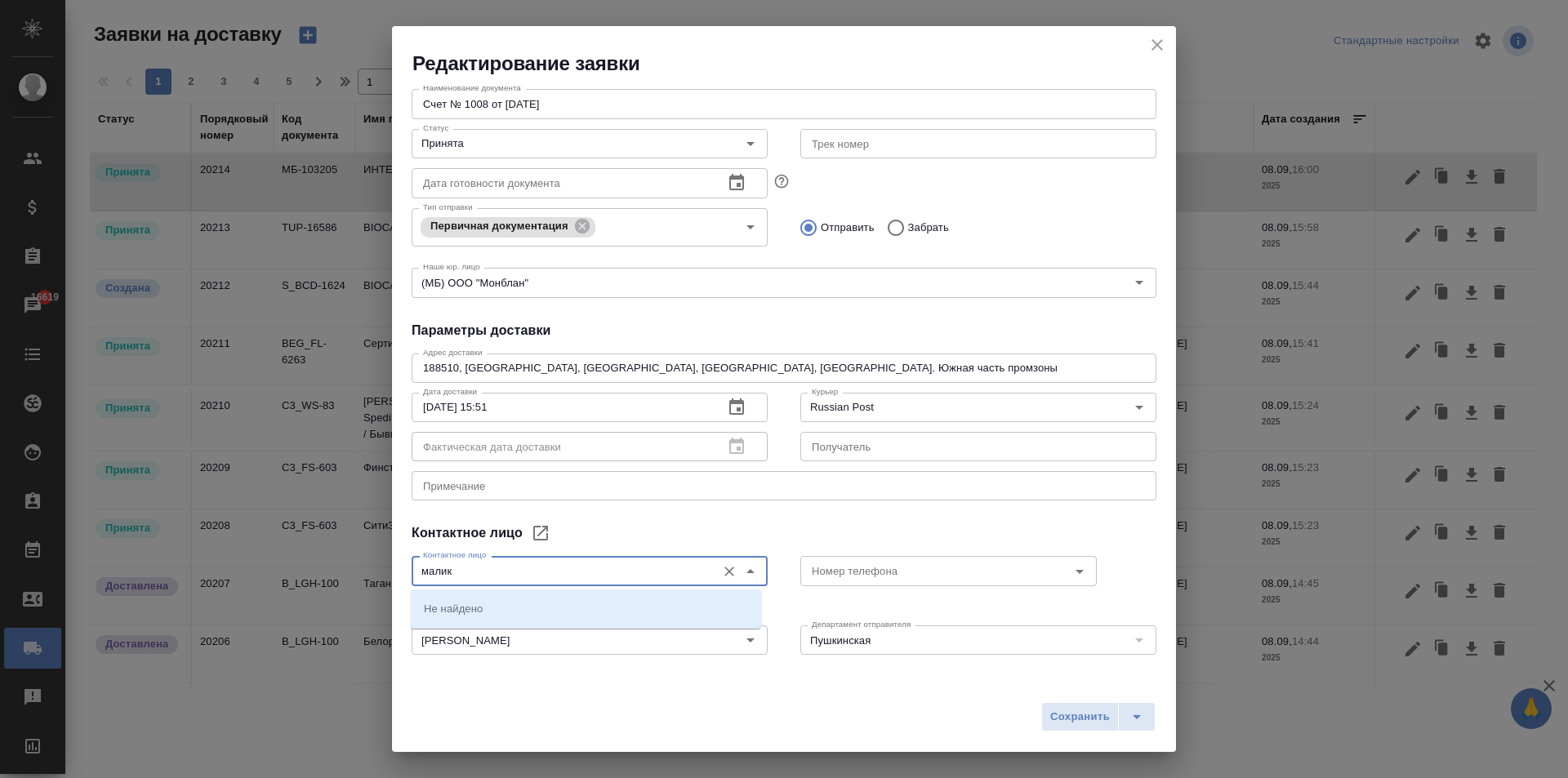
click at [320, 573] on div "Редактирование заявки Общие данные Порядковый номер 20214 Порядковый номер Клие…" at bounding box center [784, 389] width 1568 height 778
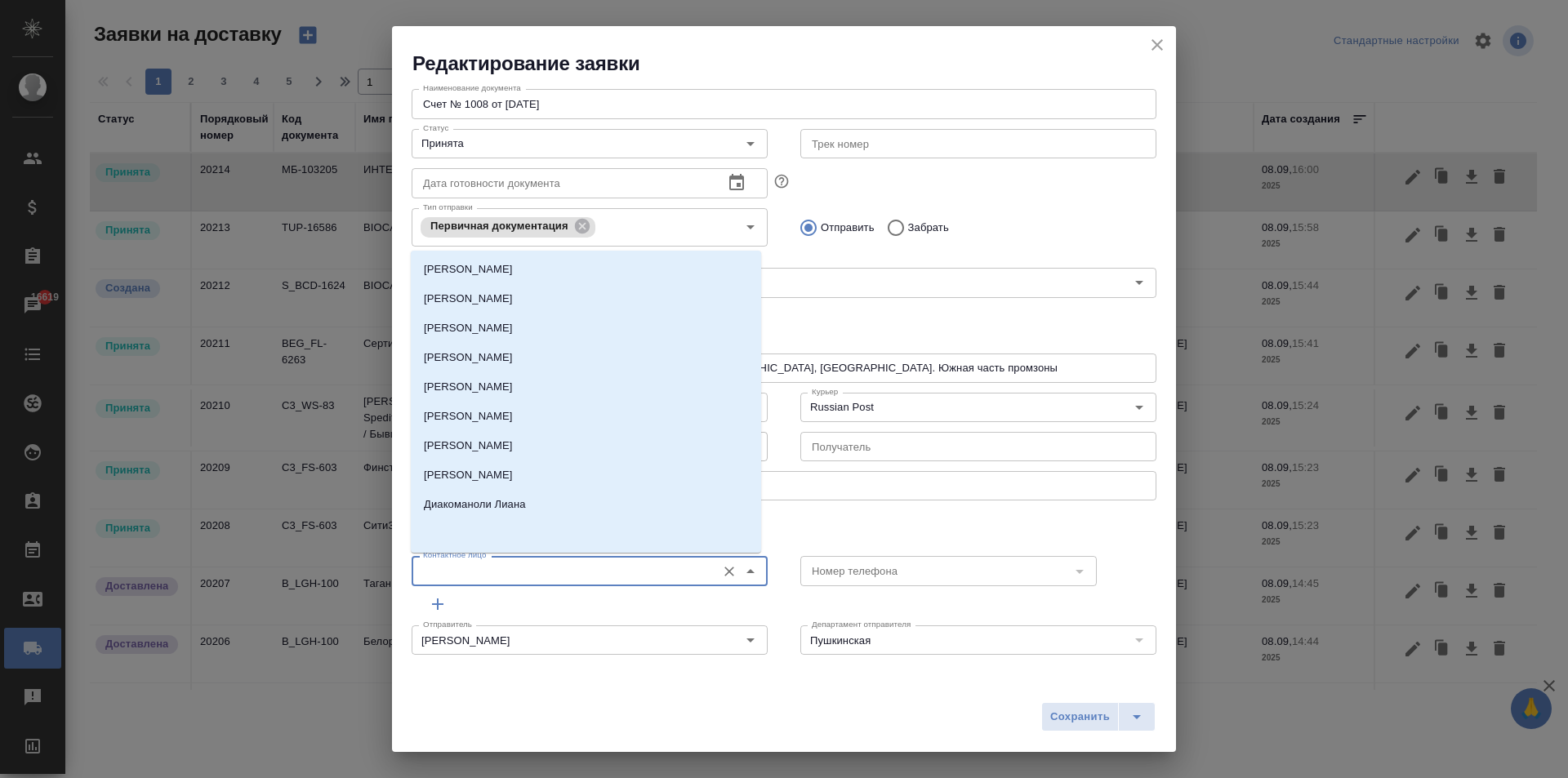
type input "Карпов [PERSON_NAME]"
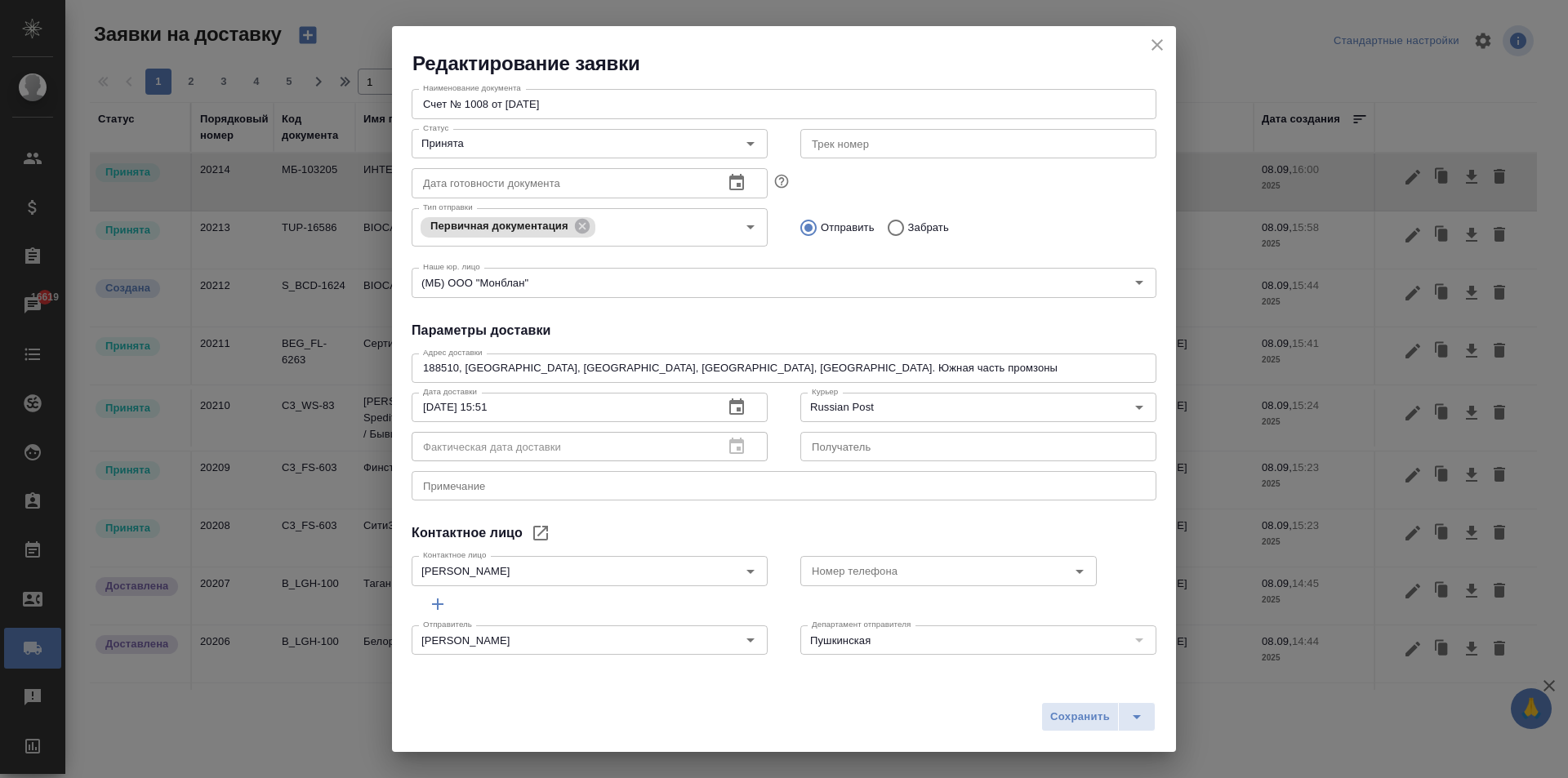
click at [784, 519] on div "Общие данные Порядковый номер 20214 Порядковый номер Клиенту Внутри компании Ис…" at bounding box center [784, 375] width 784 height 597
click at [461, 490] on textarea at bounding box center [784, 486] width 722 height 12
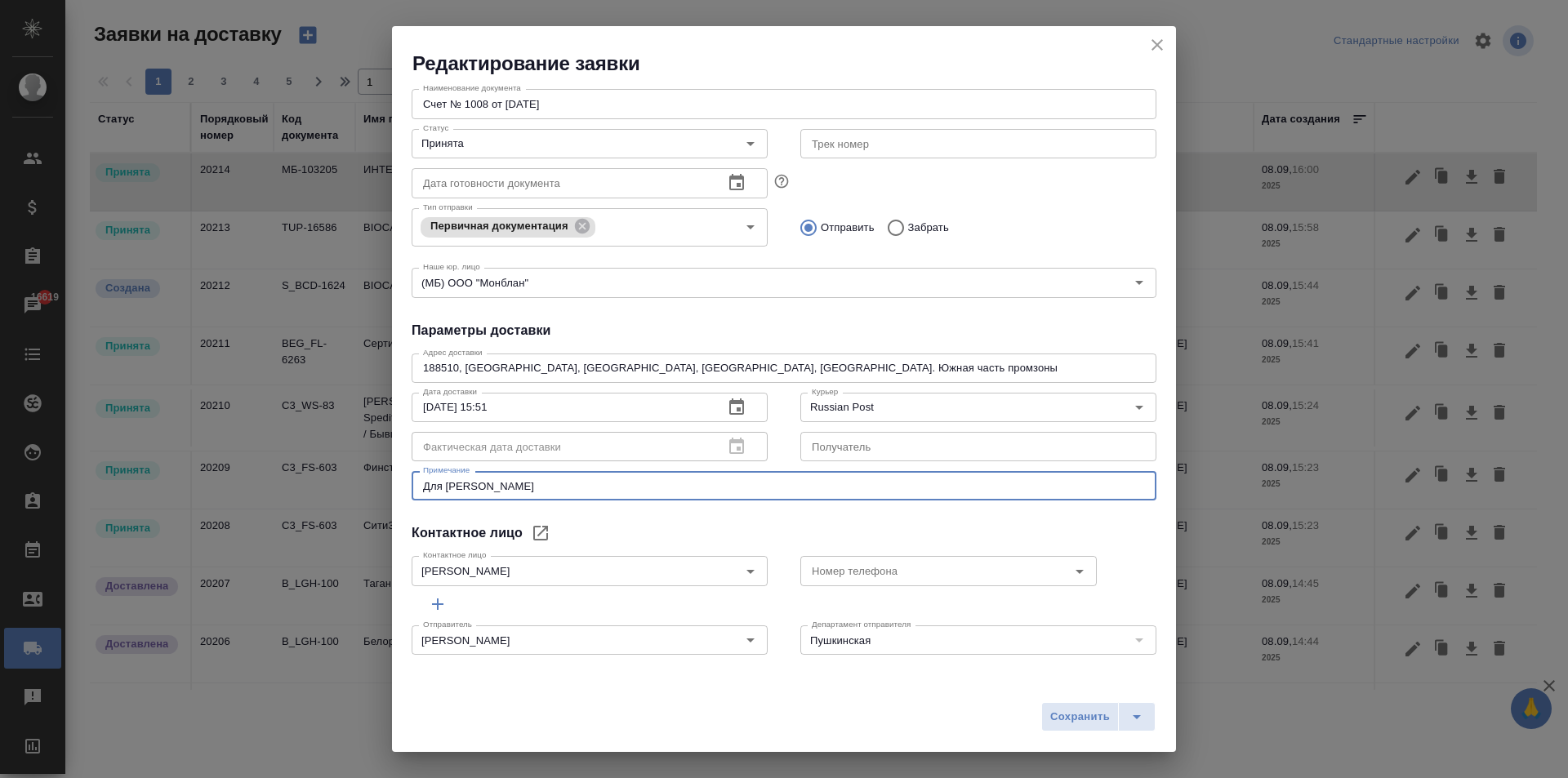
type textarea "Для Маликовой Анастасии Борисовны"
click at [1057, 712] on span "Сохранить" at bounding box center [1080, 716] width 60 height 19
